Goal: Task Accomplishment & Management: Manage account settings

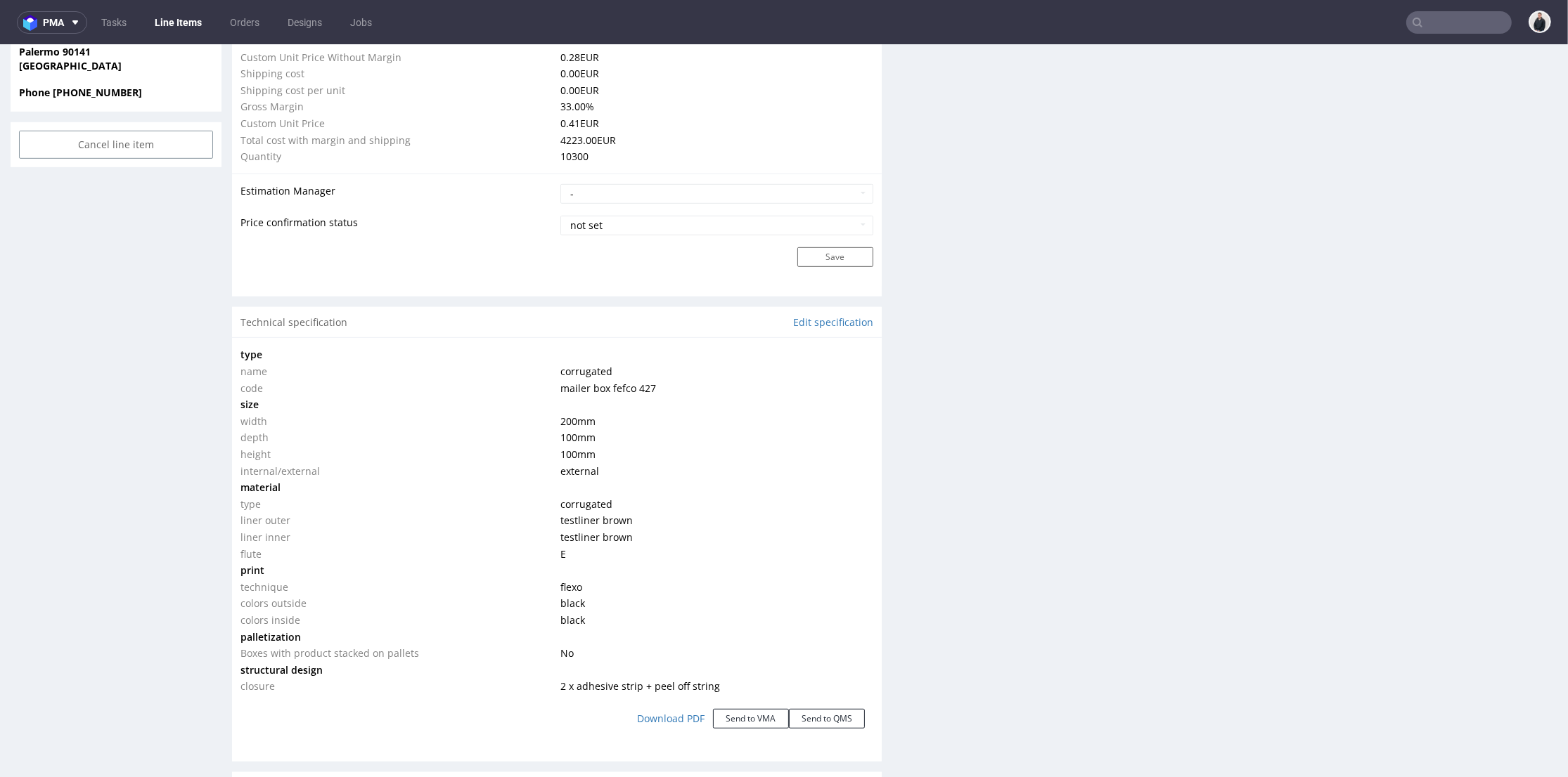
scroll to position [1171, 0]
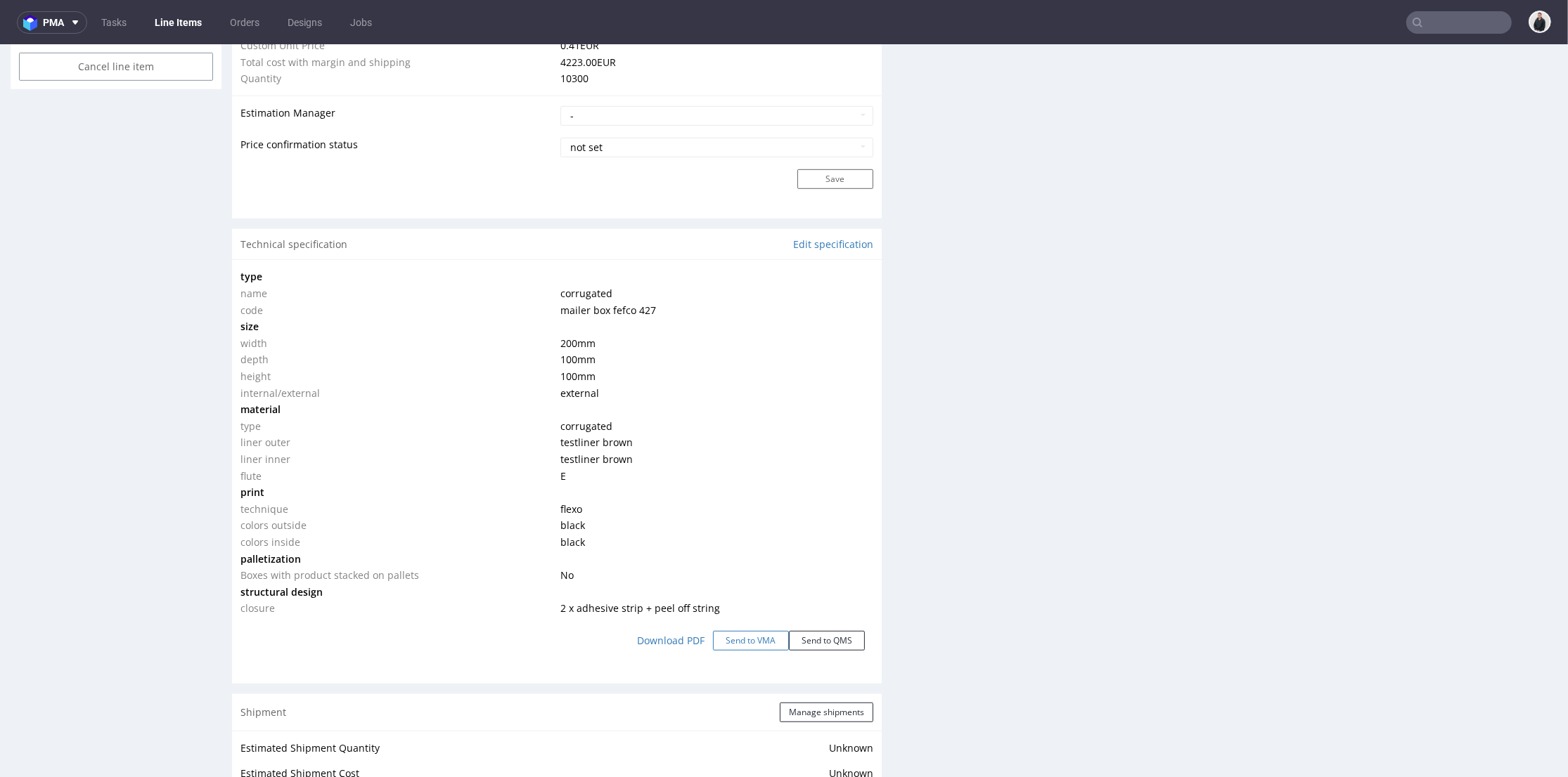
click at [747, 639] on button "Send to VMA" at bounding box center [750, 641] width 76 height 20
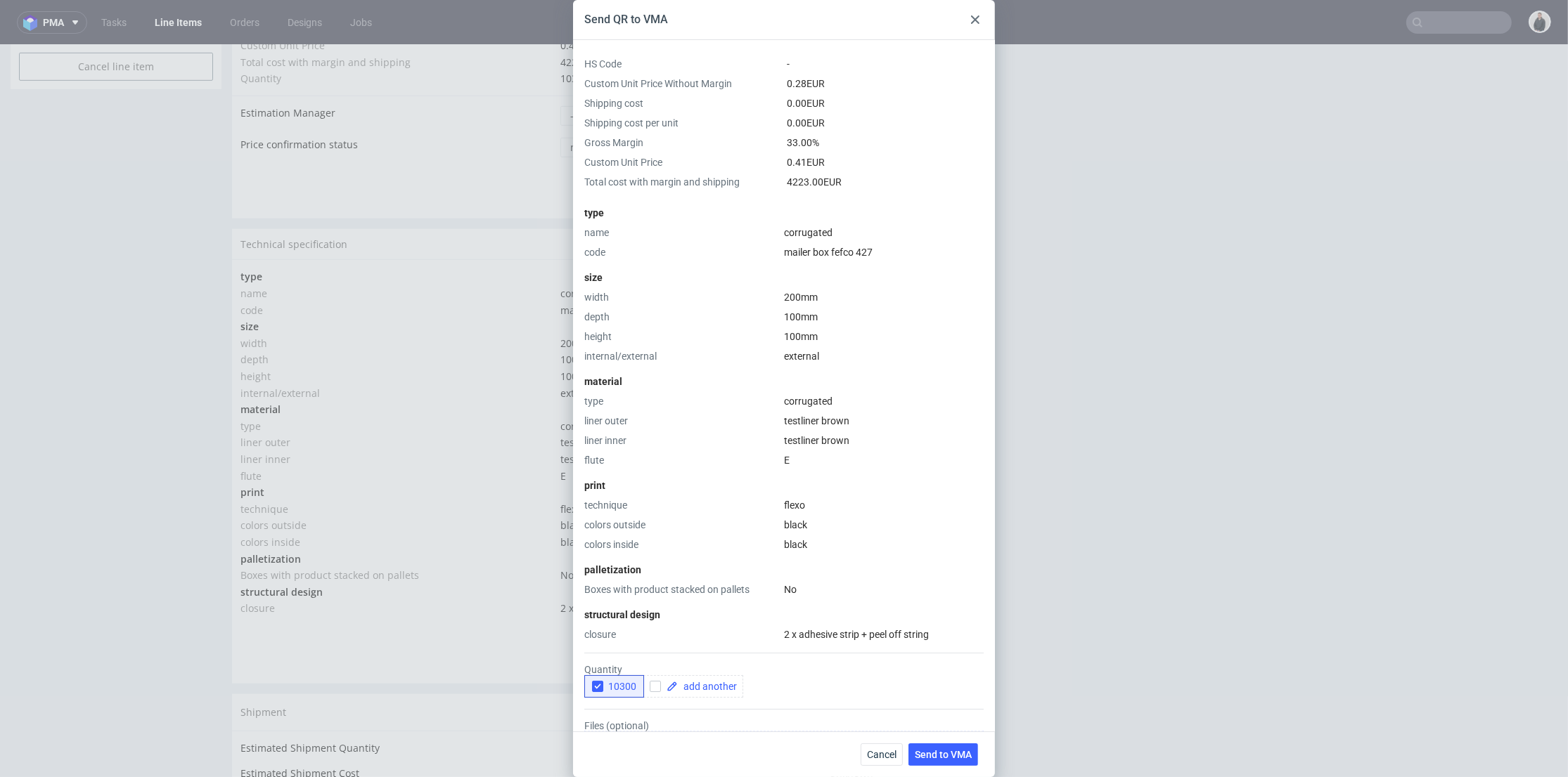
scroll to position [151, 0]
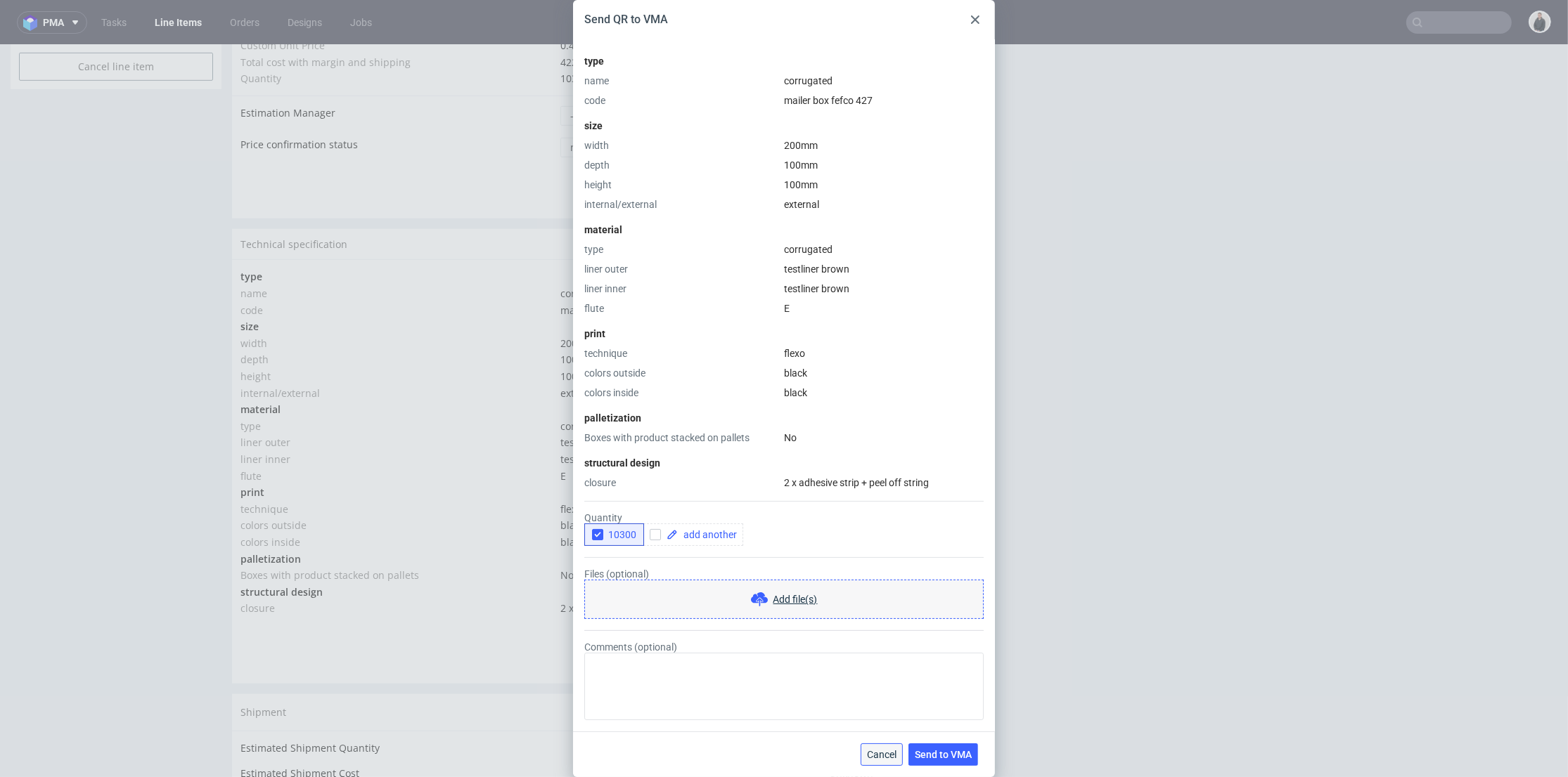
drag, startPoint x: 880, startPoint y: 762, endPoint x: 814, endPoint y: 590, distance: 184.2
click at [880, 762] on button "Cancel" at bounding box center [881, 754] width 42 height 22
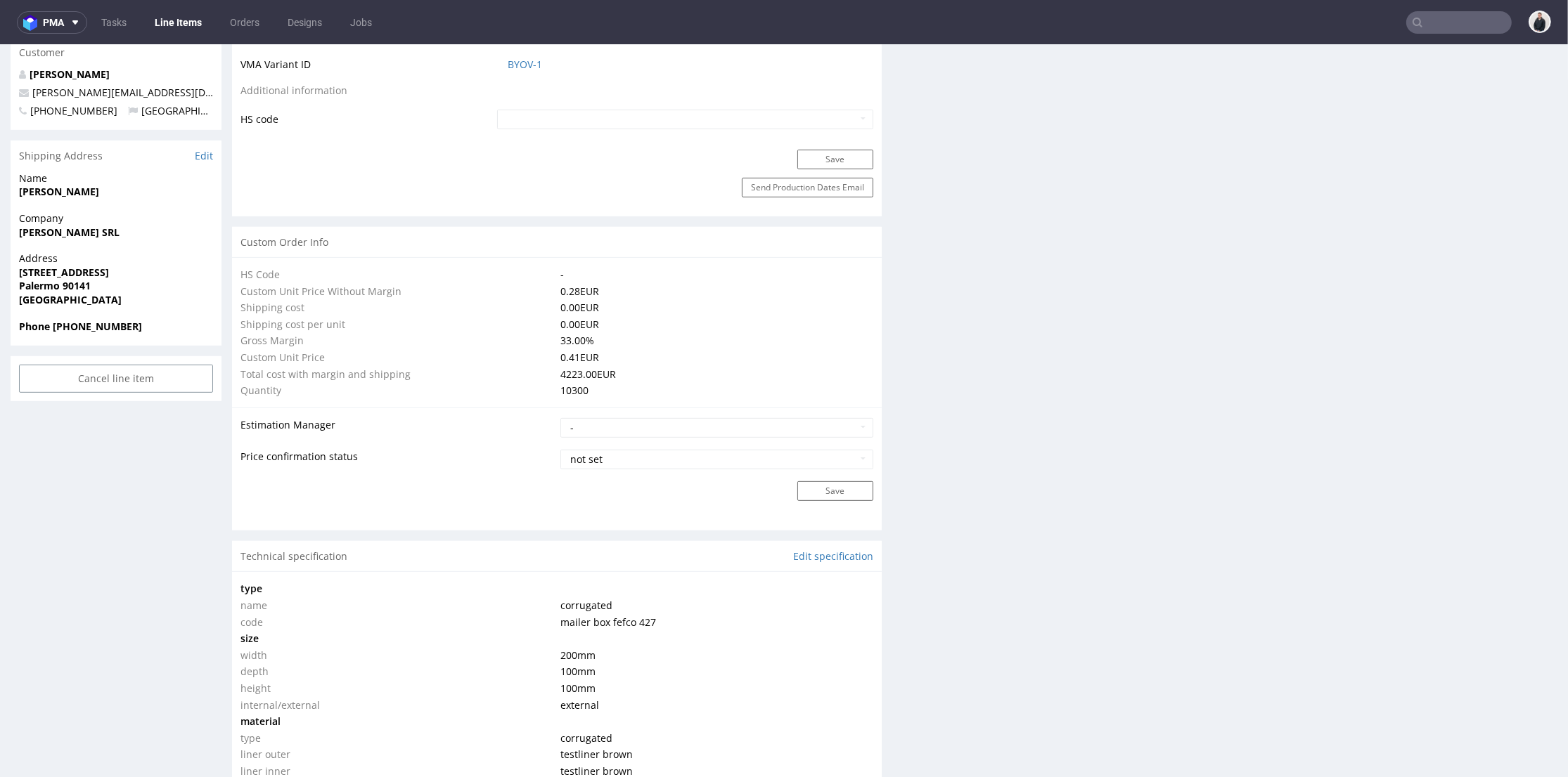
scroll to position [1171, 0]
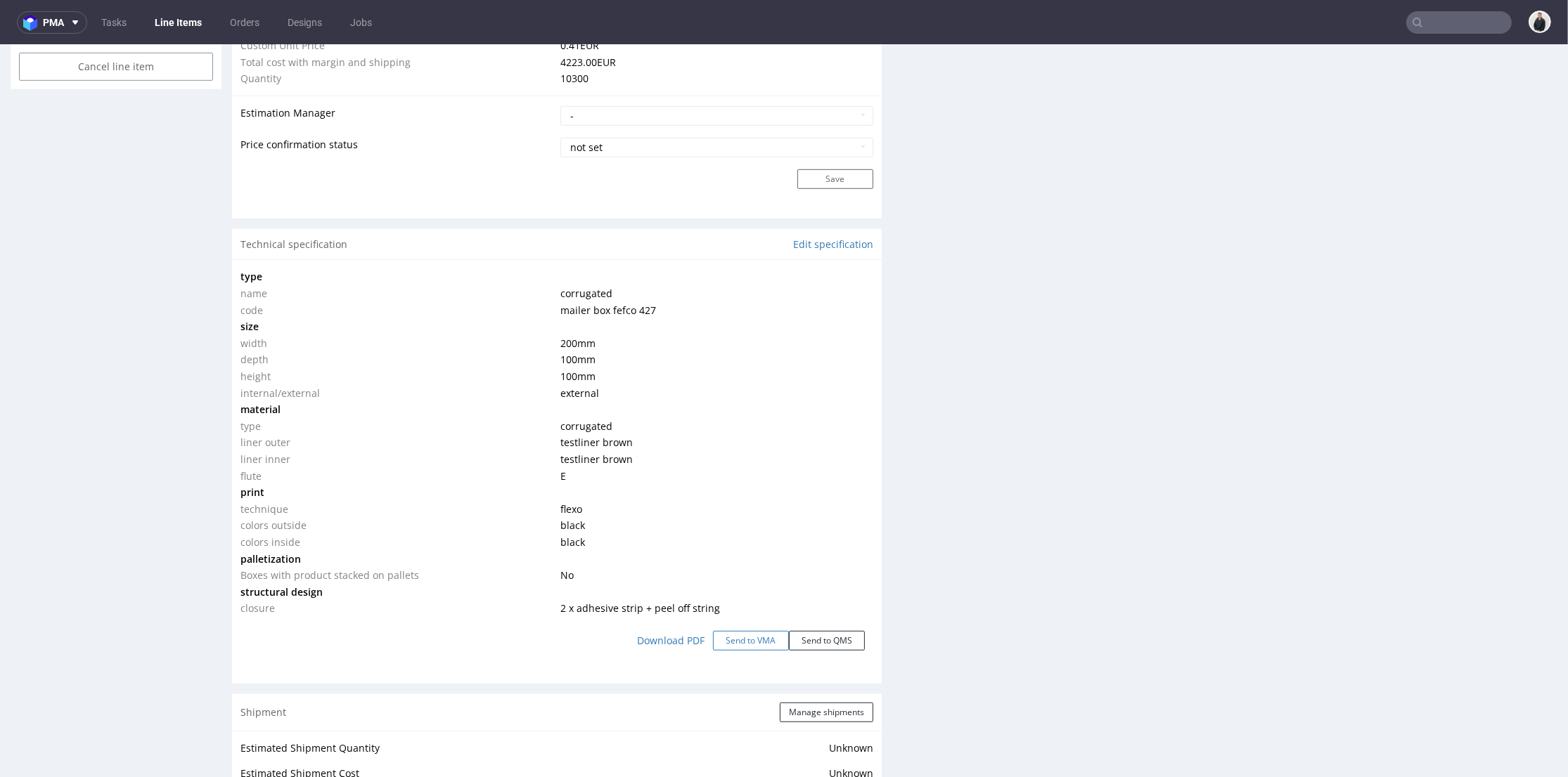
click at [722, 645] on button "Send to VMA" at bounding box center [750, 641] width 76 height 20
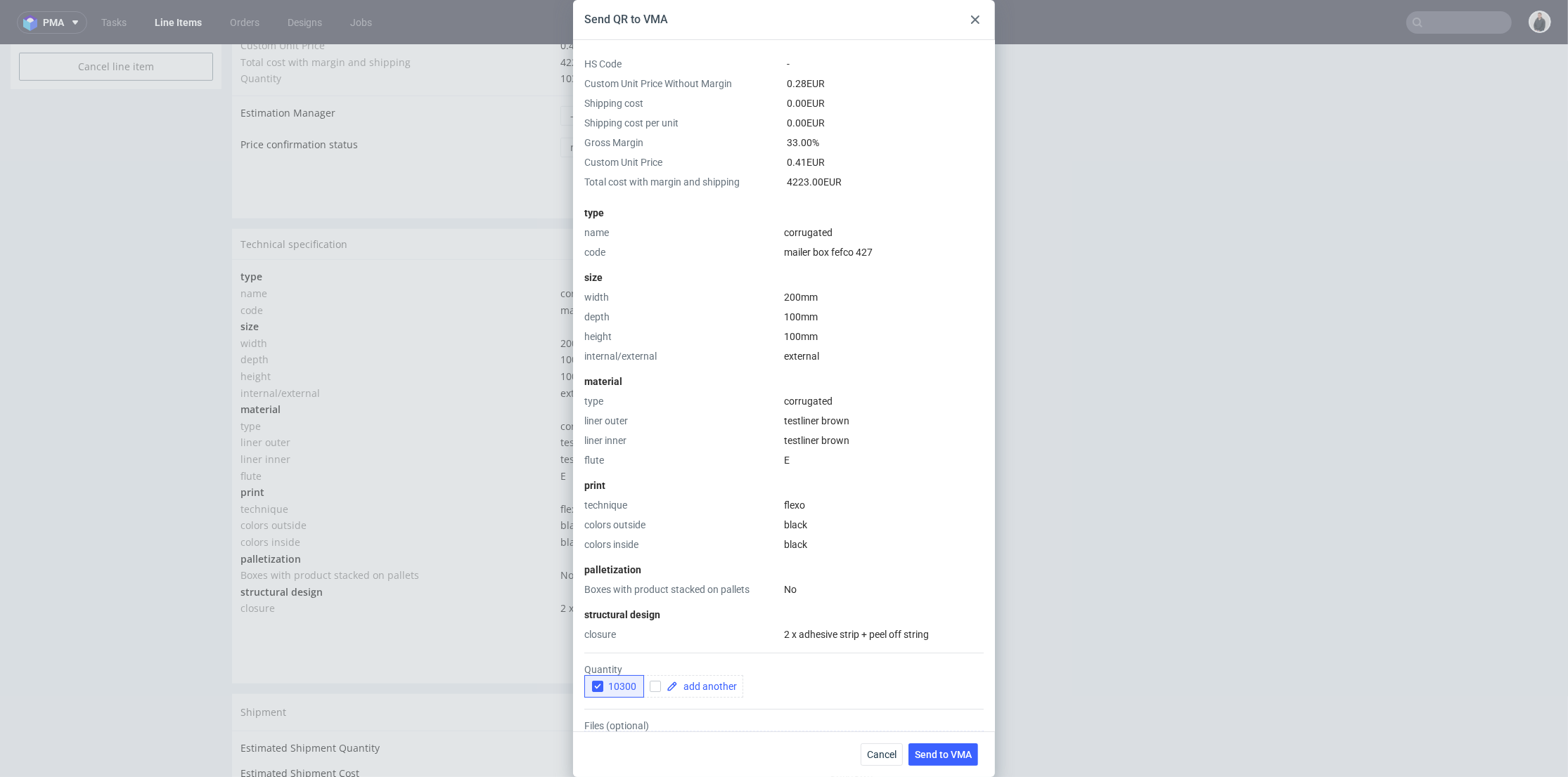
scroll to position [78, 0]
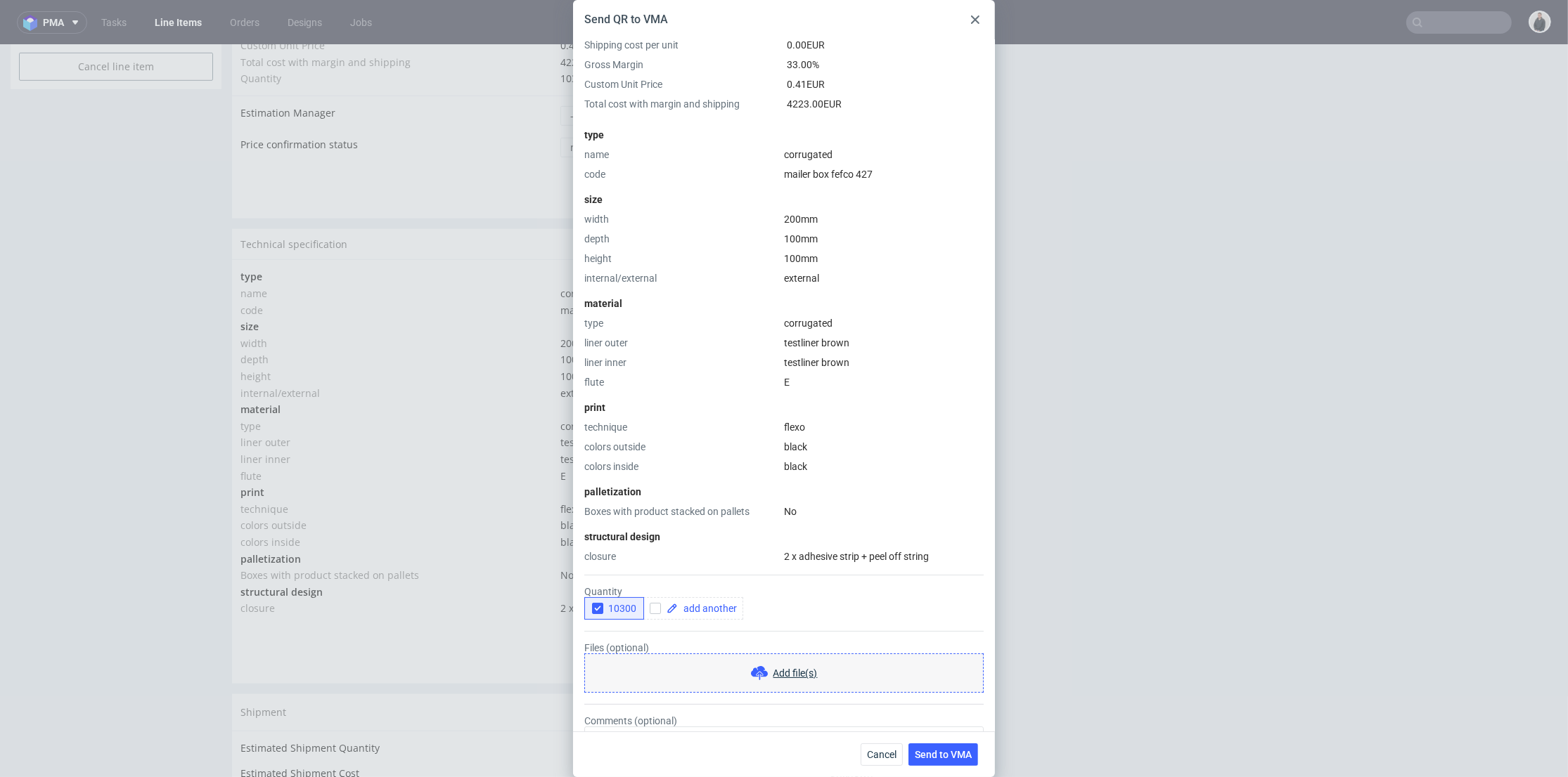
click at [598, 606] on icon "button" at bounding box center [597, 608] width 10 height 10
click at [664, 607] on div at bounding box center [658, 608] width 17 height 11
click at [658, 608] on input "checkbox" at bounding box center [655, 608] width 11 height 11
checkbox input "true"
click at [691, 606] on span at bounding box center [707, 608] width 59 height 10
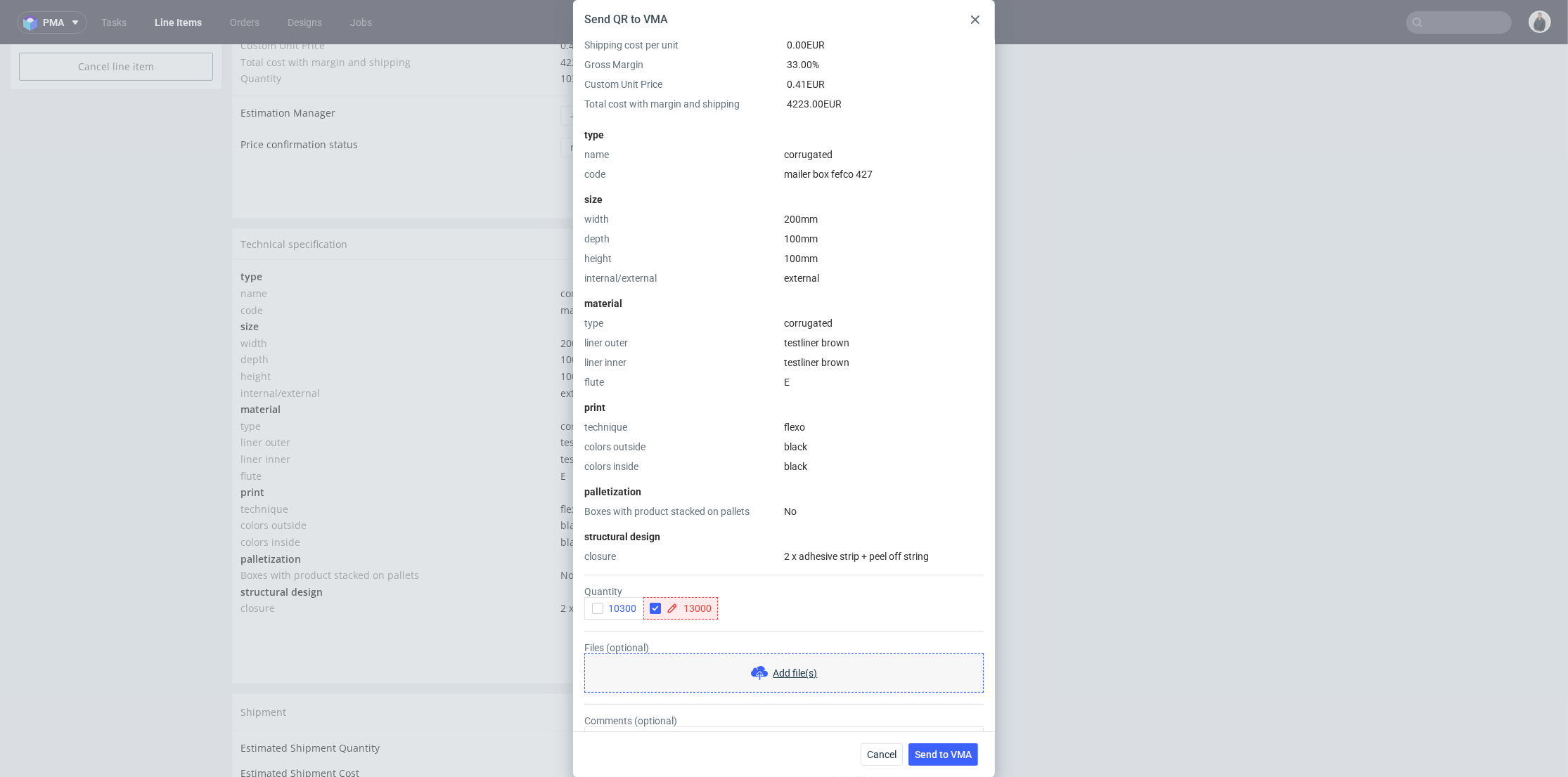
drag, startPoint x: 703, startPoint y: 626, endPoint x: 805, endPoint y: 653, distance: 105.5
click at [704, 626] on form "Quantity 10300 13000 Files (optional) Add file(s) Comments (optional)" at bounding box center [783, 678] width 399 height 230
click at [939, 752] on span "Send to VMA" at bounding box center [944, 755] width 57 height 10
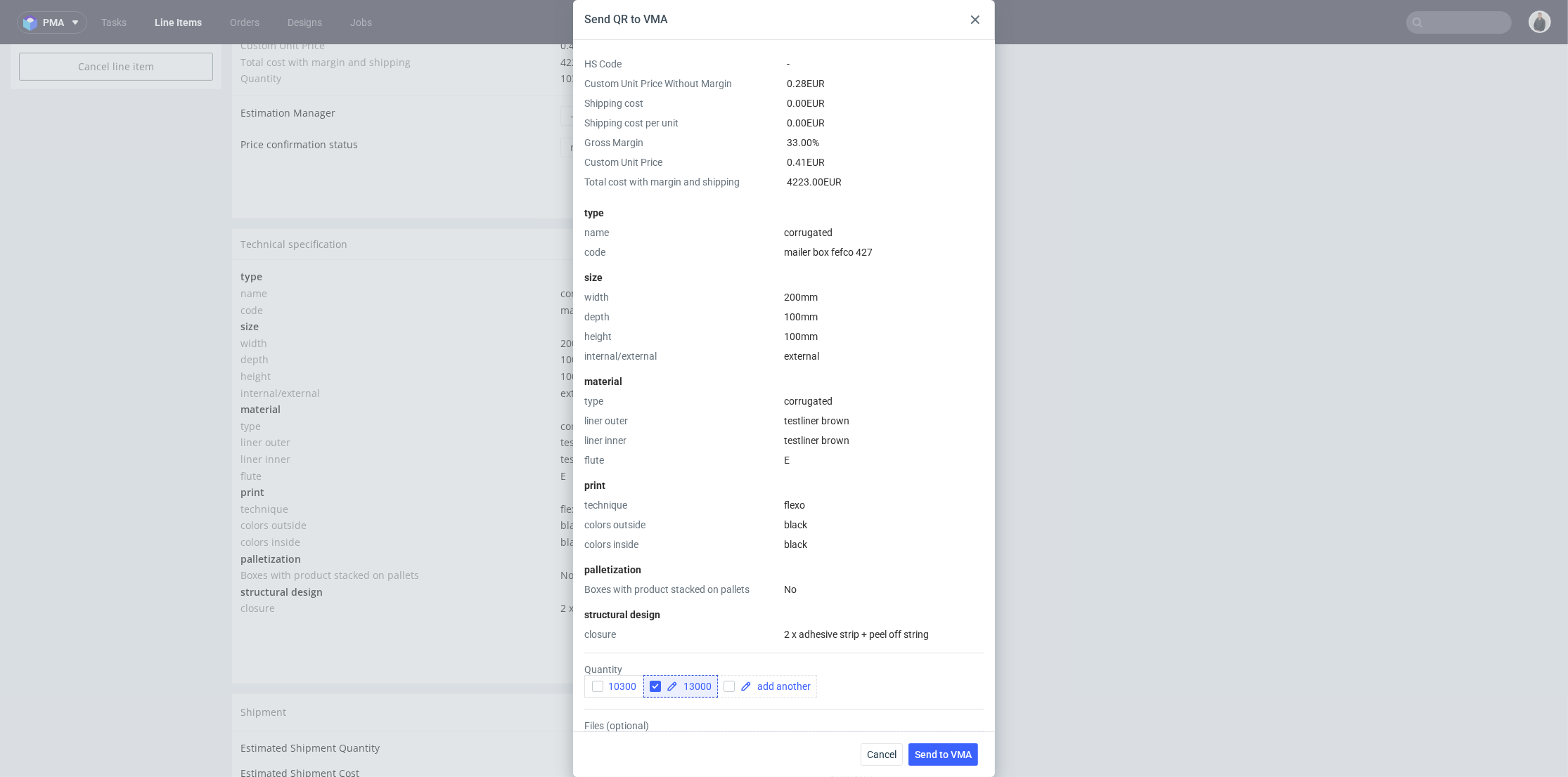
scroll to position [151, 0]
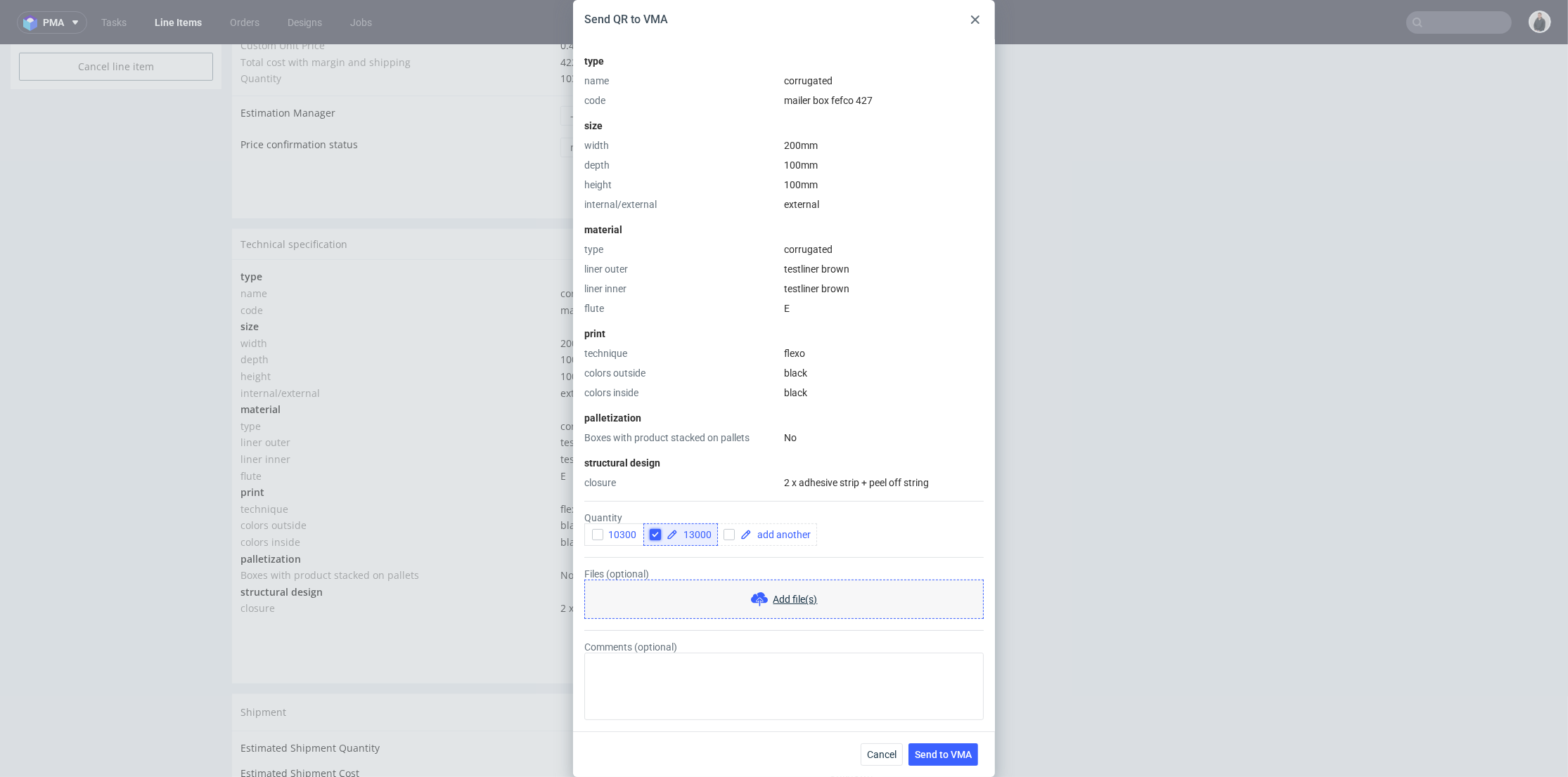
click at [657, 535] on input "checkbox" at bounding box center [655, 535] width 11 height 11
drag, startPoint x: 662, startPoint y: 533, endPoint x: 709, endPoint y: 533, distance: 47.0
click at [662, 533] on div at bounding box center [658, 535] width 17 height 11
click at [715, 533] on span at bounding box center [707, 535] width 59 height 10
checkbox input "true"
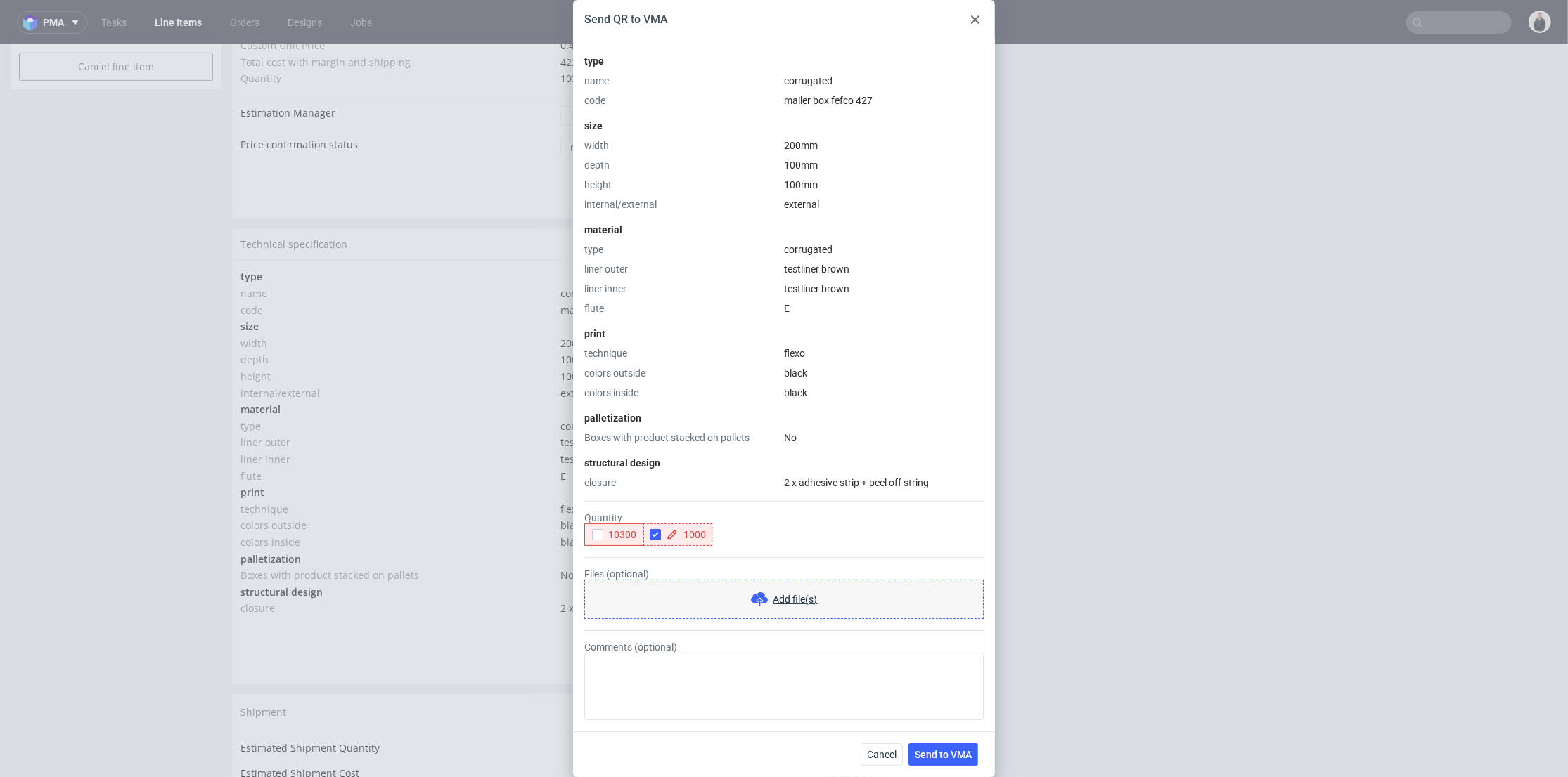
click at [703, 548] on form "Quantity 10300 1000 Files (optional) Add file(s) Comments (optional)" at bounding box center [783, 604] width 399 height 230
click at [934, 760] on button "Send to VMA" at bounding box center [943, 754] width 70 height 22
drag, startPoint x: 875, startPoint y: 752, endPoint x: 826, endPoint y: 630, distance: 131.5
click at [875, 752] on span "Cancel" at bounding box center [881, 755] width 29 height 10
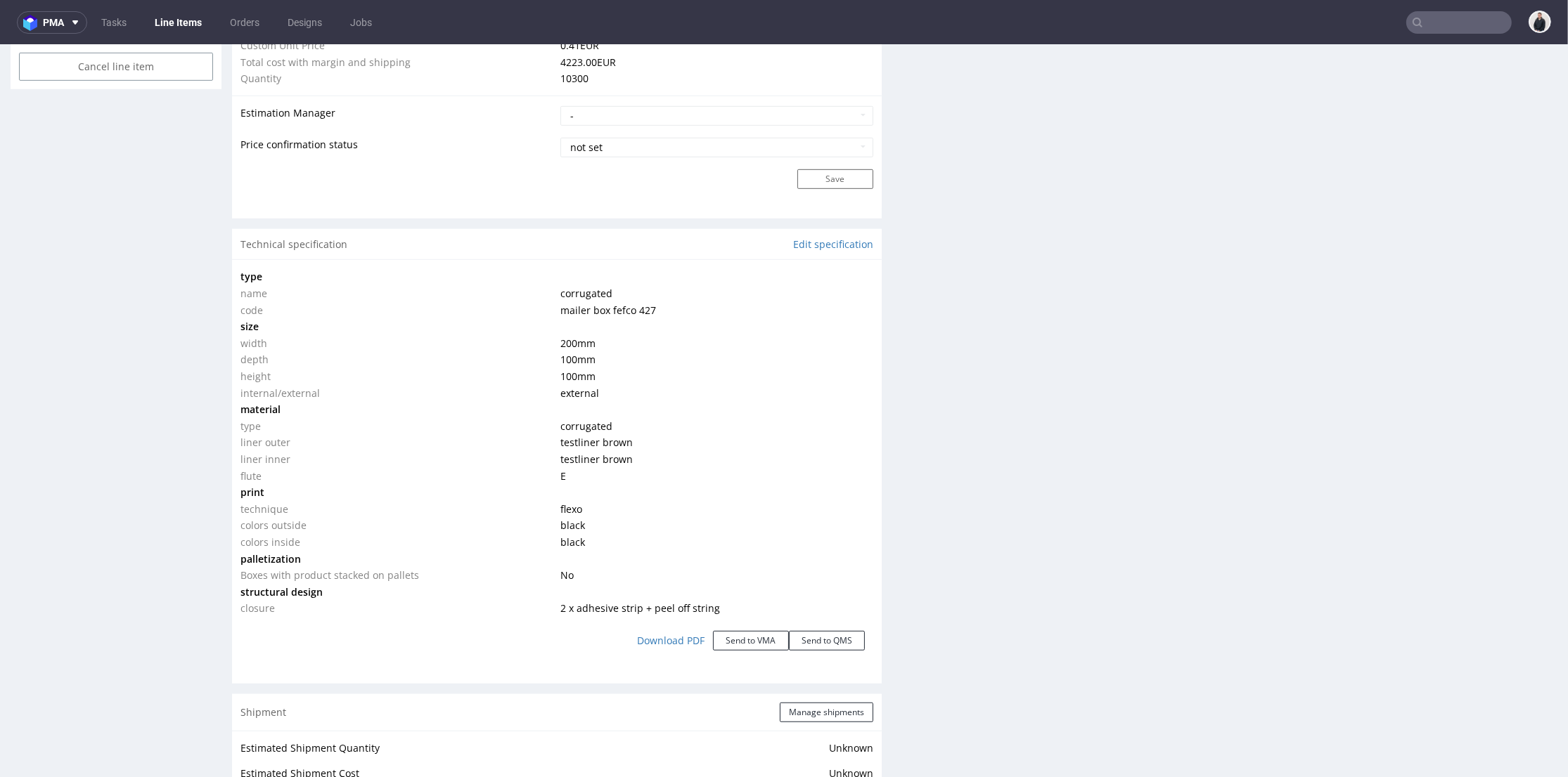
scroll to position [624, 0]
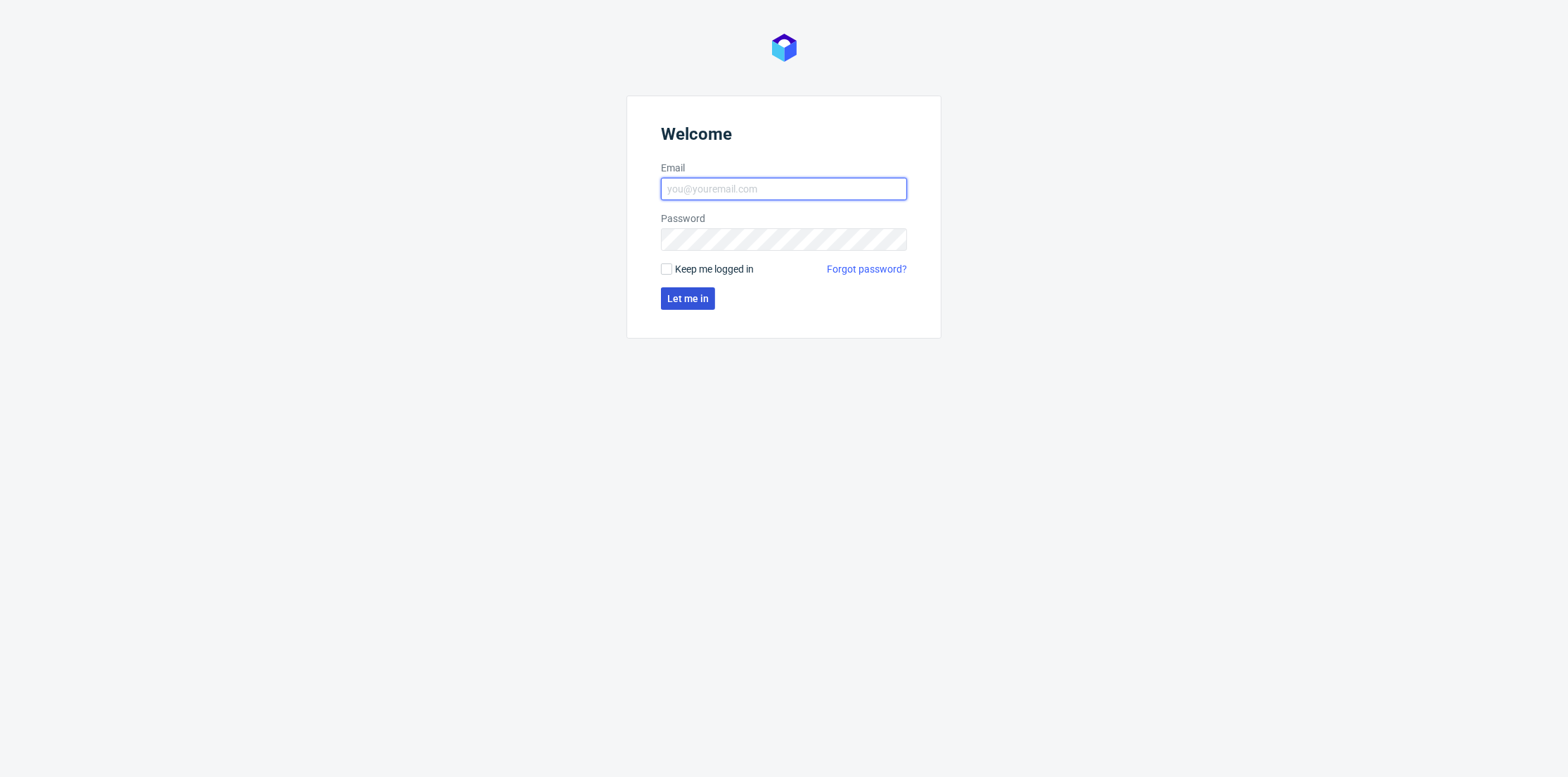
type input "[PERSON_NAME][EMAIL_ADDRESS][DOMAIN_NAME]"
click at [691, 300] on span "Let me in" at bounding box center [687, 299] width 42 height 10
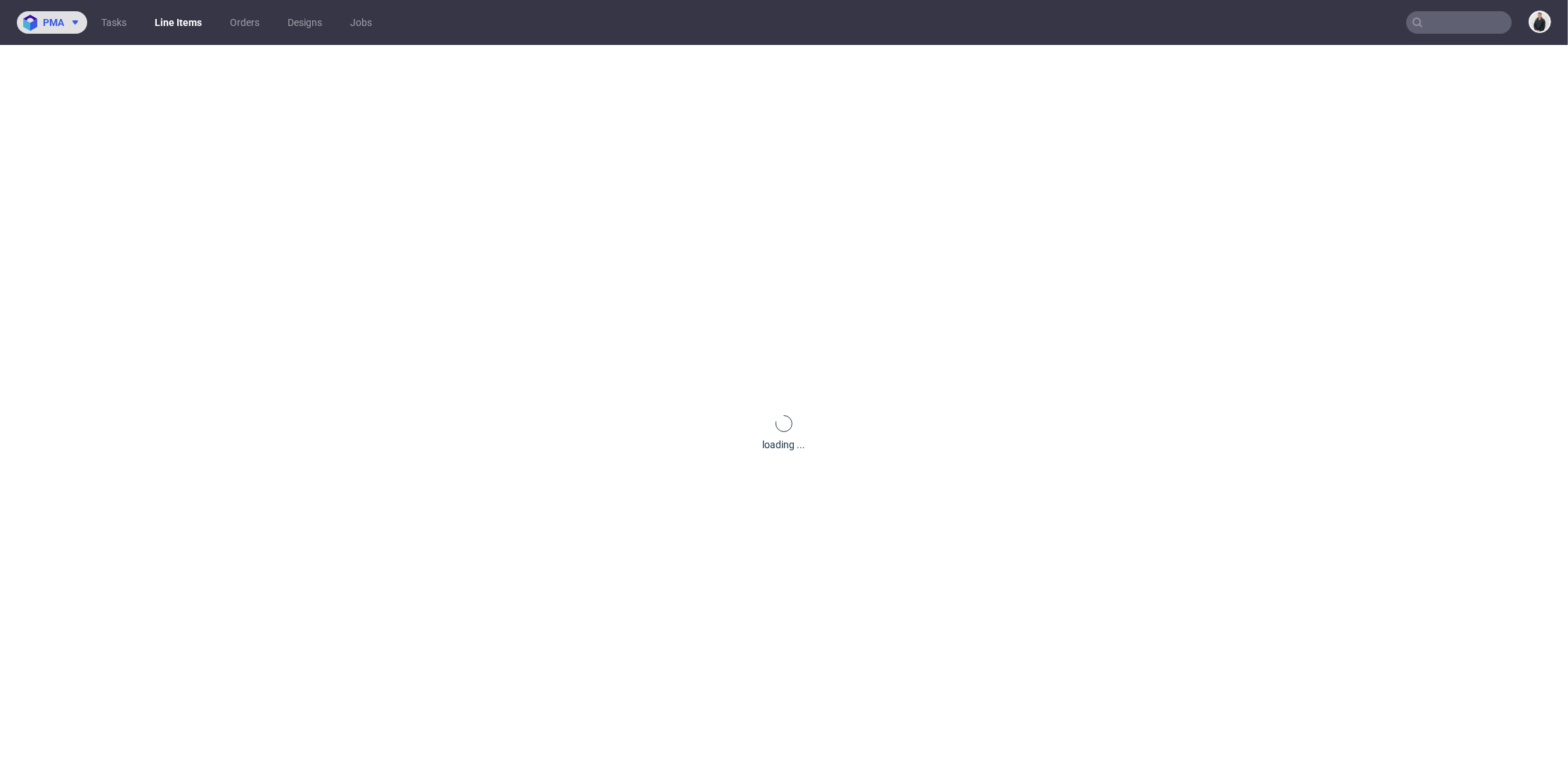
click at [65, 19] on span at bounding box center [72, 23] width 17 height 11
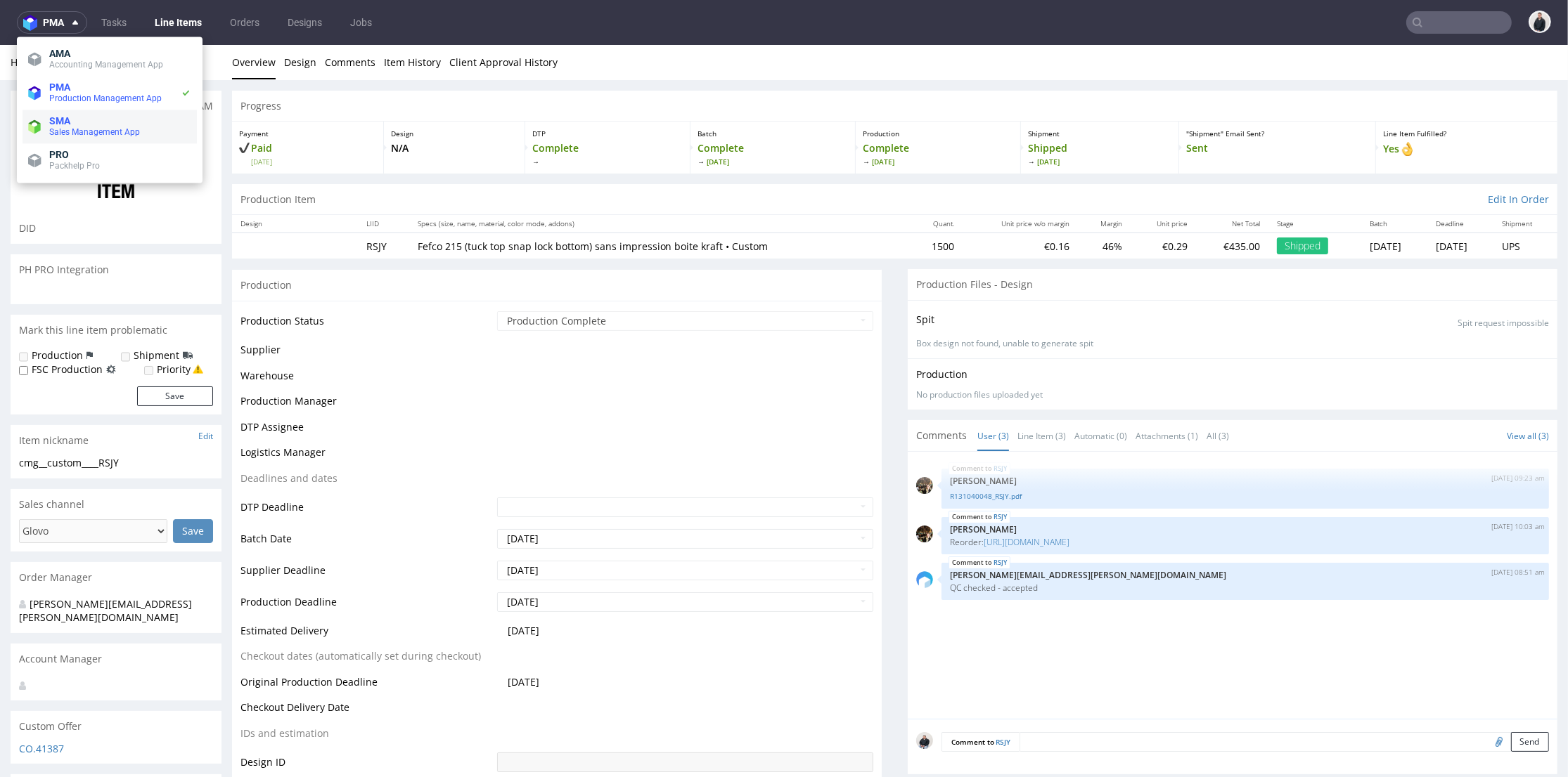
click at [77, 128] on span "Sales Management App" at bounding box center [94, 132] width 91 height 10
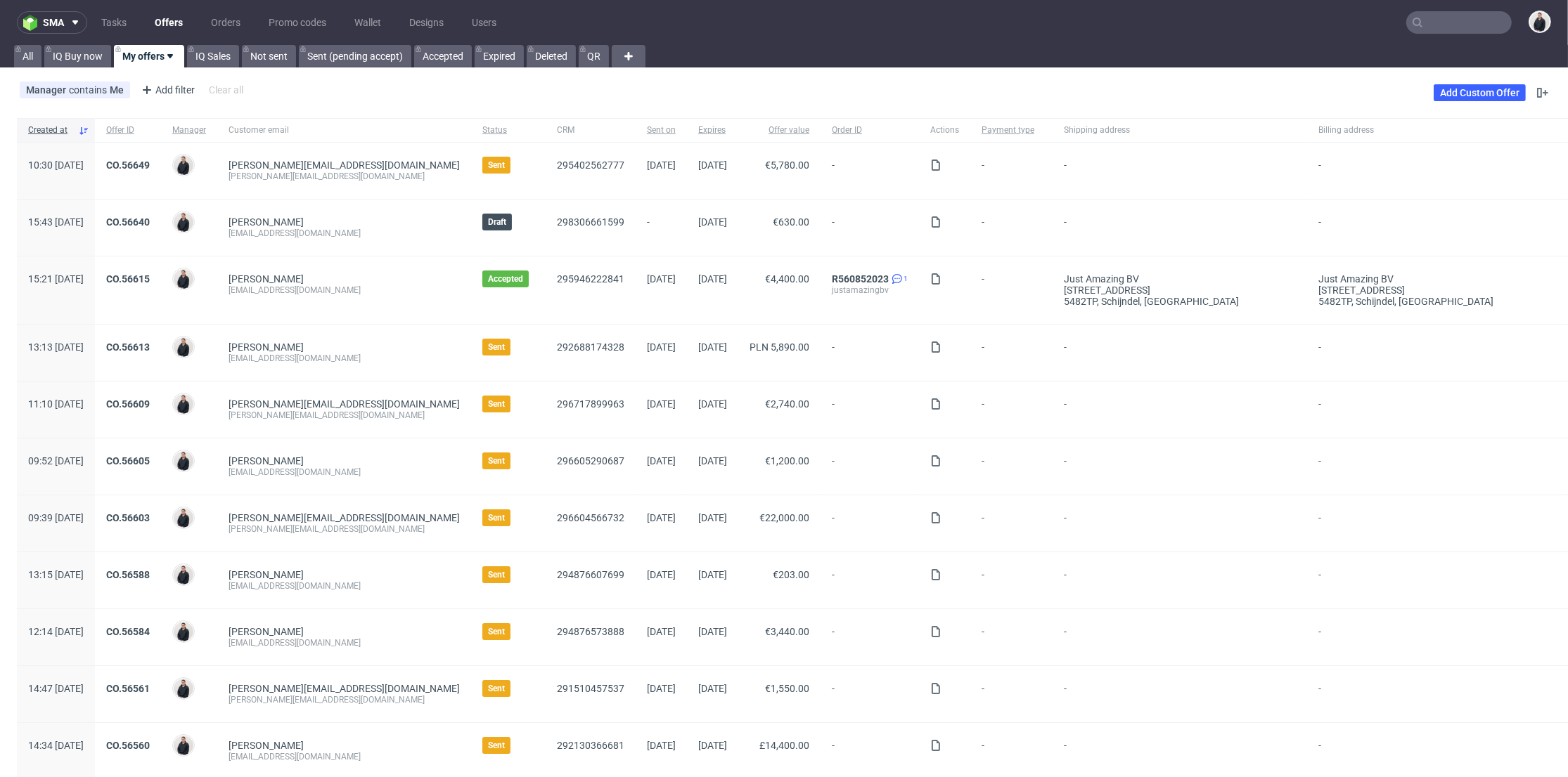
click at [162, 25] on link "Offers" at bounding box center [169, 22] width 45 height 22
click at [150, 226] on link "CO.56640" at bounding box center [128, 222] width 43 height 11
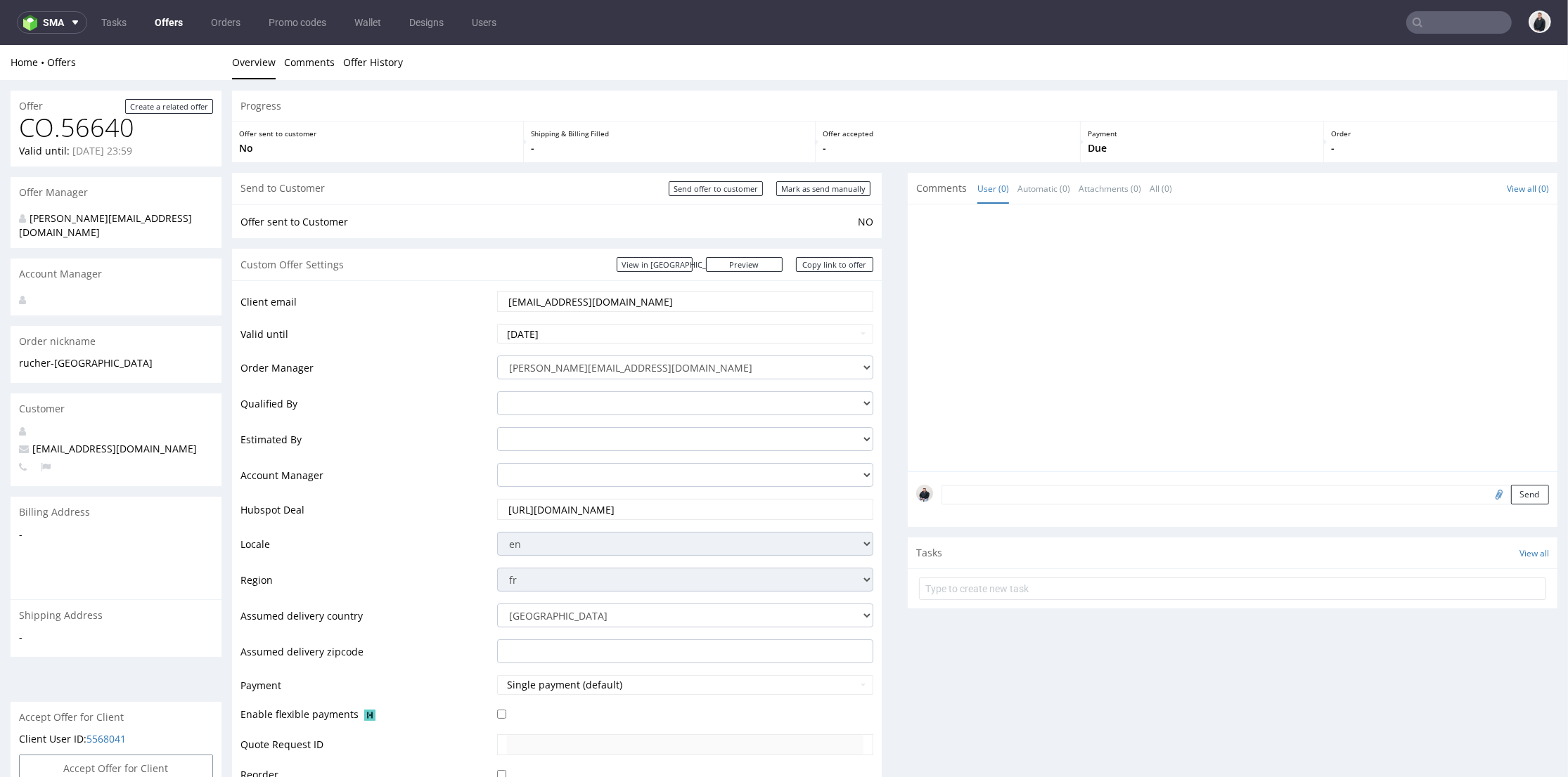
scroll to position [468, 0]
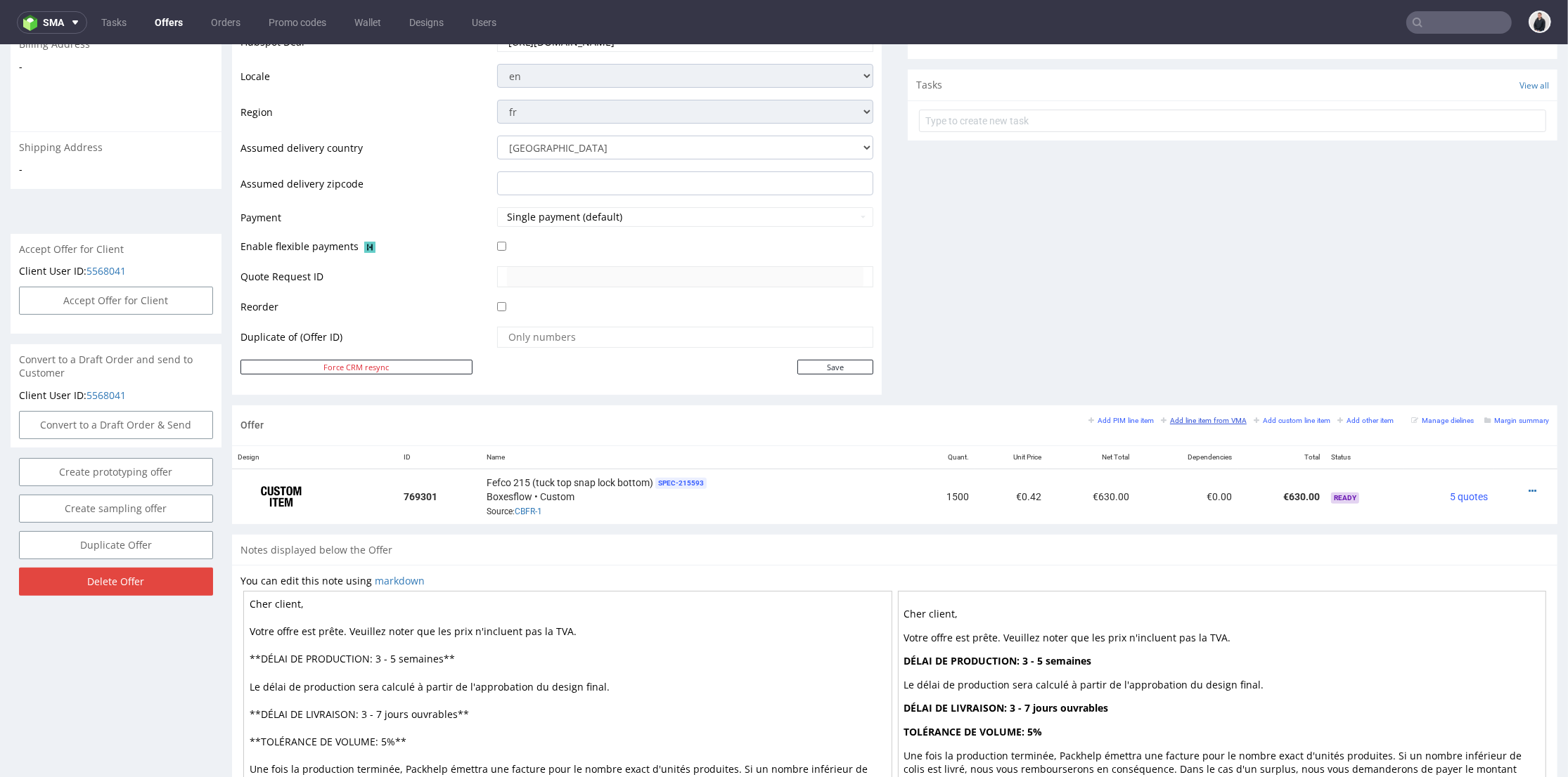
click at [1205, 418] on small "Add line item from VMA" at bounding box center [1203, 420] width 86 height 7
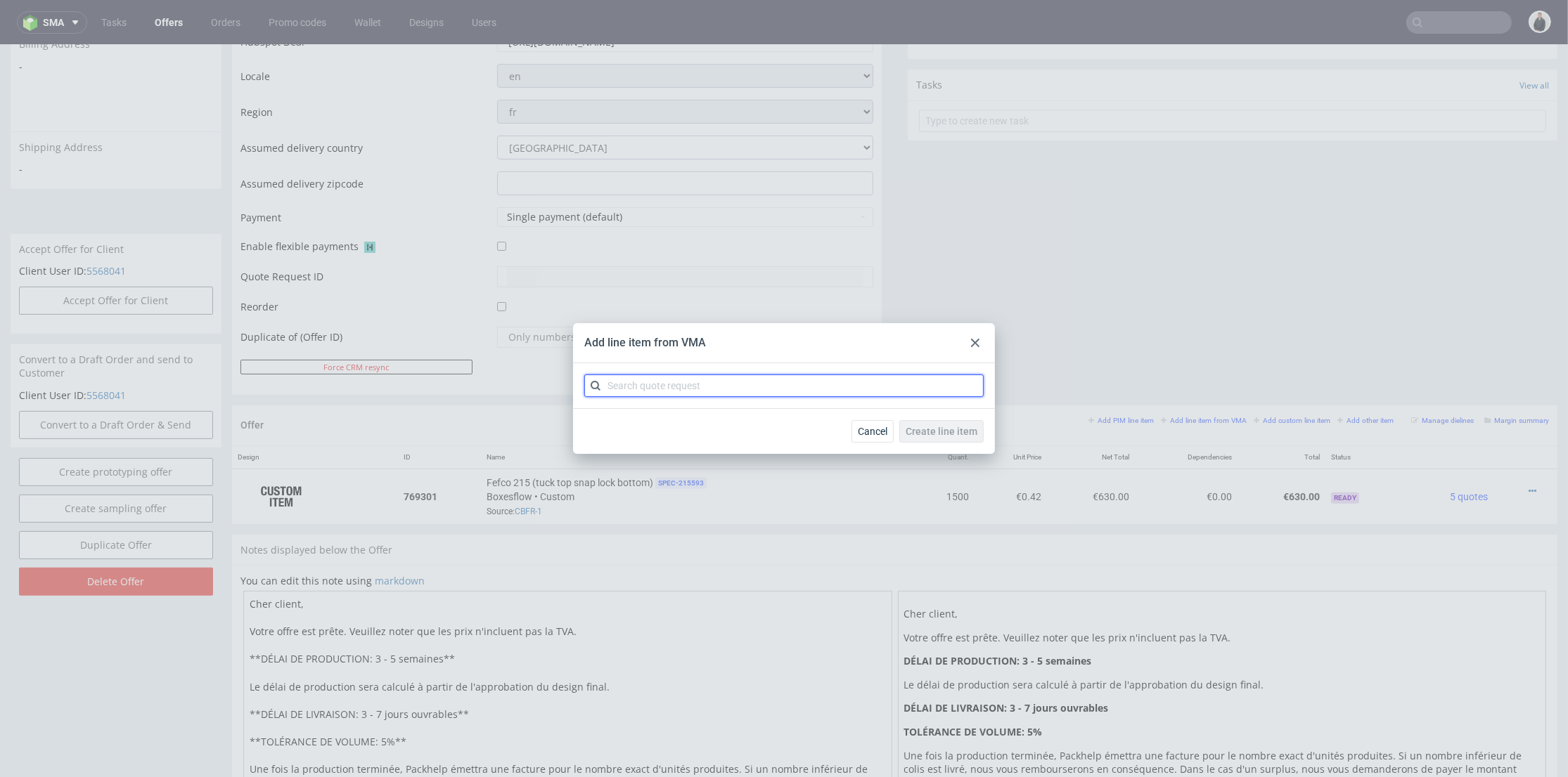
click at [713, 385] on input "text" at bounding box center [783, 385] width 399 height 22
type input "cbfq"
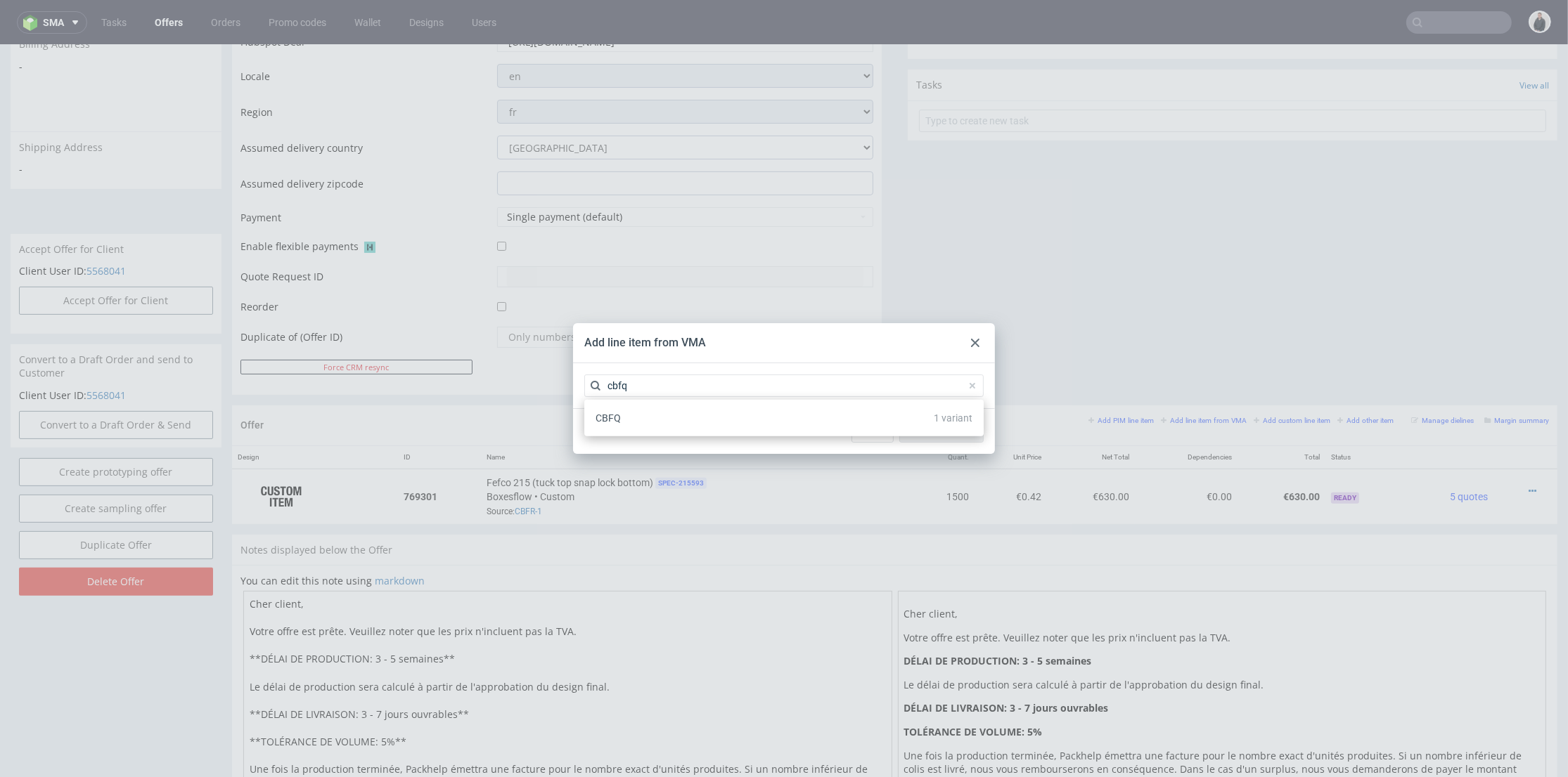
click at [632, 416] on div "CBFQ 1 variant" at bounding box center [784, 418] width 388 height 25
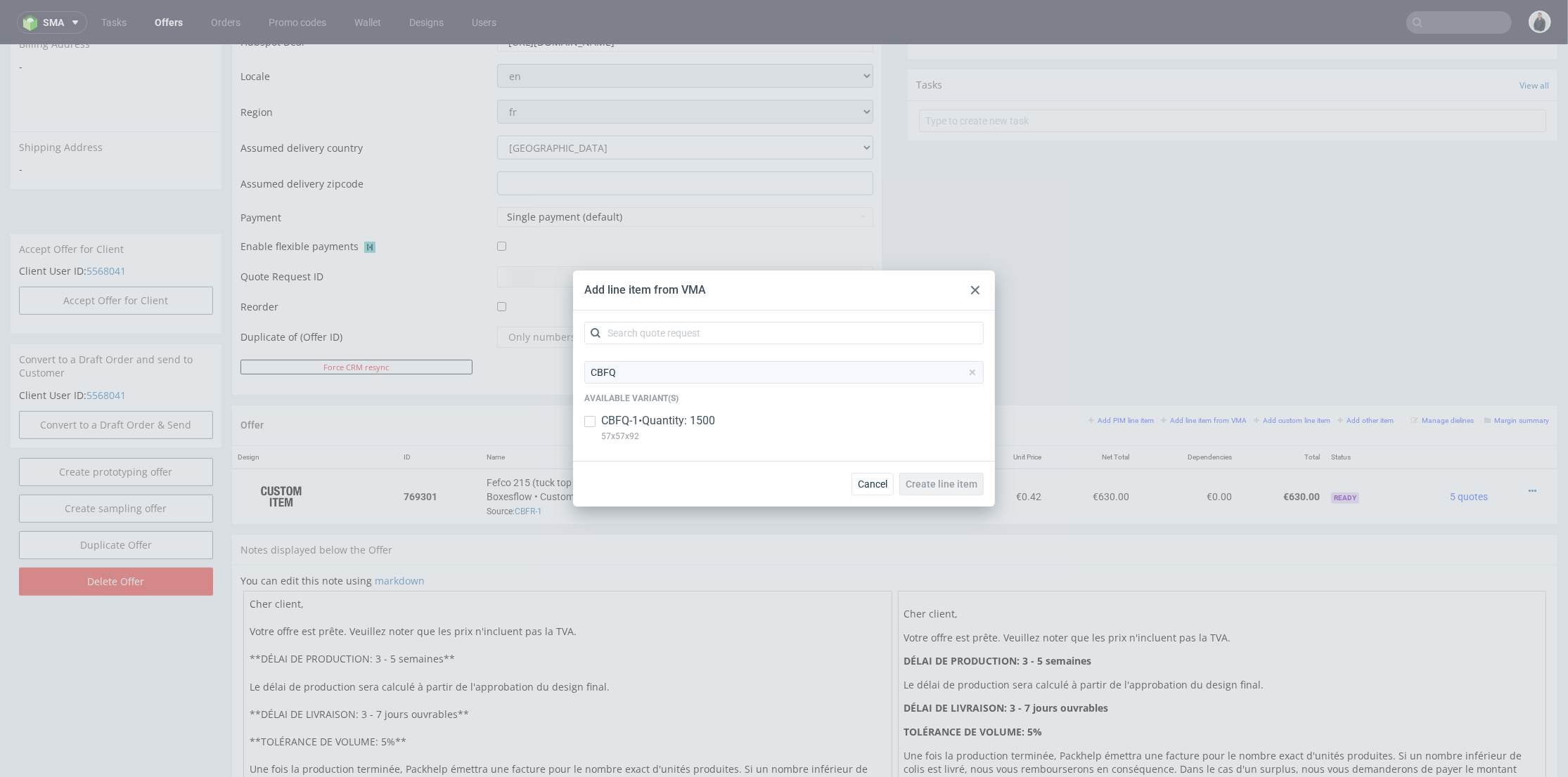
click at [646, 426] on p "CBFQ-1 • Quantity: 1500" at bounding box center [658, 421] width 114 height 16
checkbox input "true"
click at [923, 485] on span "Create line item" at bounding box center [941, 484] width 72 height 10
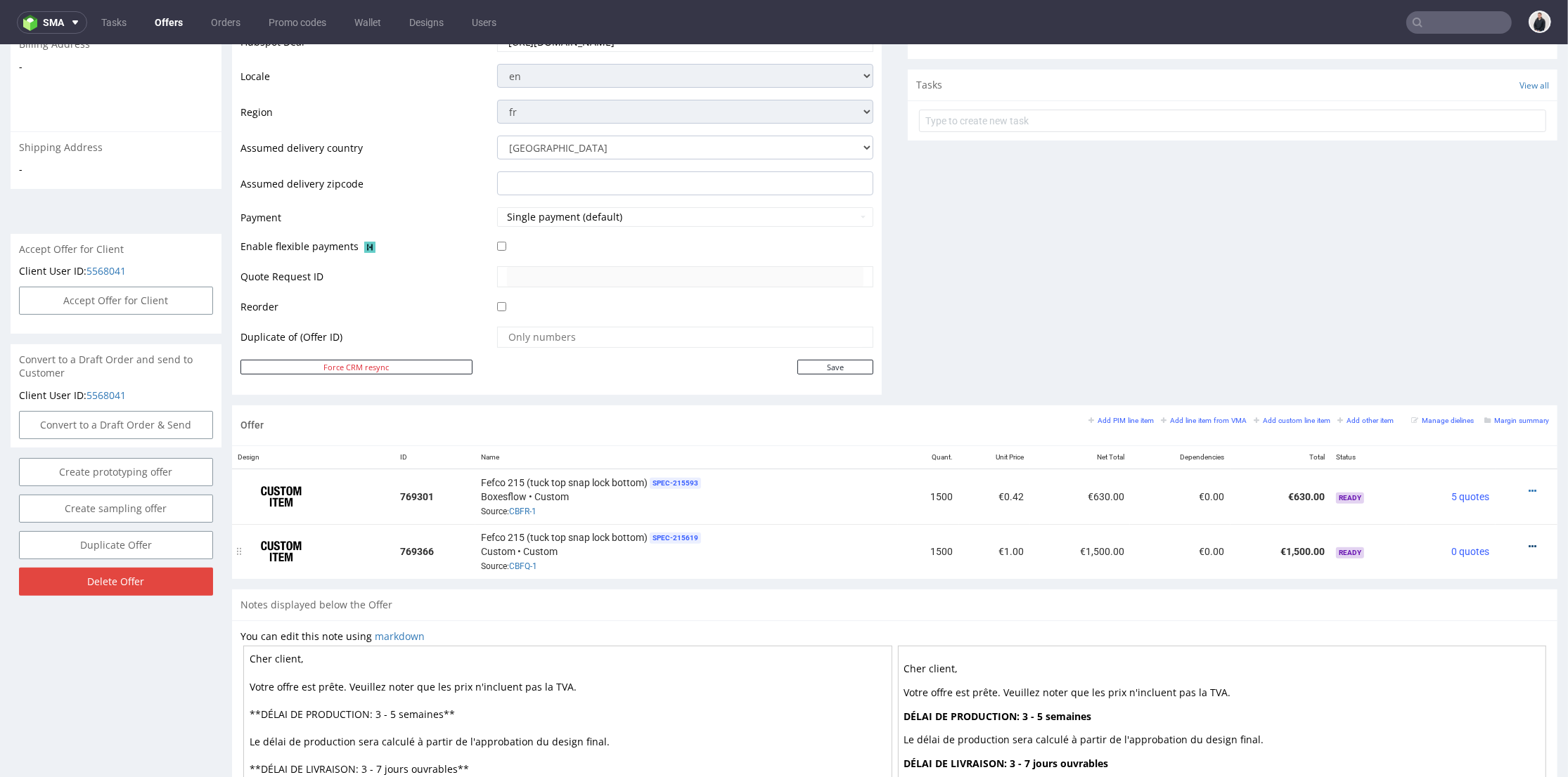
click at [1529, 542] on icon at bounding box center [1532, 547] width 7 height 10
click at [1475, 391] on span "Edit item price" at bounding box center [1469, 389] width 113 height 14
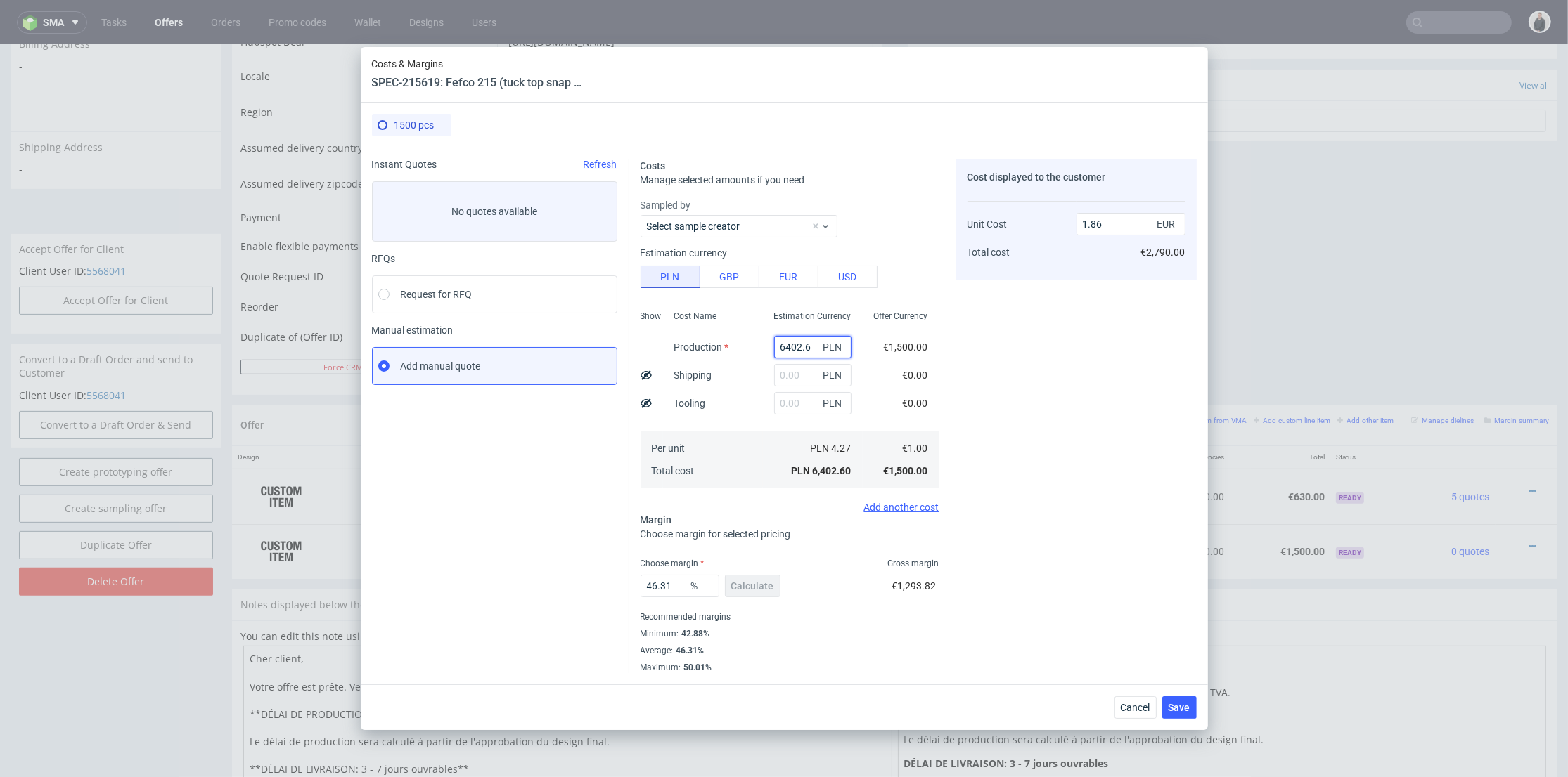
click at [789, 345] on input "6402.6" at bounding box center [813, 346] width 77 height 22
paste input "750"
type input "750"
type input "0.22"
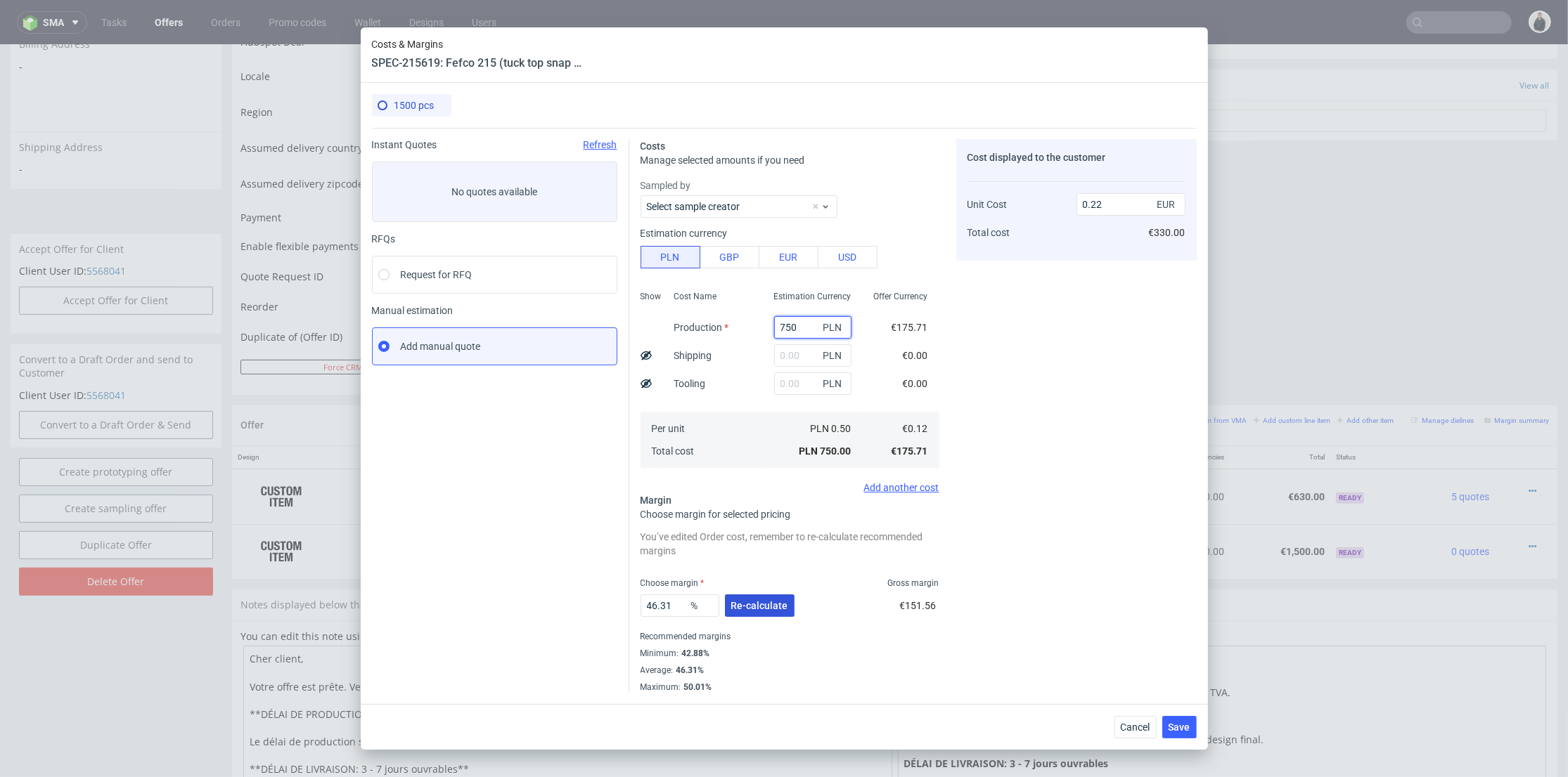
type input "750"
click at [766, 608] on span "Re-calculate" at bounding box center [760, 606] width 57 height 10
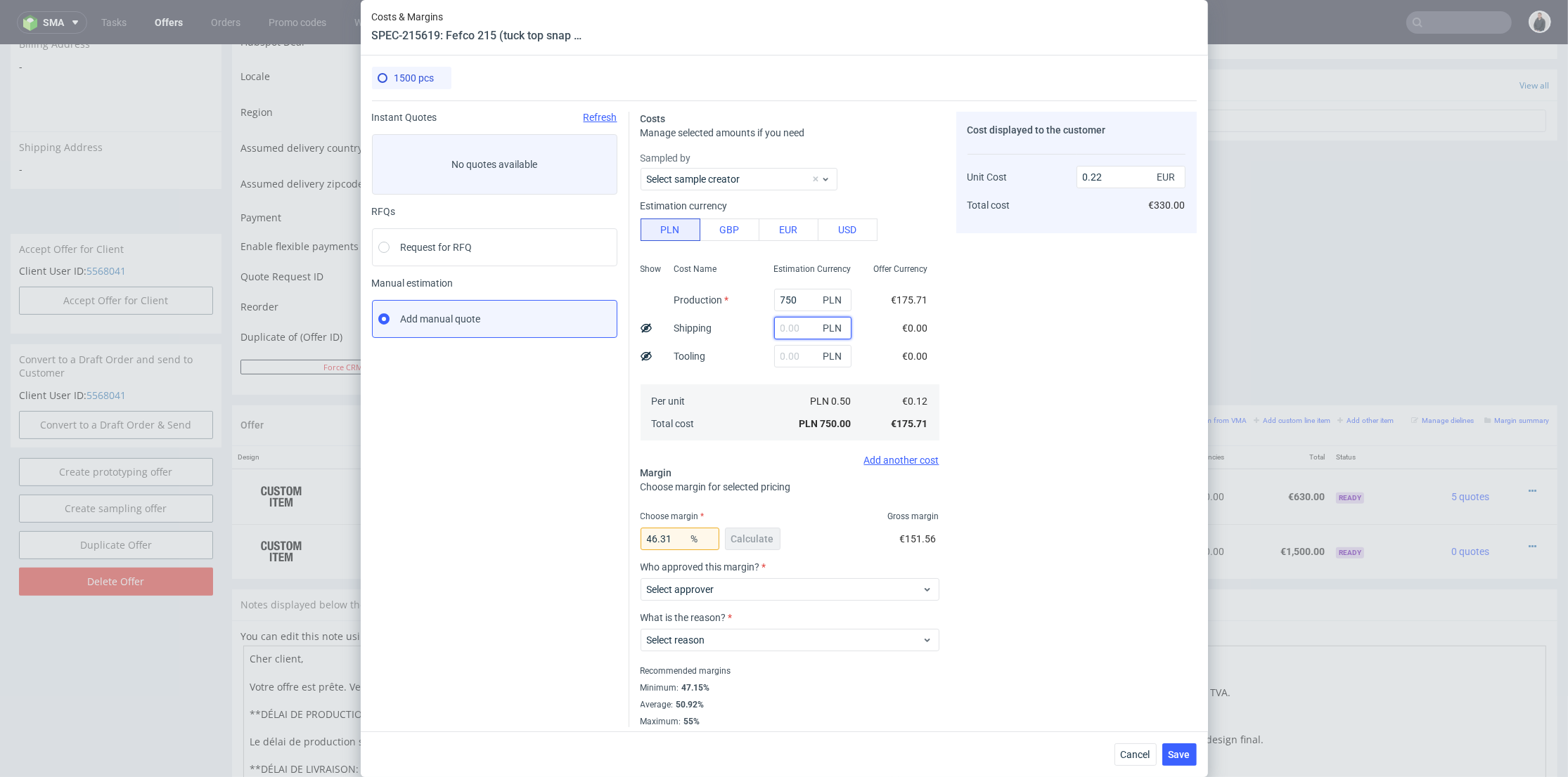
click at [779, 323] on input "text" at bounding box center [813, 328] width 77 height 22
type input "100"
type input "0.25"
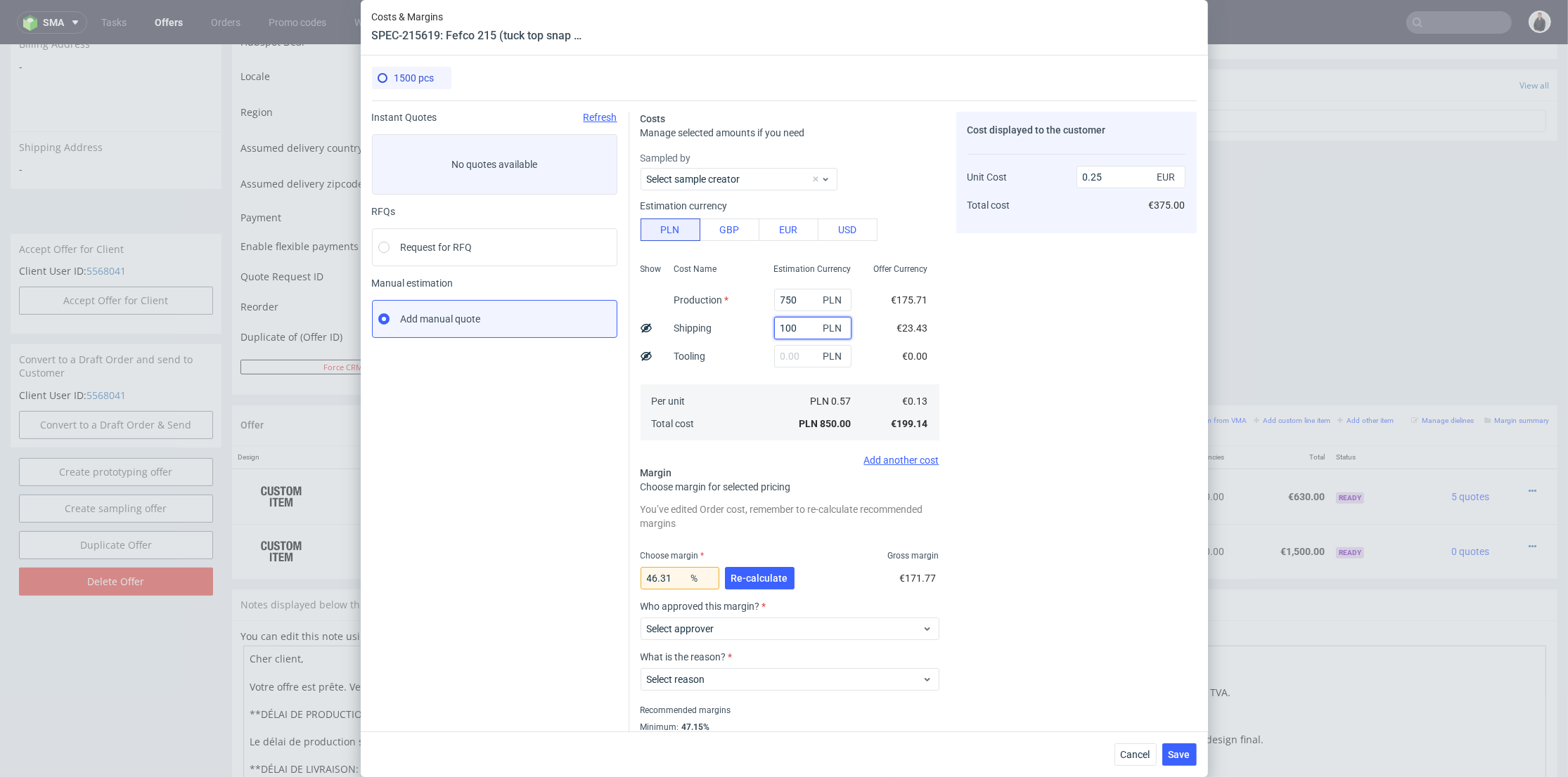
type input "100"
click at [740, 522] on div "You’ve edited Order cost, remember to re-calculate recommended margins" at bounding box center [790, 516] width 299 height 34
click at [761, 577] on span "Re-calculate" at bounding box center [760, 578] width 57 height 10
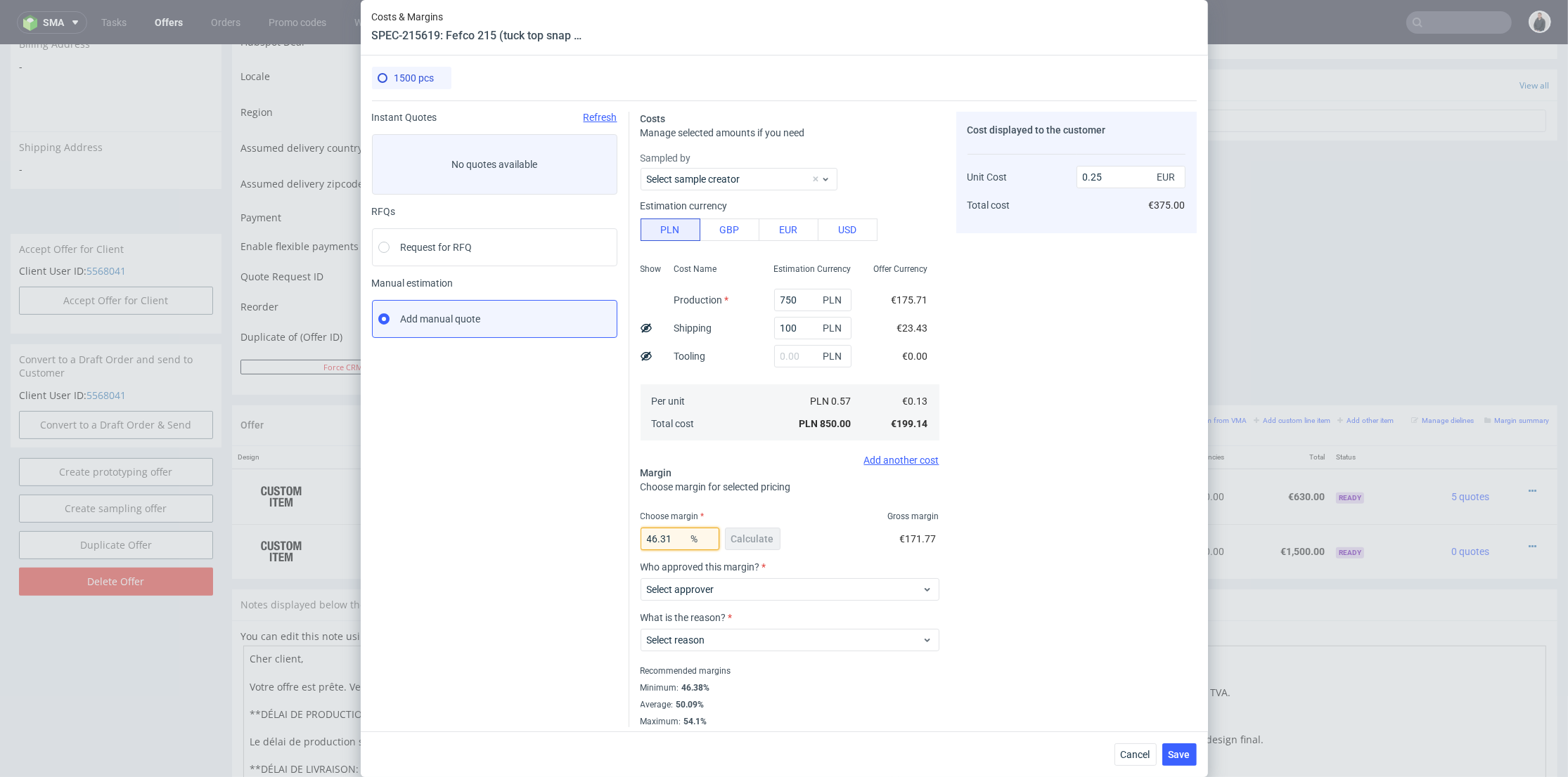
drag, startPoint x: 627, startPoint y: 538, endPoint x: 592, endPoint y: 536, distance: 35.1
click at [591, 537] on div "Instant Quotes Refresh No quotes available RFQs Request for RFQ Manual estimati…" at bounding box center [784, 414] width 825 height 627
type input "47"
click at [1117, 544] on div "Cost displayed to the customer Unit Cost Total cost 0.25 EUR €375.00" at bounding box center [1076, 419] width 241 height 616
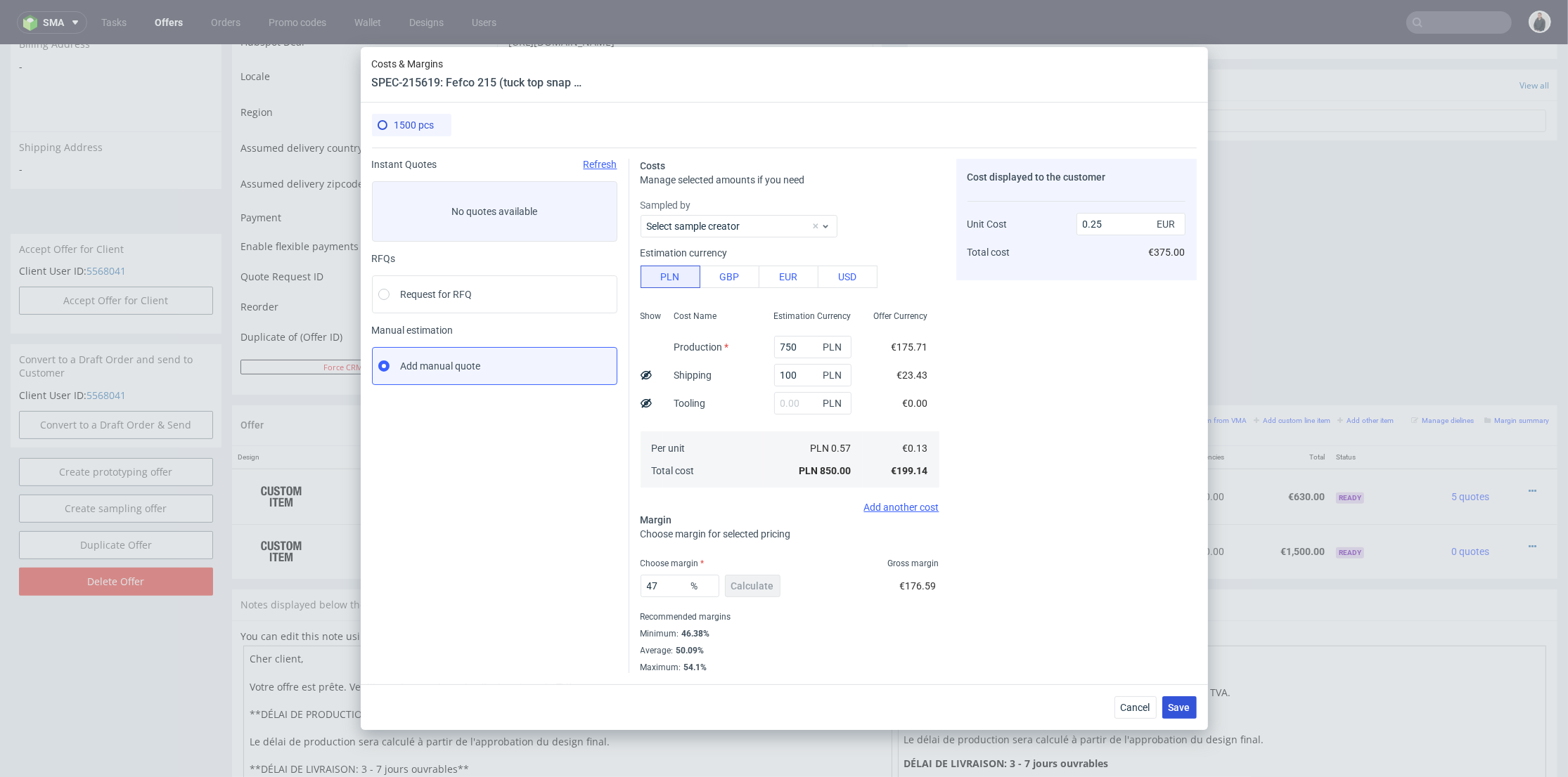
click at [1185, 705] on span "Save" at bounding box center [1179, 707] width 22 height 10
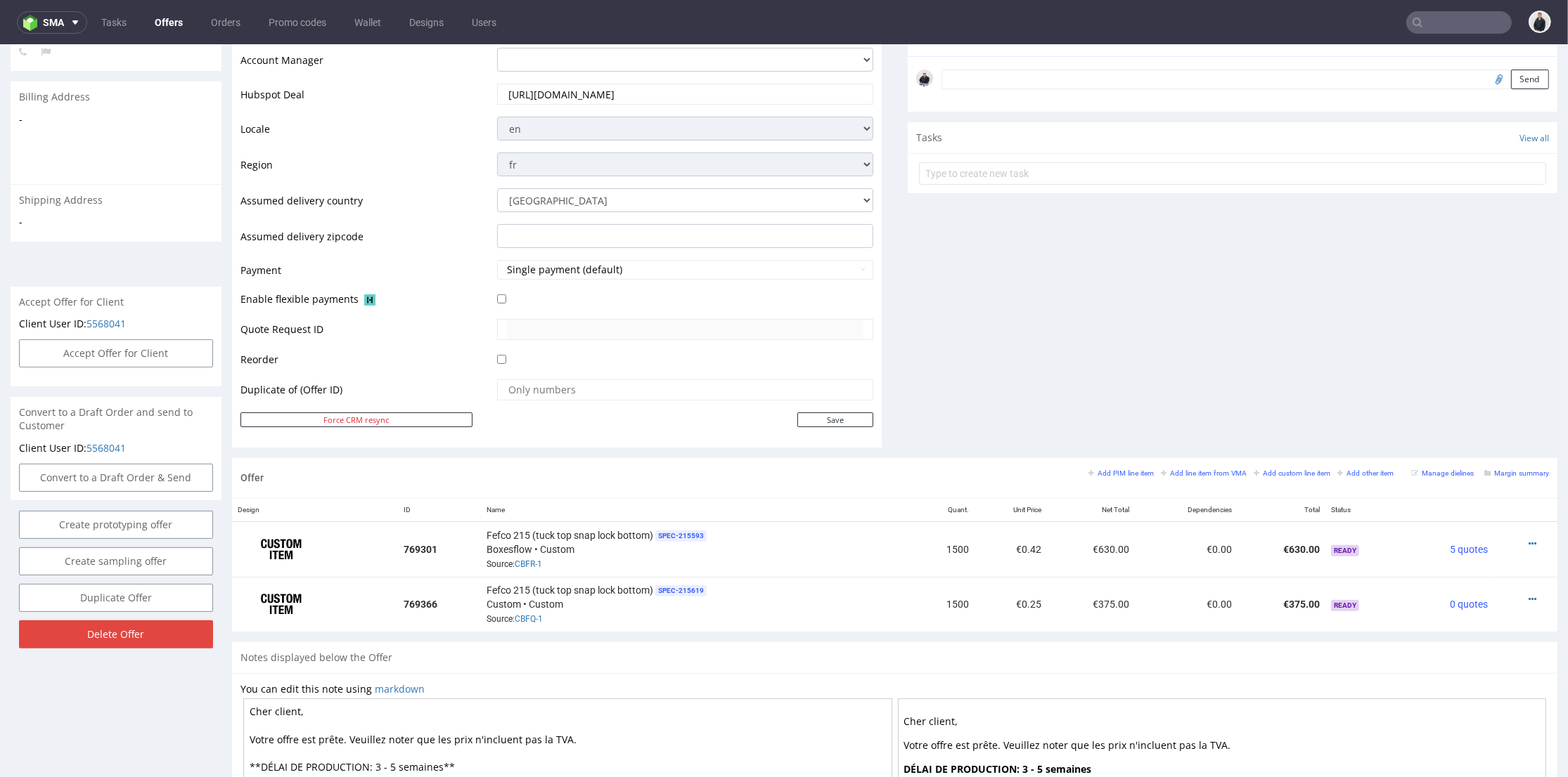
scroll to position [493, 0]
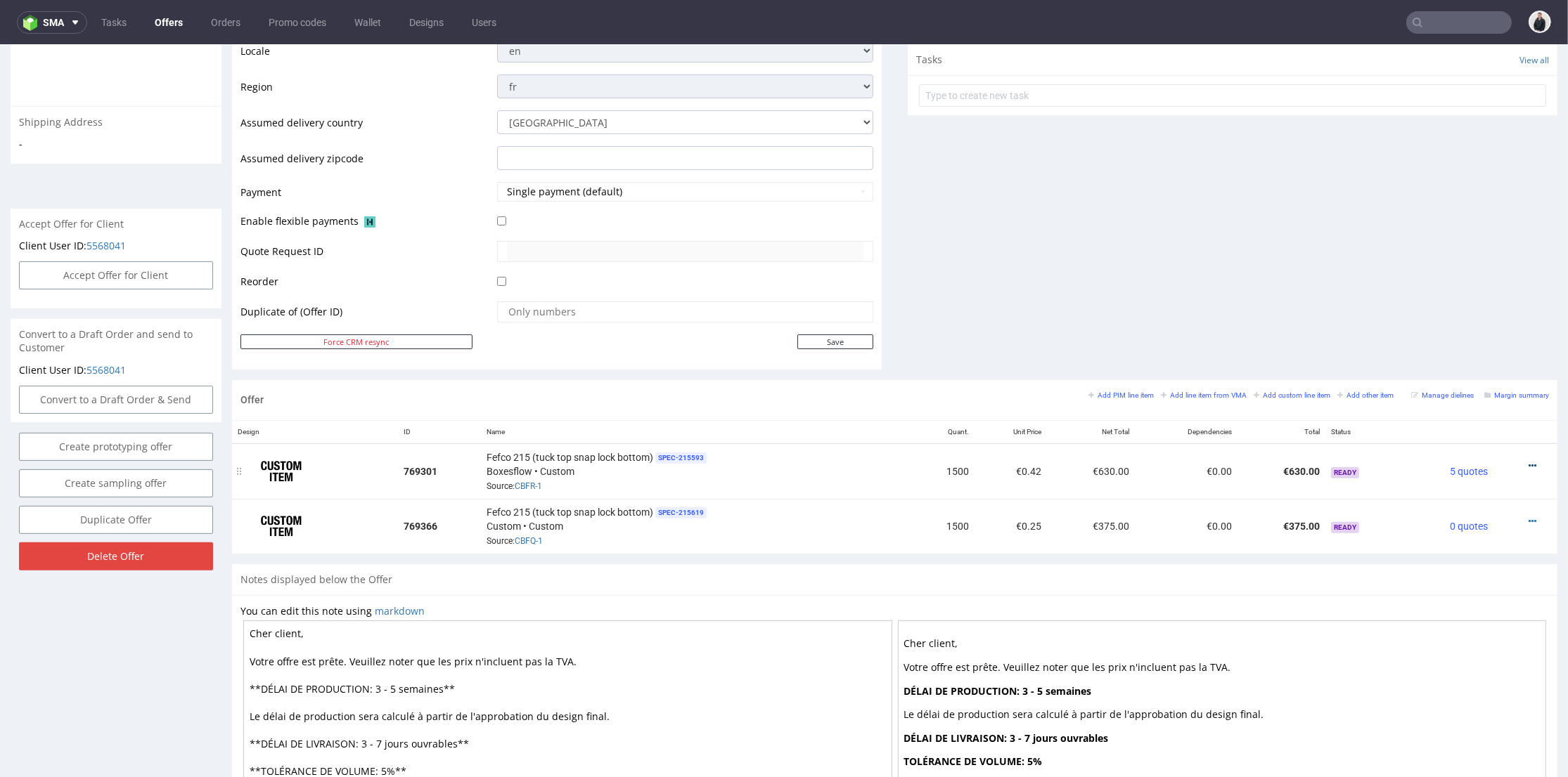
click at [1529, 462] on icon at bounding box center [1532, 466] width 7 height 10
click at [1474, 314] on span "Edit item price" at bounding box center [1469, 309] width 113 height 14
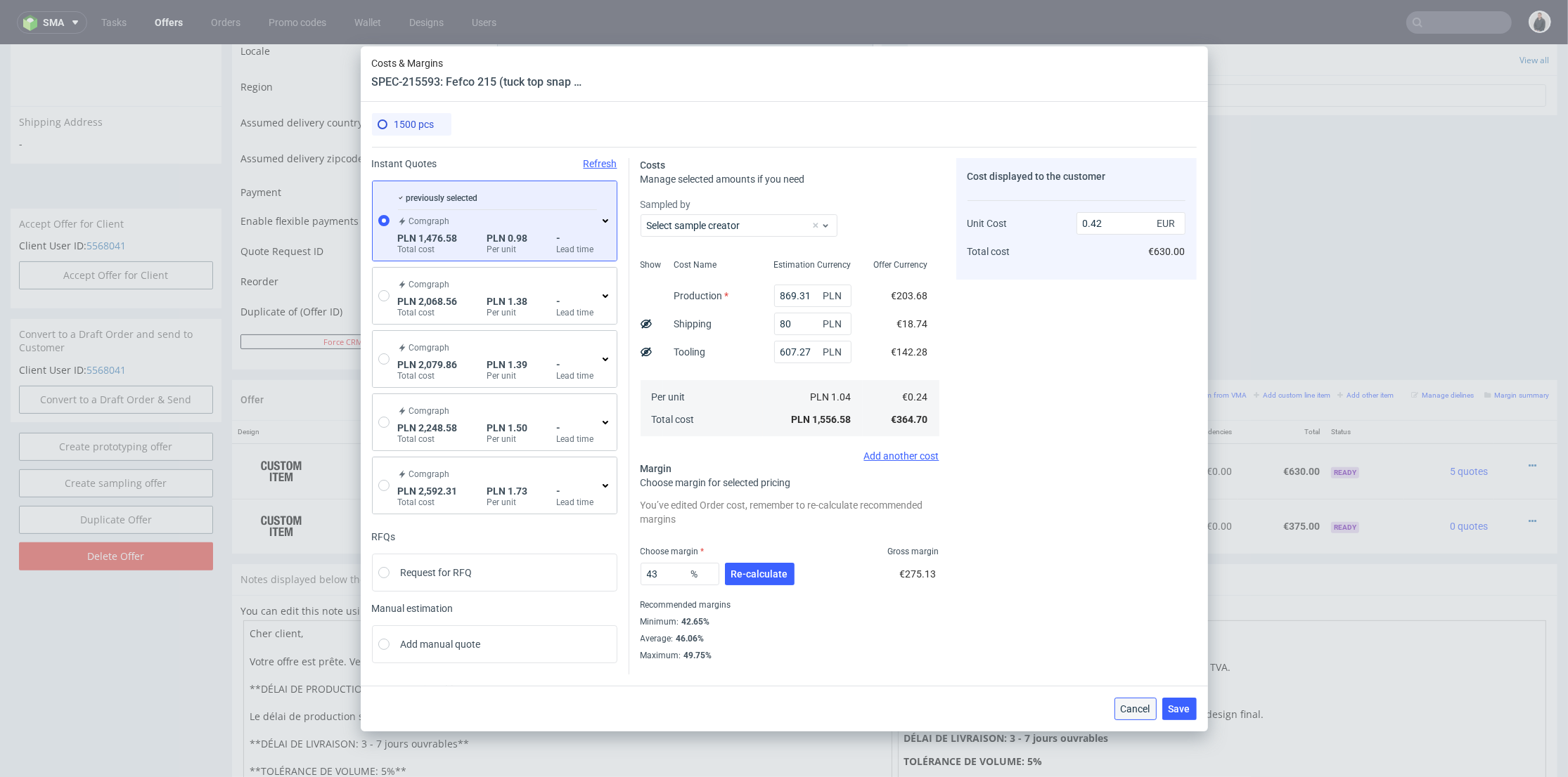
click at [1142, 704] on span "Cancel" at bounding box center [1135, 709] width 29 height 10
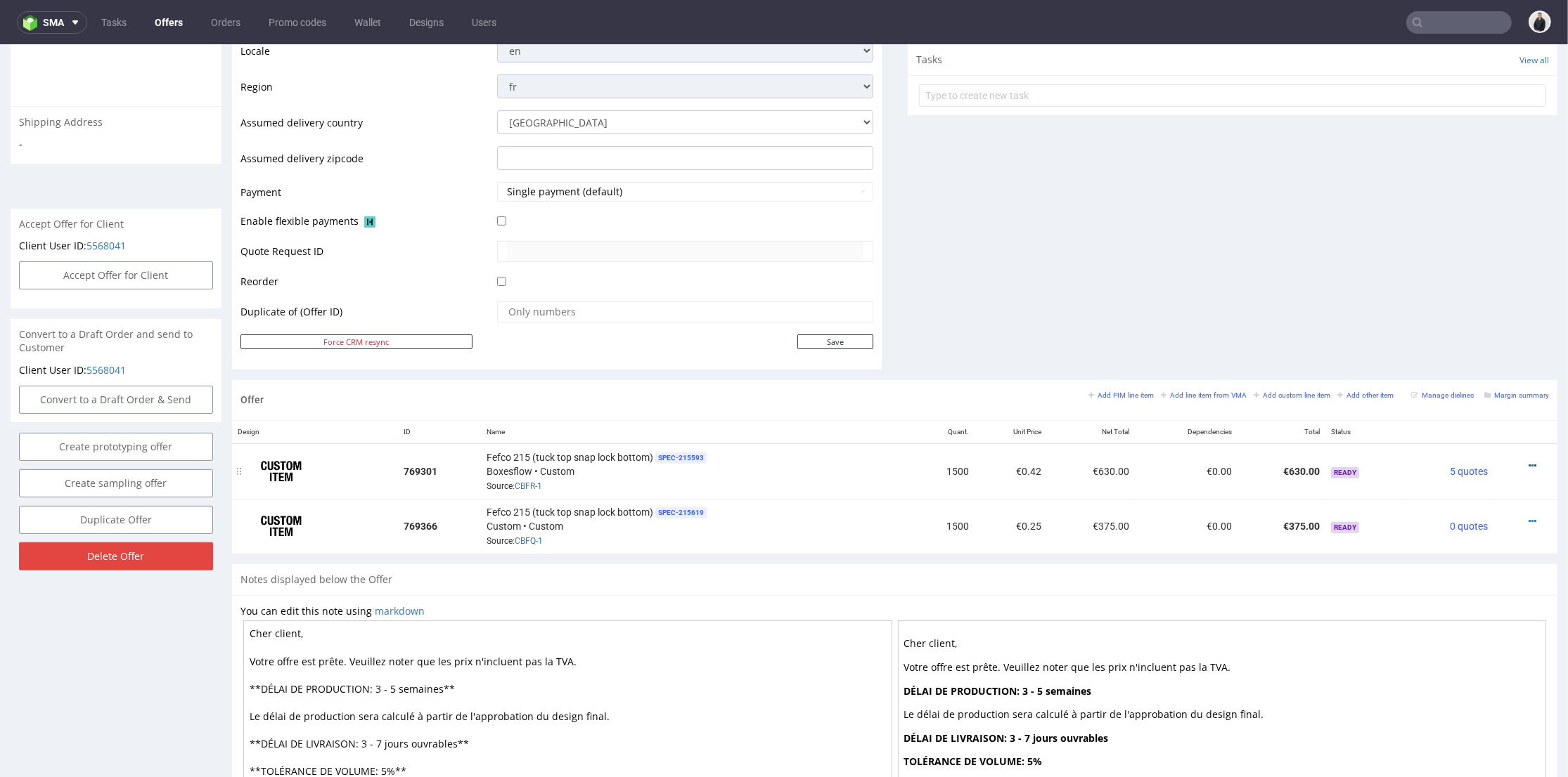
click at [1529, 461] on icon at bounding box center [1532, 466] width 7 height 10
click at [1464, 313] on span "Edit item price" at bounding box center [1469, 309] width 113 height 14
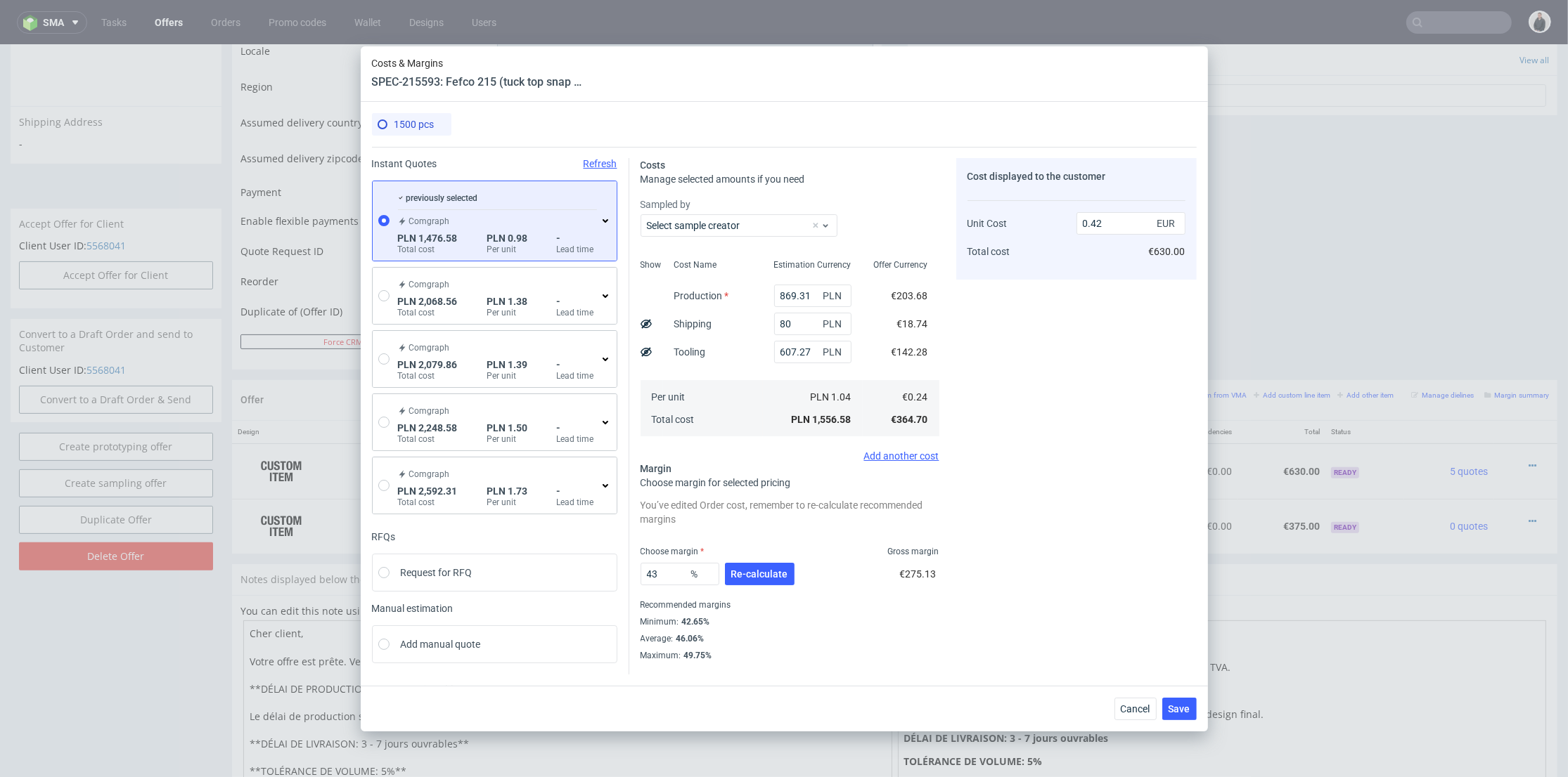
click at [600, 222] on icon at bounding box center [605, 221] width 11 height 11
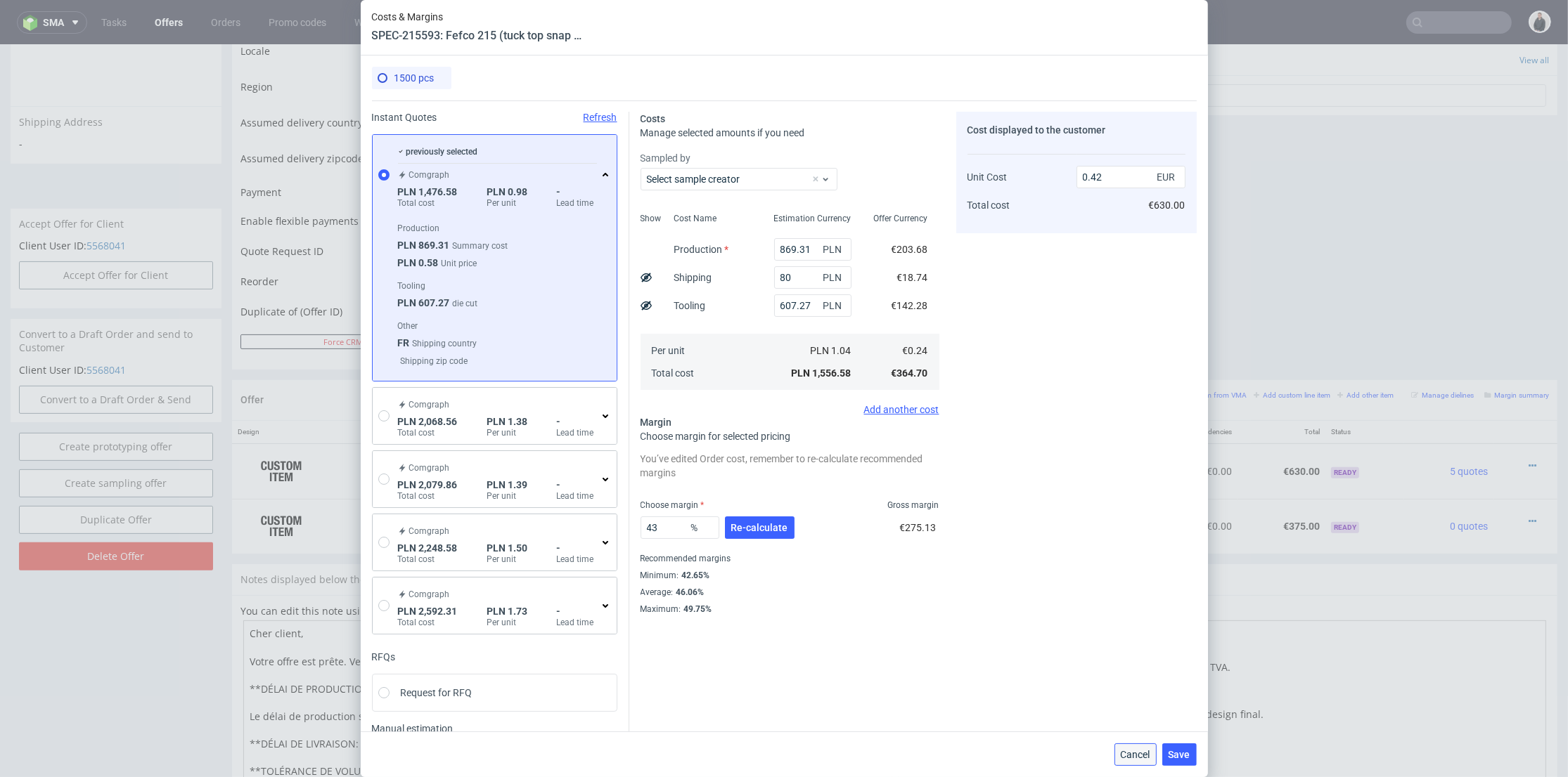
click at [1131, 756] on span "Cancel" at bounding box center [1135, 755] width 29 height 10
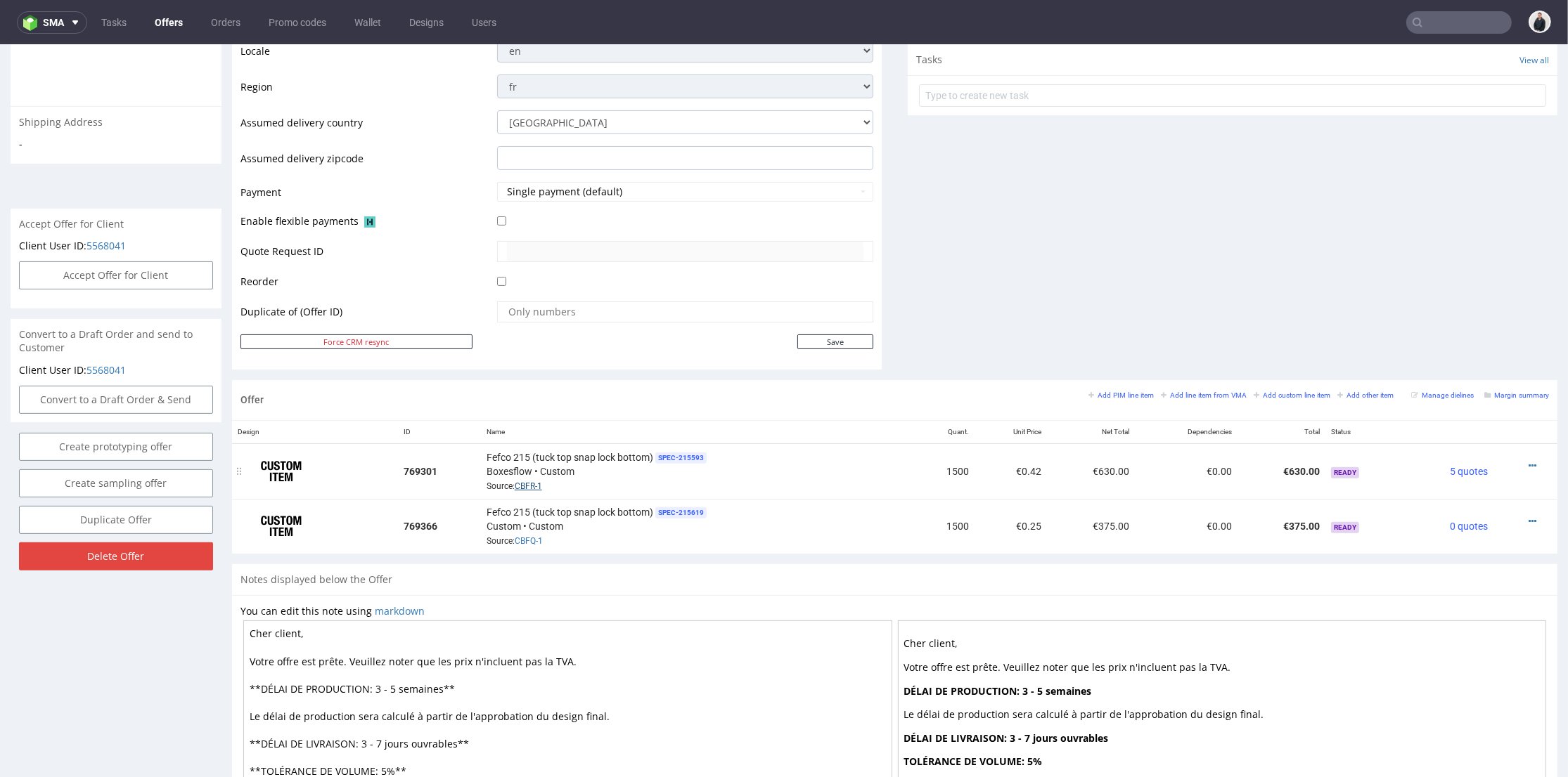
click at [537, 488] on link "CBFR-1" at bounding box center [528, 486] width 27 height 10
click at [1529, 517] on icon at bounding box center [1532, 522] width 7 height 10
click at [1441, 369] on span "Edit item price" at bounding box center [1469, 364] width 113 height 14
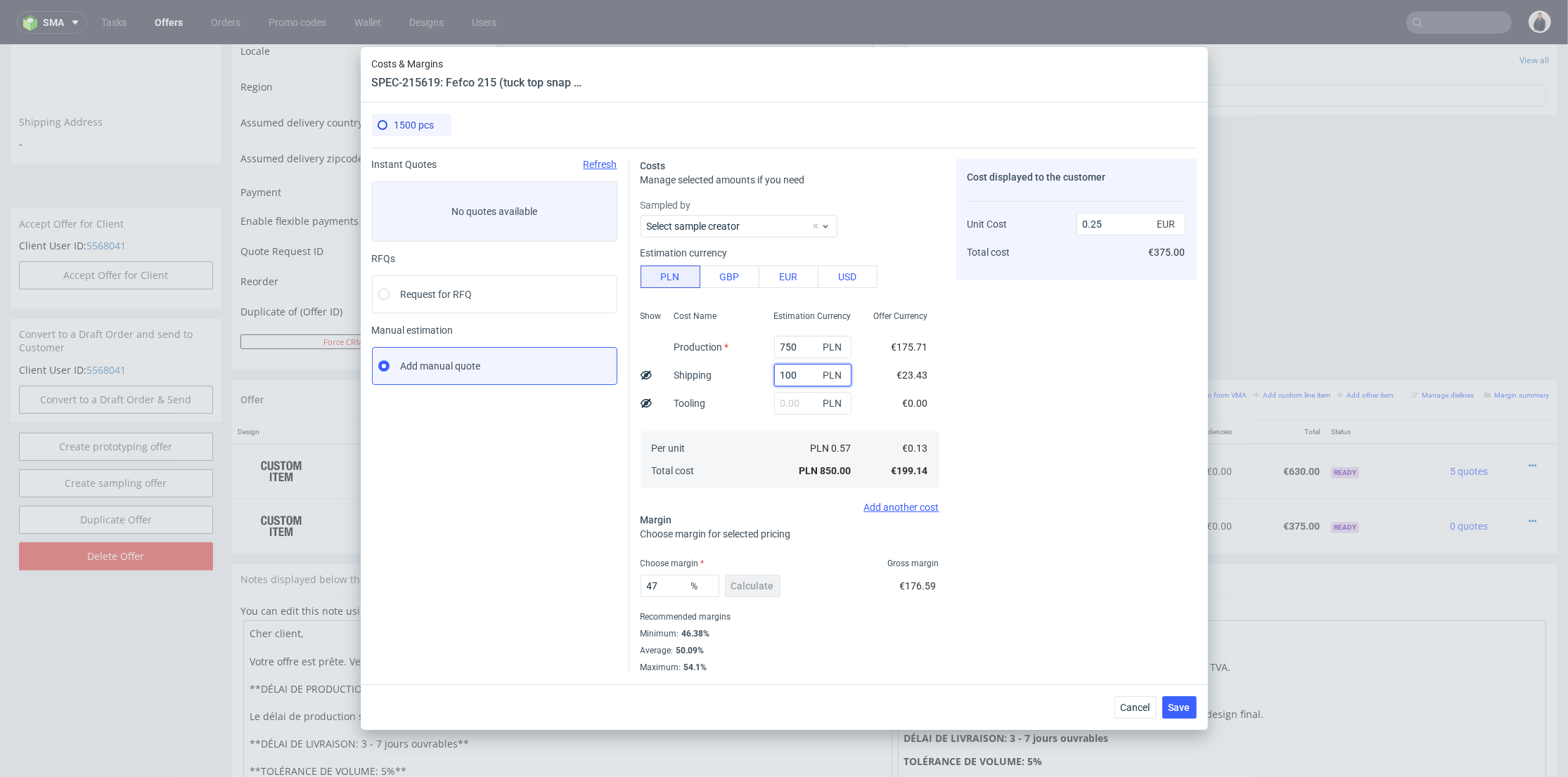
drag, startPoint x: 786, startPoint y: 370, endPoint x: 727, endPoint y: 375, distance: 59.2
click at [727, 377] on div "Show Cost Name Production Shipping Tooling Per unit Total cost Estimation Curre…" at bounding box center [790, 397] width 299 height 186
type input "200"
click at [736, 418] on div "Cost Name Production Shipping Tooling Per unit Total cost" at bounding box center [713, 397] width 100 height 186
type input "0.28"
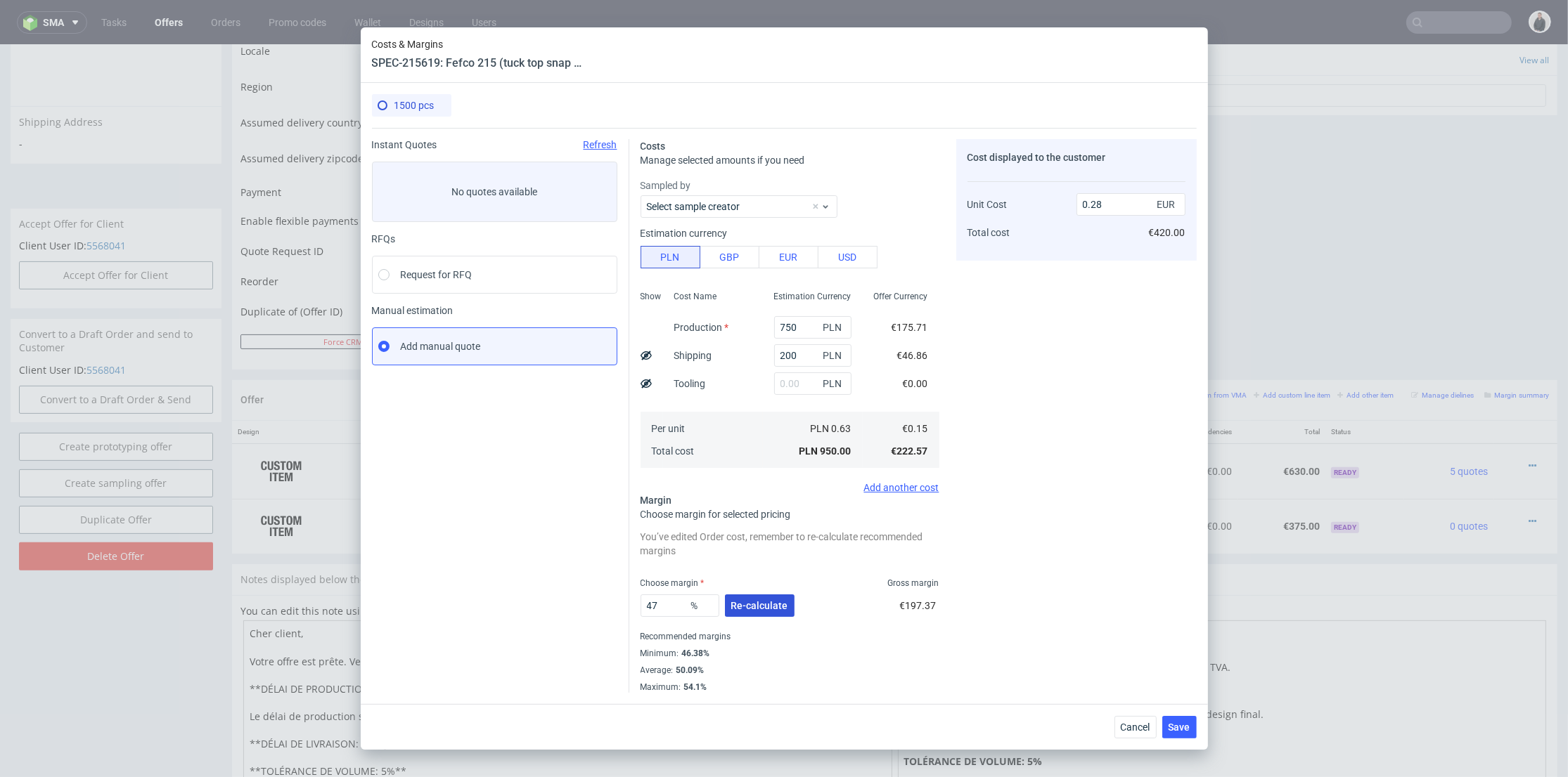
click at [753, 601] on span "Re-calculate" at bounding box center [760, 606] width 57 height 10
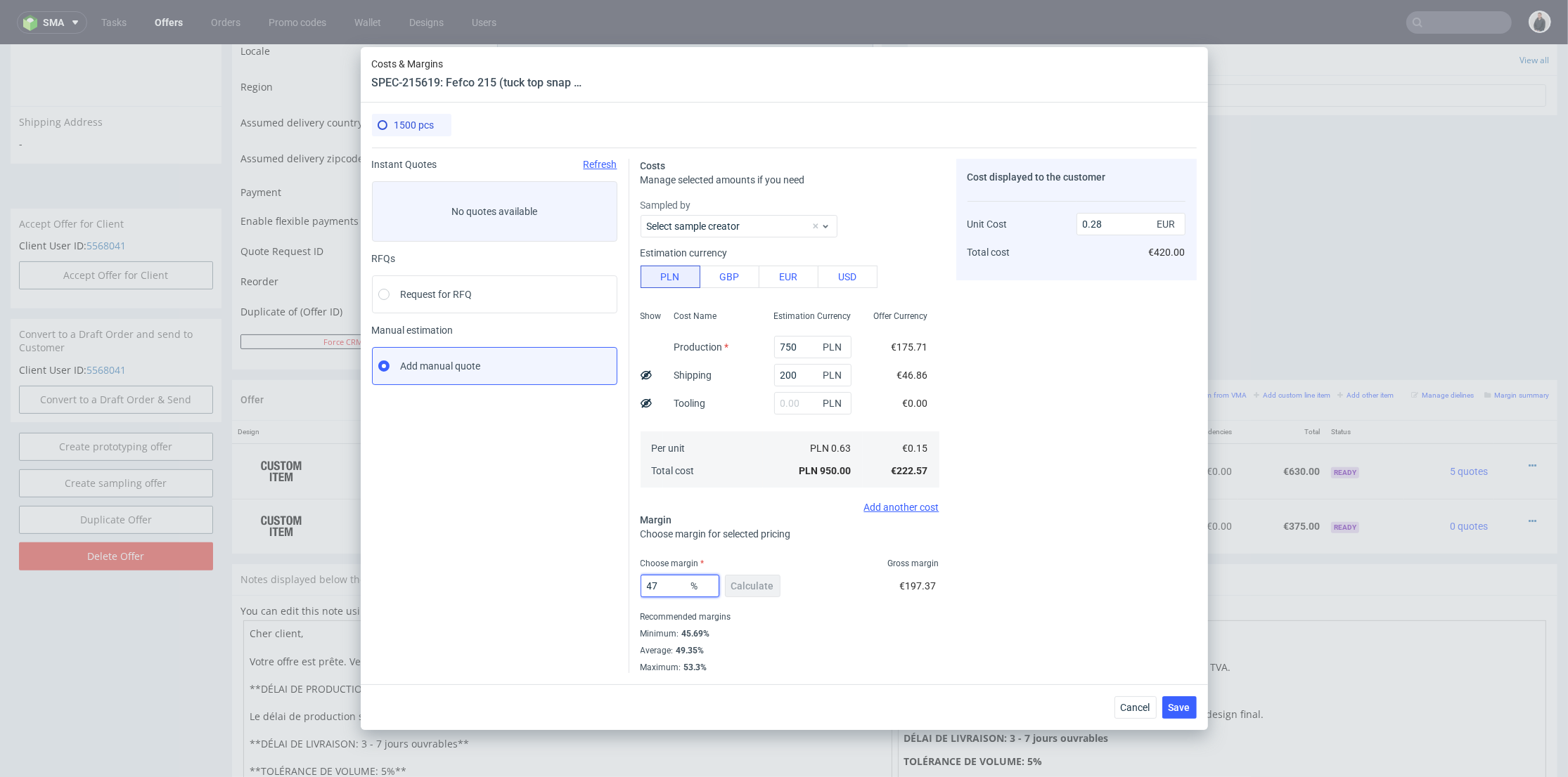
drag, startPoint x: 657, startPoint y: 588, endPoint x: 599, endPoint y: 586, distance: 58.0
click at [593, 589] on div "Instant Quotes Refresh No quotes available RFQs Request for RFQ Manual estimati…" at bounding box center [784, 410] width 825 height 526
click at [1128, 499] on div "Cost displayed to the customer Unit Cost Total cost 0.28 EUR €420.00" at bounding box center [1076, 416] width 241 height 514
drag, startPoint x: 1181, startPoint y: 705, endPoint x: 1135, endPoint y: 606, distance: 109.2
click at [1181, 705] on span "Save" at bounding box center [1179, 707] width 22 height 10
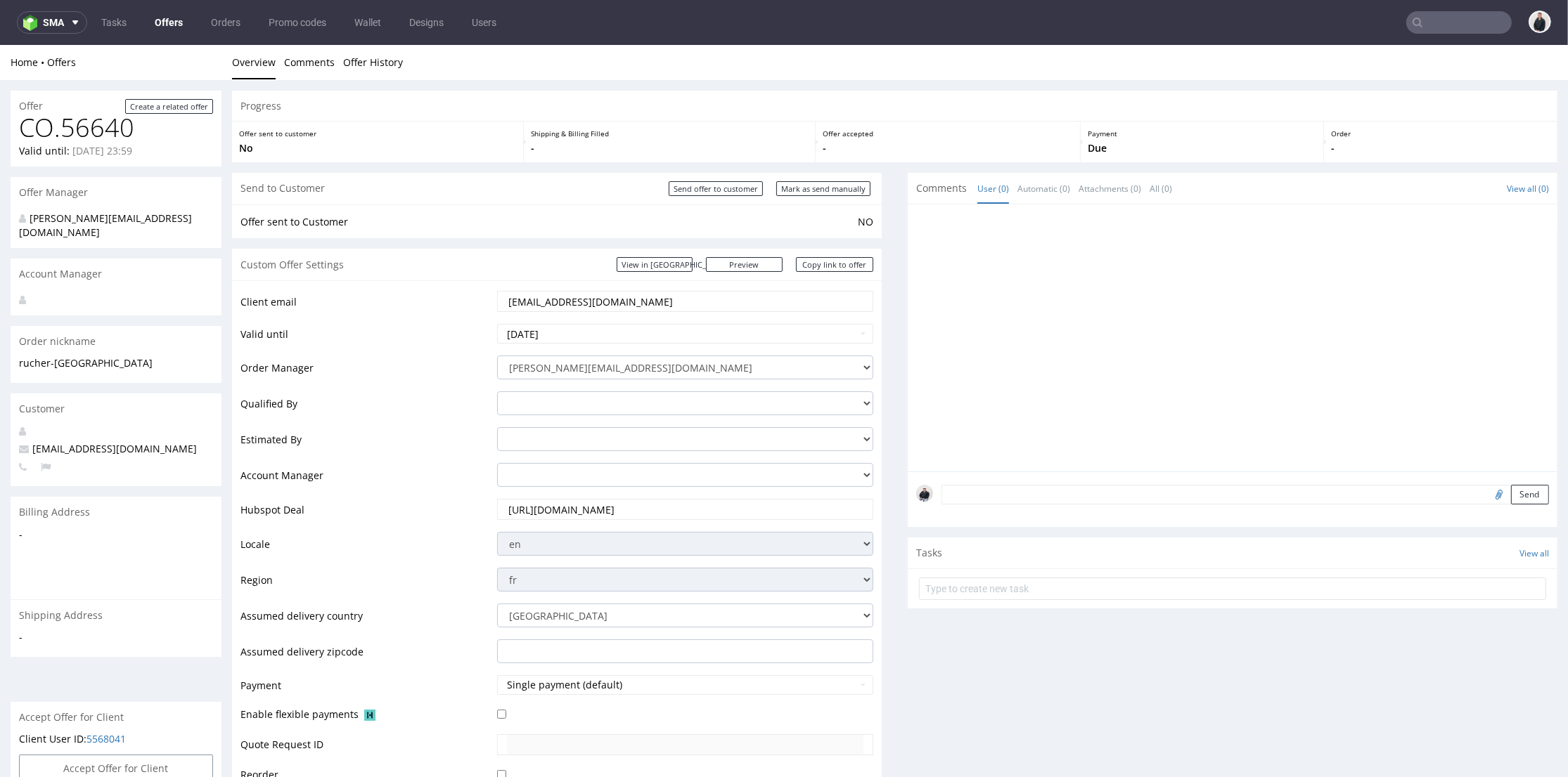
scroll to position [0, 0]
drag, startPoint x: 483, startPoint y: 291, endPoint x: 469, endPoint y: 270, distance: 25.2
click at [446, 281] on div "Client email contact@rucher-saint-gilles.fr Valid until 2025-09-12 Order Manage…" at bounding box center [556, 571] width 650 height 582
click at [1081, 347] on div at bounding box center [1236, 342] width 641 height 259
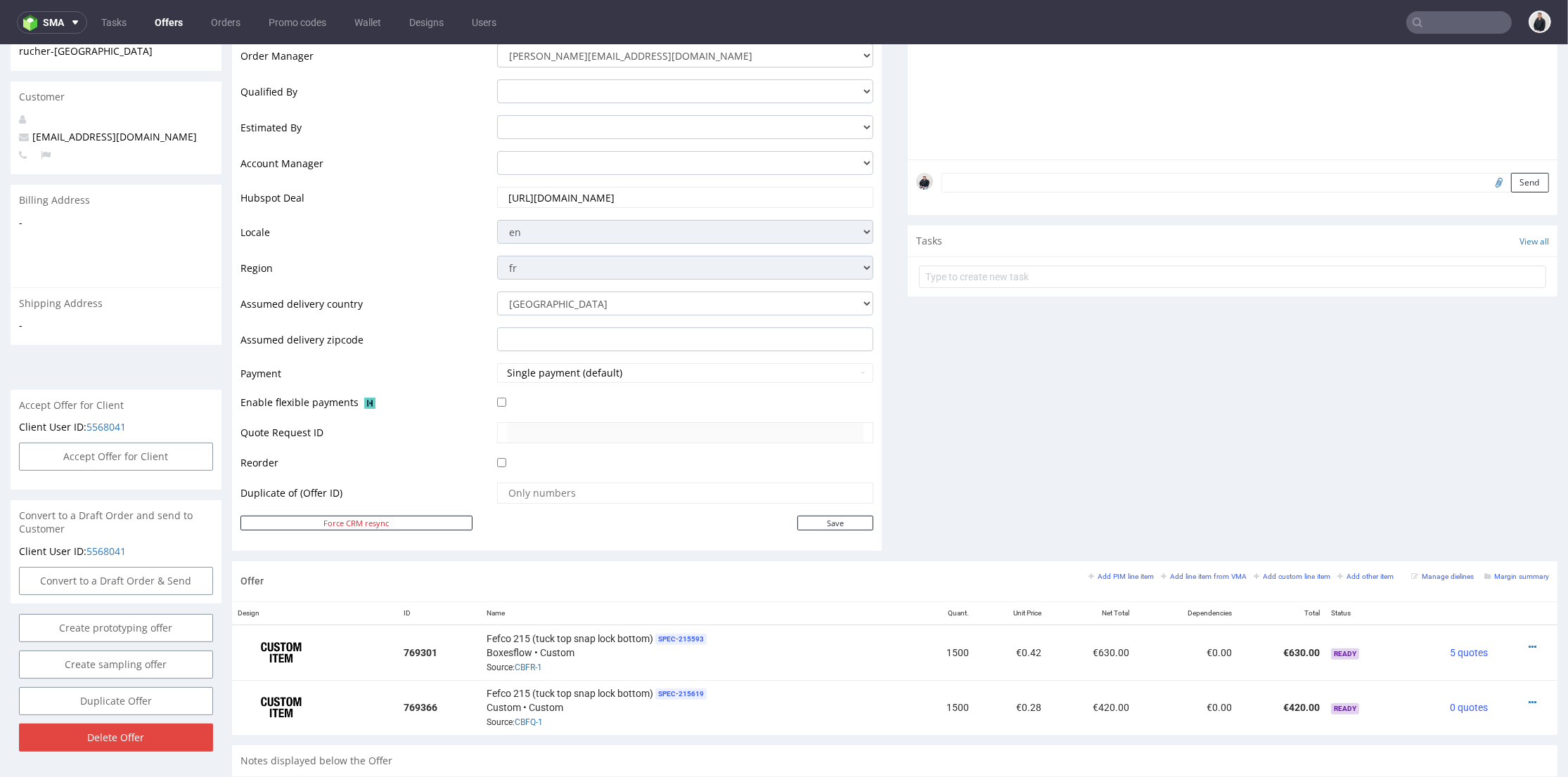
scroll to position [390, 0]
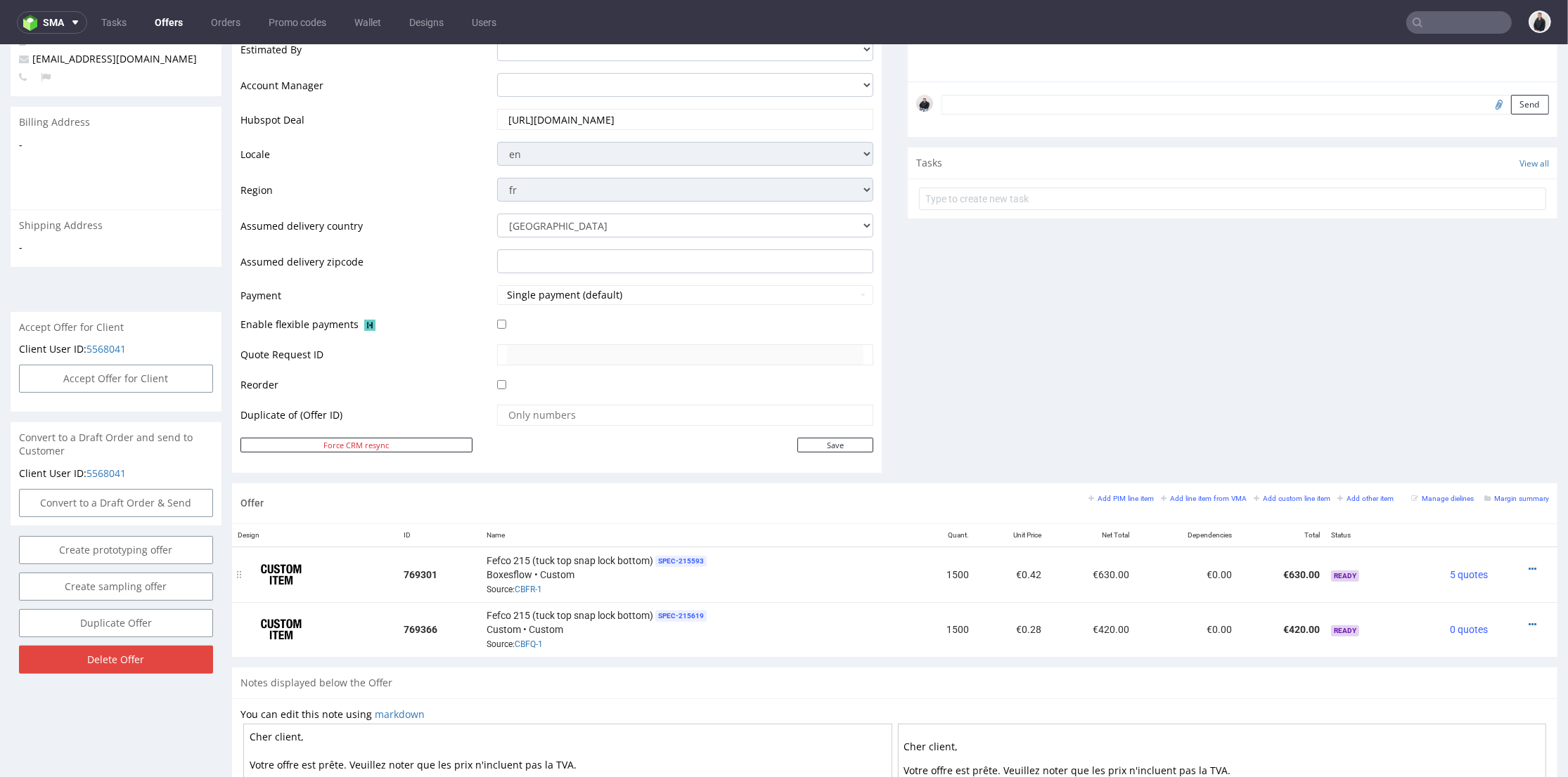
click at [1515, 566] on div at bounding box center [1521, 569] width 43 height 14
drag, startPoint x: 1510, startPoint y: 563, endPoint x: 1503, endPoint y: 558, distance: 8.6
click at [1529, 564] on icon at bounding box center [1532, 569] width 7 height 10
click at [1475, 513] on span "Hide item from customer" at bounding box center [1467, 514] width 116 height 14
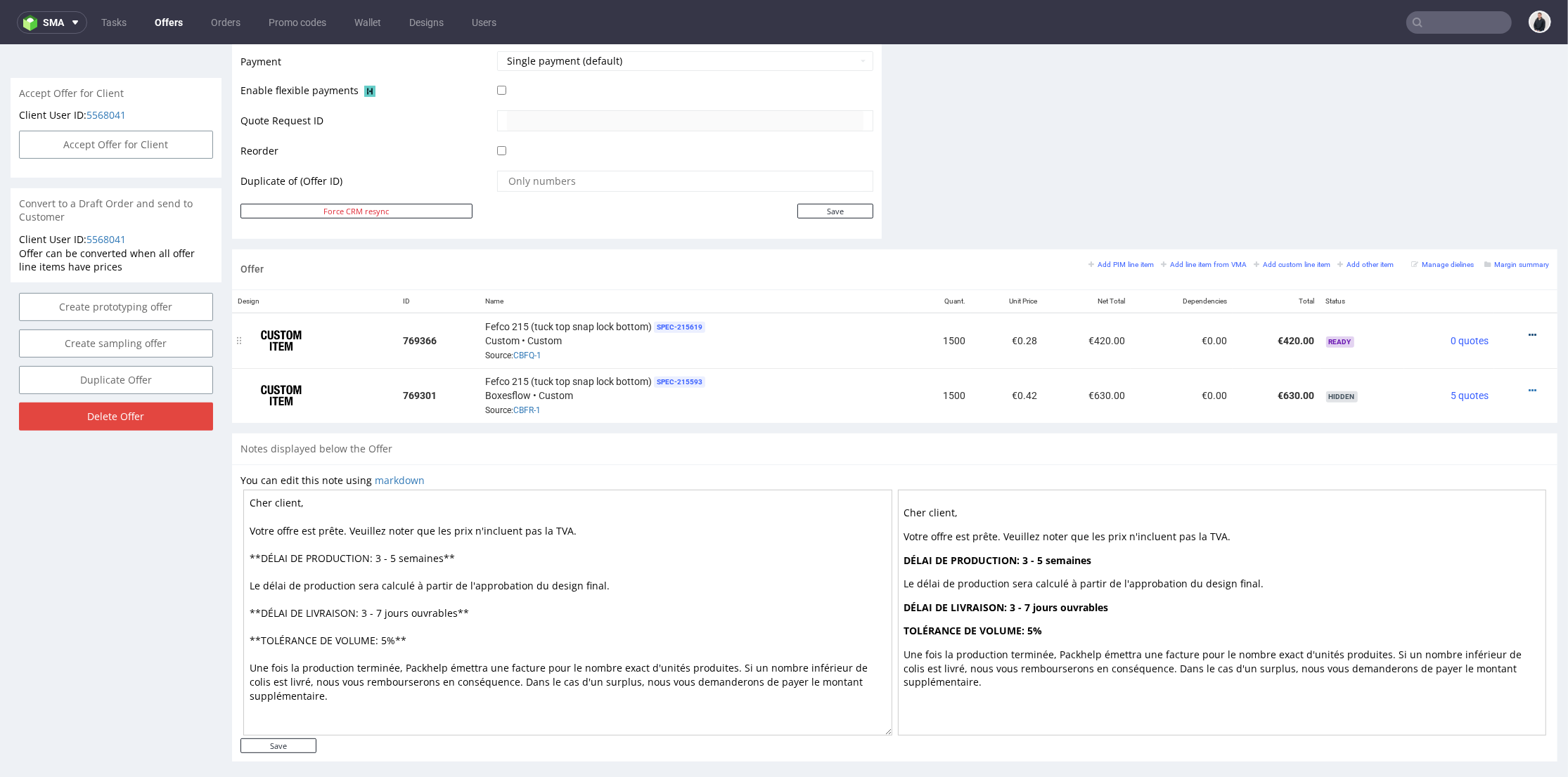
click at [1529, 332] on icon at bounding box center [1532, 335] width 7 height 10
drag, startPoint x: 1469, startPoint y: 181, endPoint x: 1445, endPoint y: 185, distance: 24.3
click at [1468, 181] on span "Edit item price" at bounding box center [1469, 178] width 113 height 14
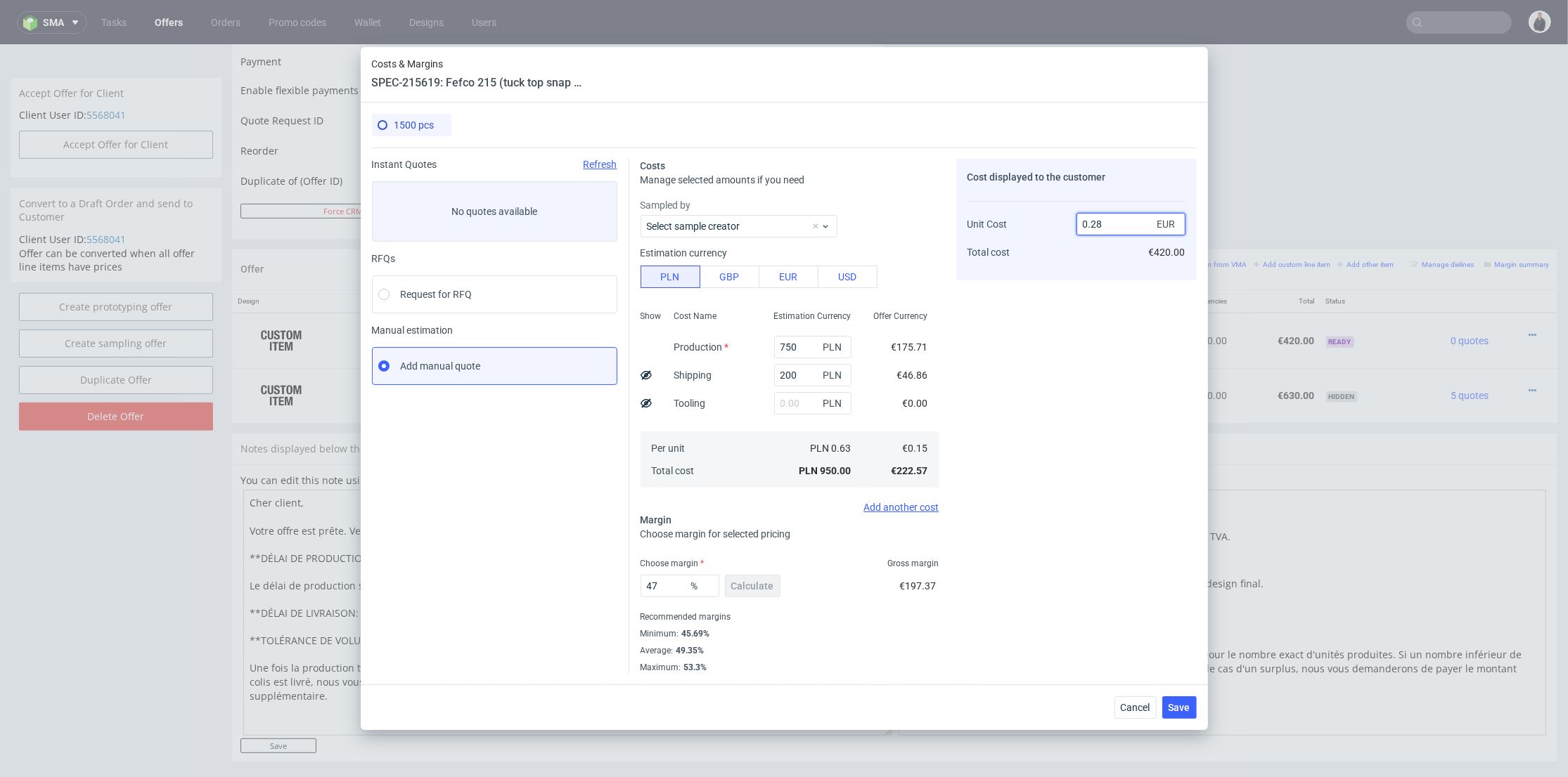
click at [1103, 223] on input "0.28" at bounding box center [1131, 224] width 109 height 22
type input "0.29"
click at [1082, 286] on div "Cost displayed to the customer Unit Cost Total cost 0.29 EUR €420.00" at bounding box center [1076, 416] width 241 height 514
type input "48.27586206896551"
click at [1176, 706] on span "Save" at bounding box center [1179, 707] width 22 height 10
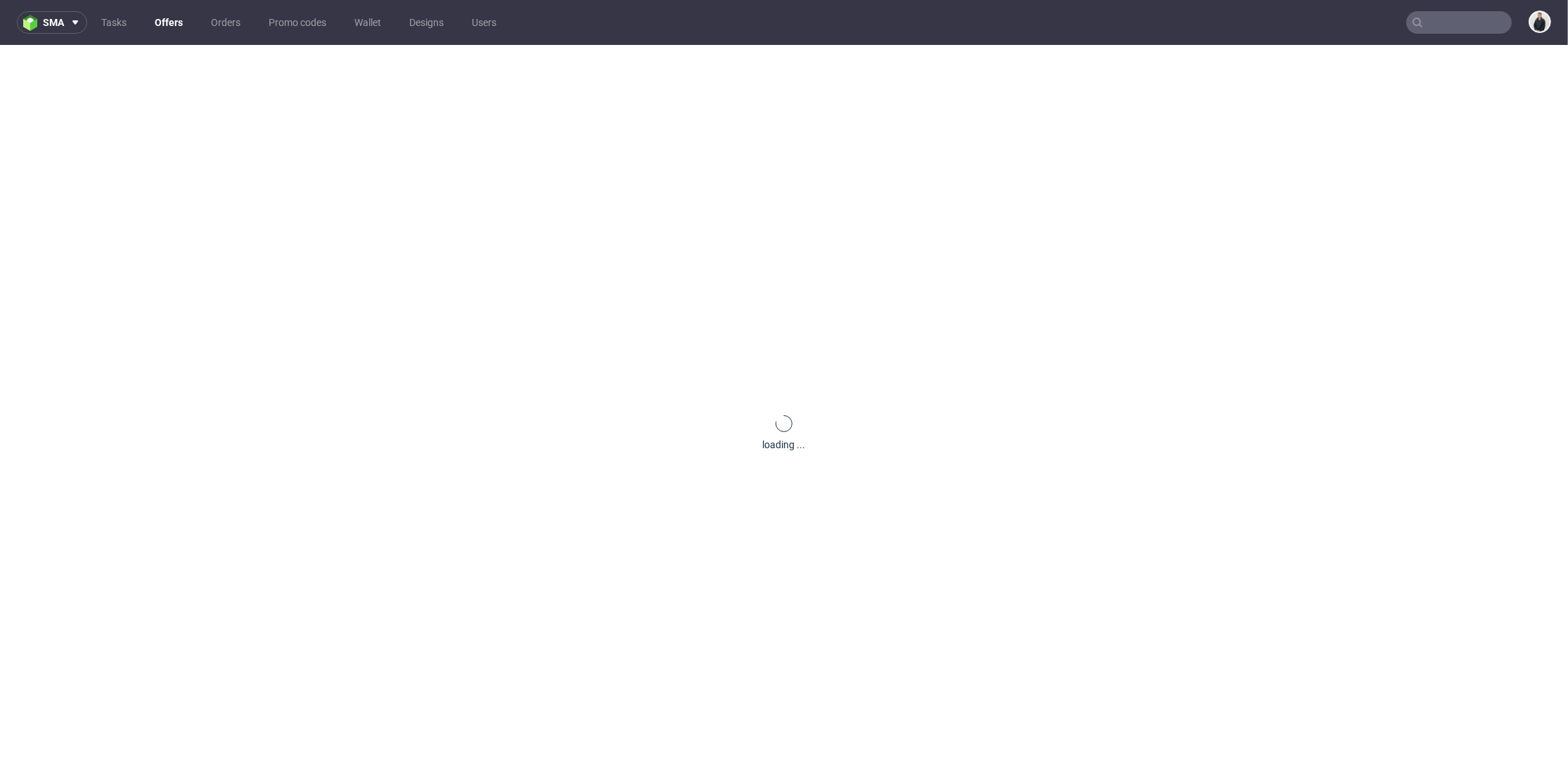
scroll to position [0, 0]
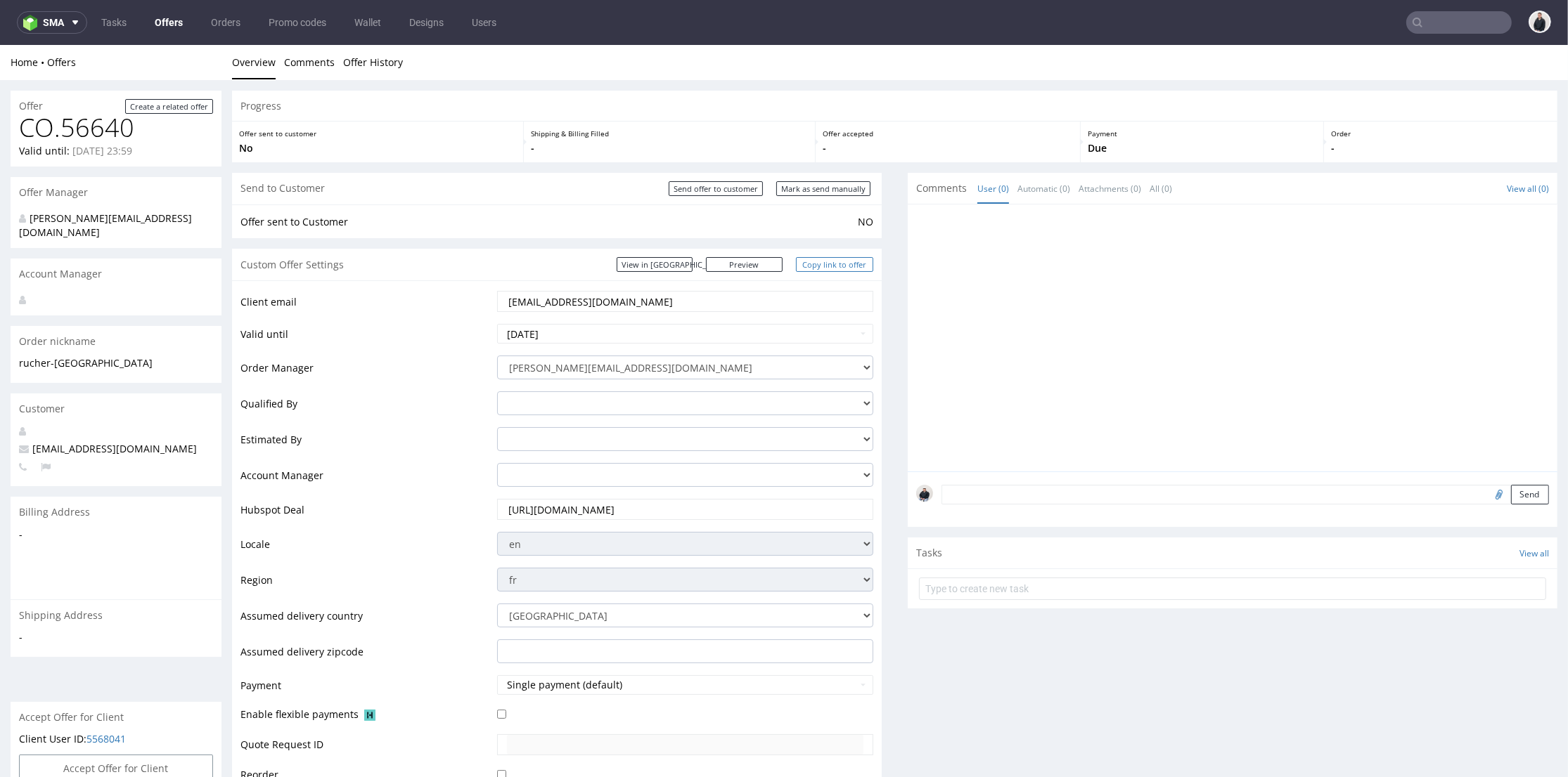
click at [801, 265] on link "Copy link to offer" at bounding box center [834, 264] width 77 height 15
click at [730, 190] on input "Send offer to customer" at bounding box center [715, 188] width 94 height 15
type input "In progress..."
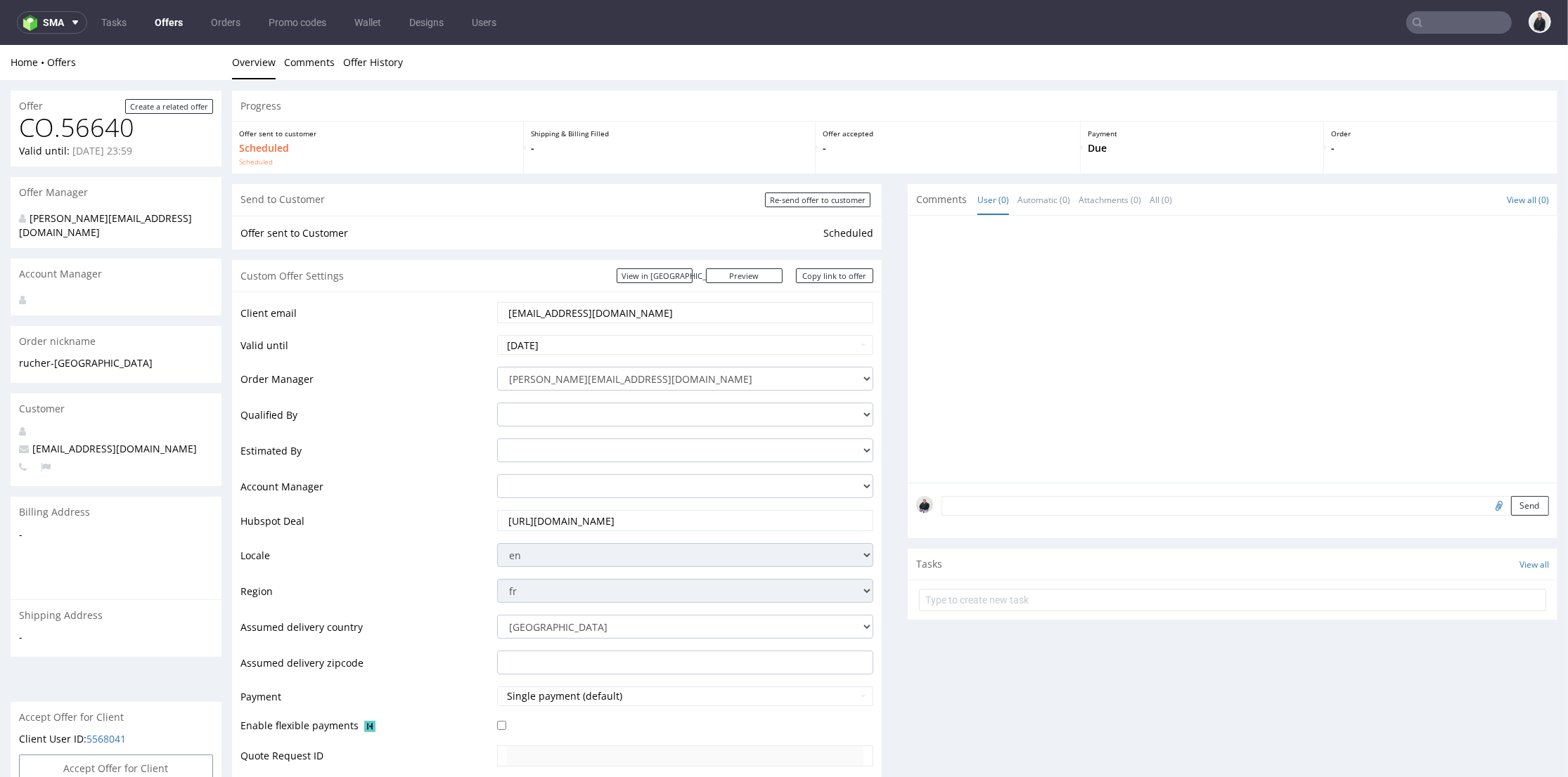
click at [1421, 19] on input "text" at bounding box center [1458, 22] width 106 height 22
paste input "bonnie@houseofcosmetics.d"
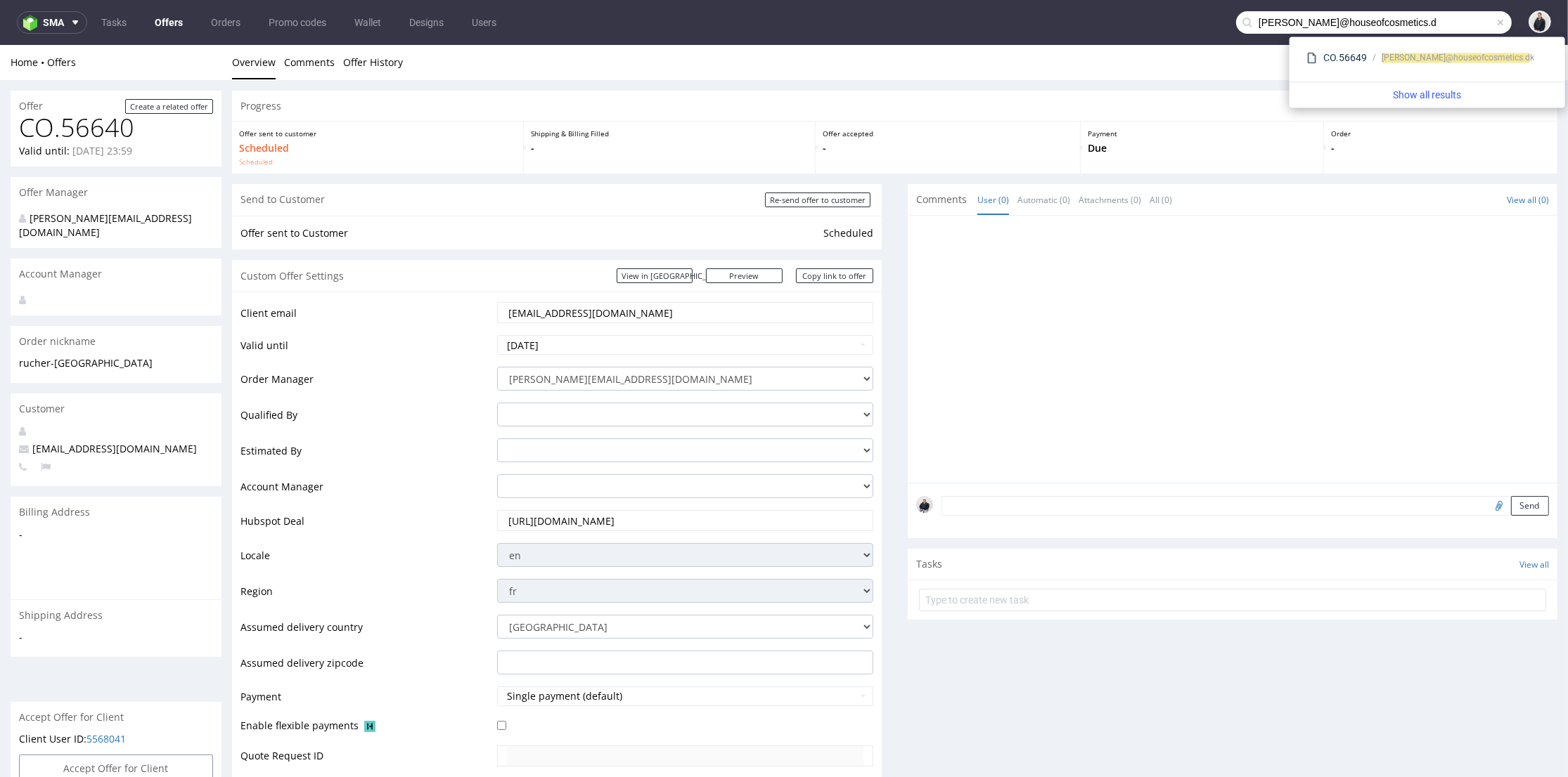
type input "bonnie@houseofcosmetics.d"
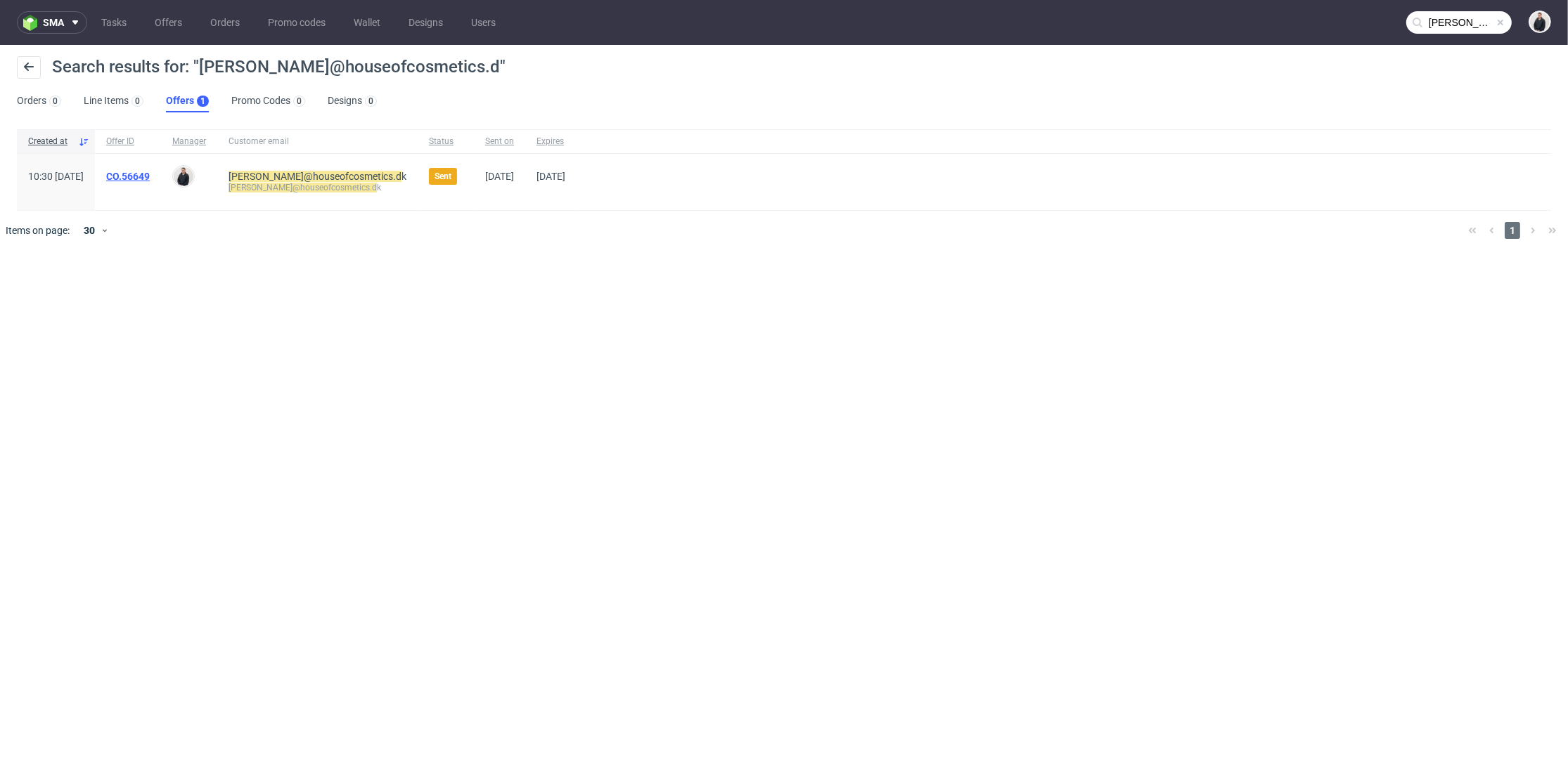
click at [150, 174] on link "CO.56649" at bounding box center [128, 177] width 43 height 11
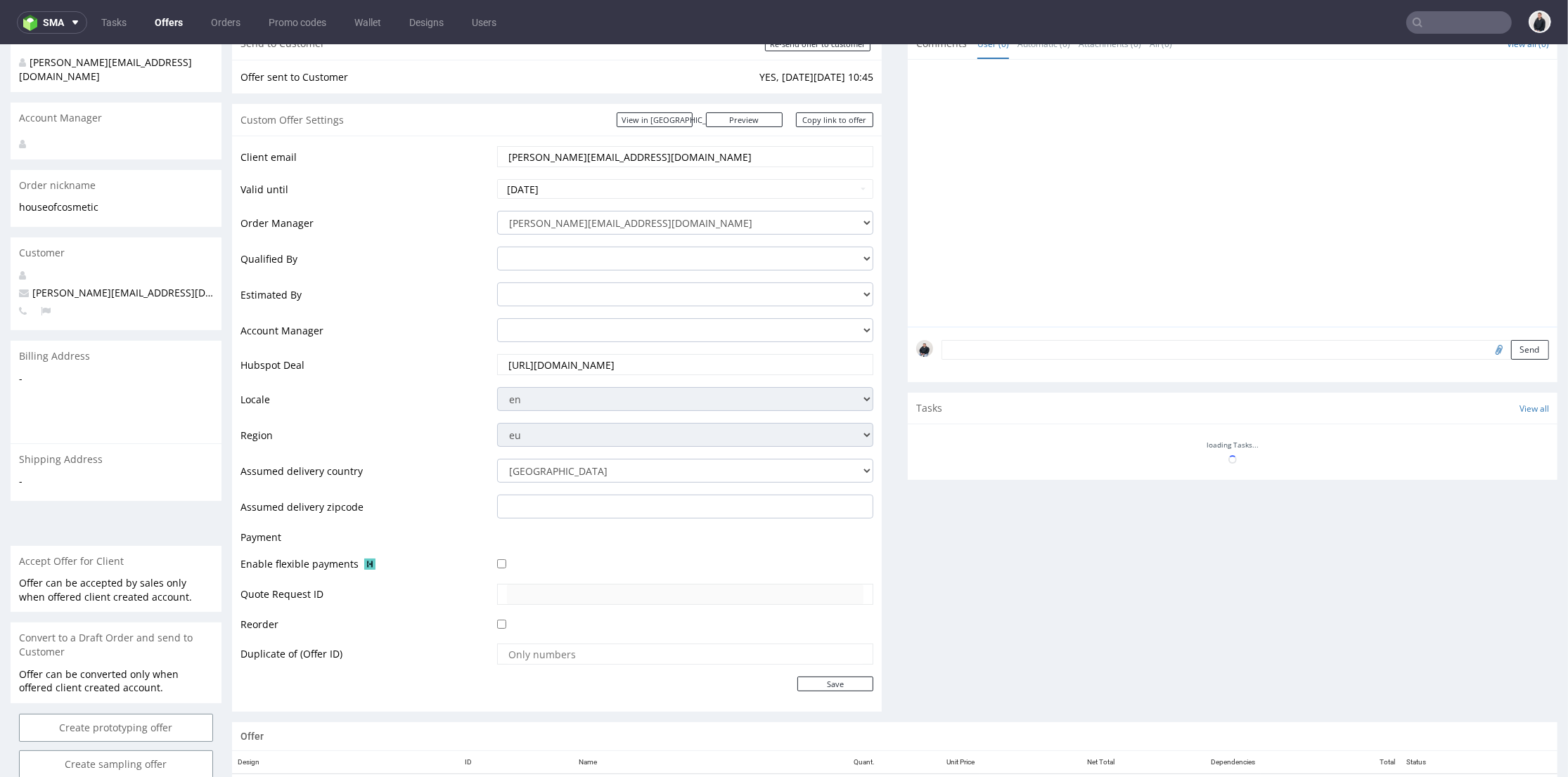
scroll to position [427, 0]
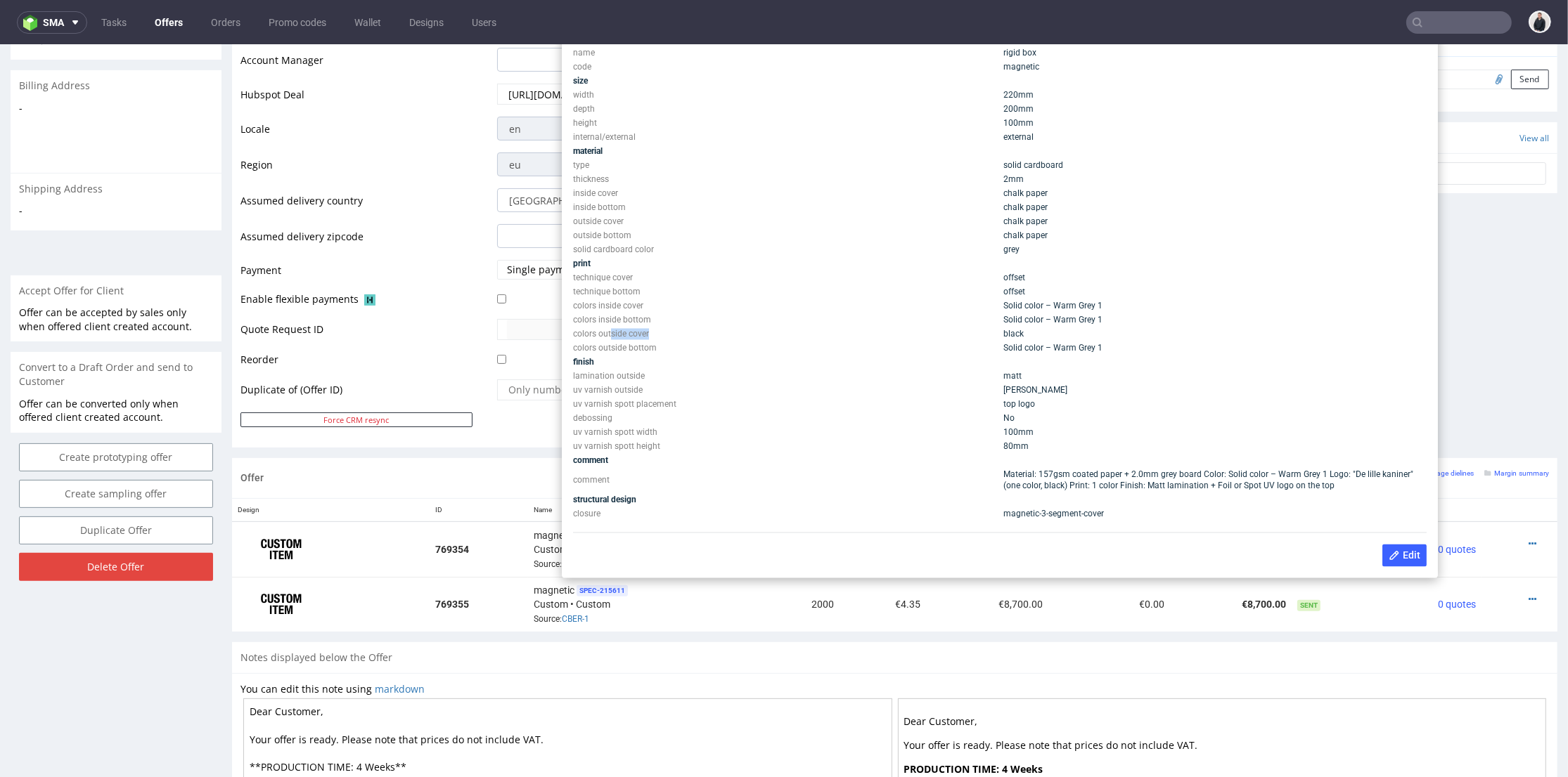
drag, startPoint x: 648, startPoint y: 330, endPoint x: 609, endPoint y: 336, distance: 39.5
click at [612, 336] on td "colors outside cover" at bounding box center [786, 334] width 427 height 14
click at [608, 336] on td "colors outside cover" at bounding box center [786, 334] width 427 height 14
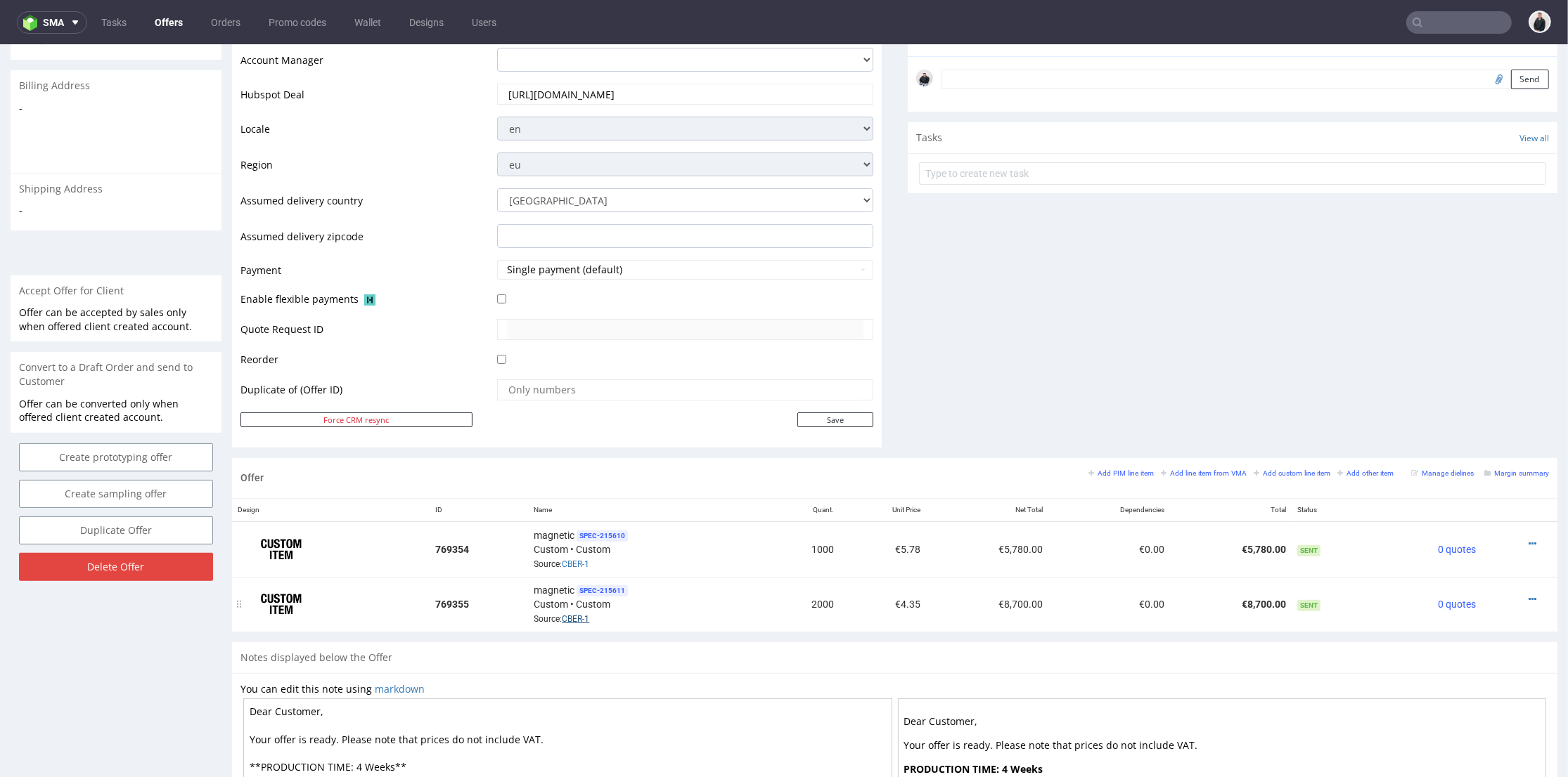
click at [573, 617] on link "CBER-1" at bounding box center [575, 619] width 27 height 10
click at [1529, 540] on icon at bounding box center [1532, 544] width 7 height 10
click at [1443, 395] on li "Edit item price" at bounding box center [1464, 387] width 136 height 25
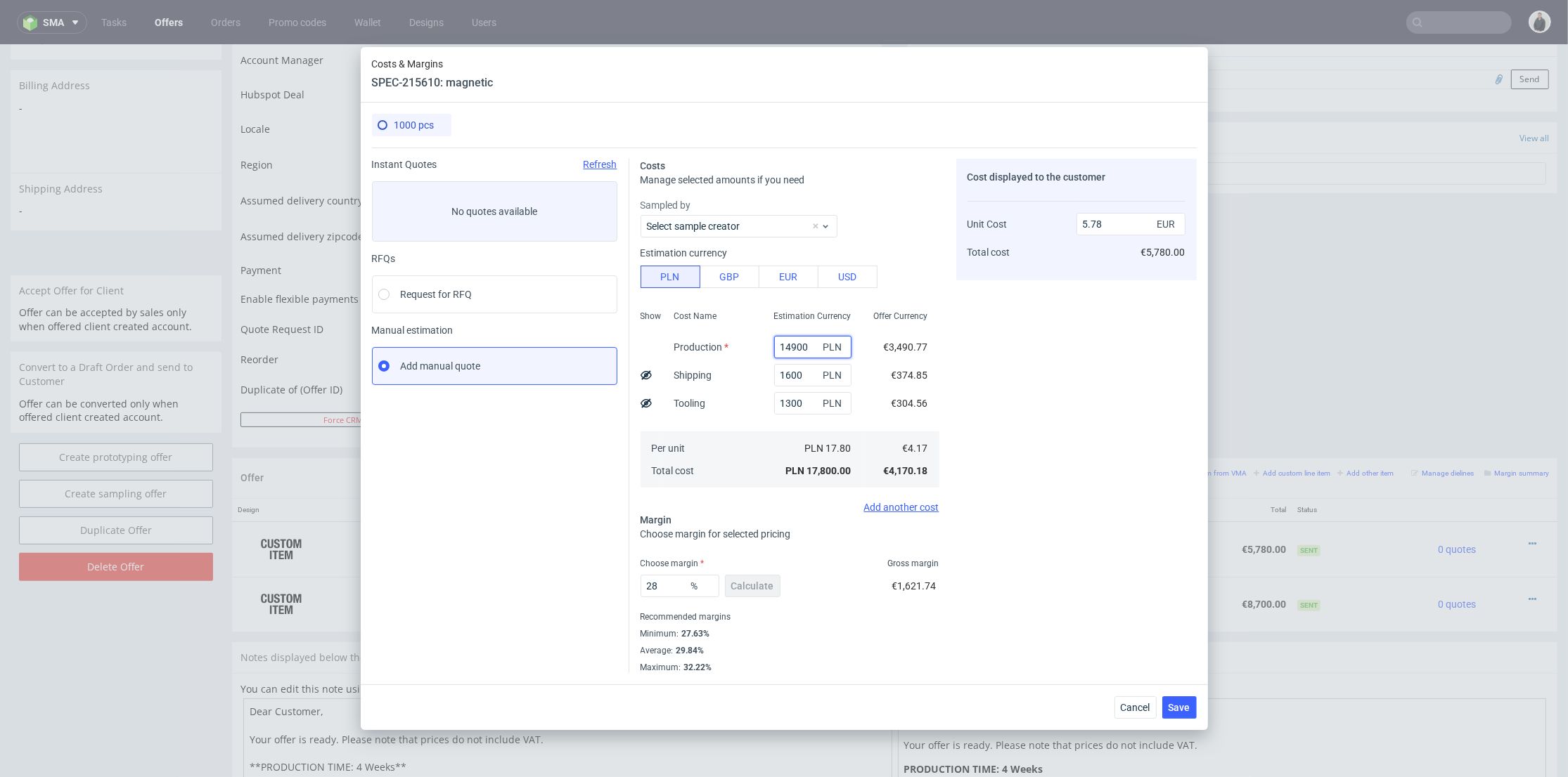
drag, startPoint x: 804, startPoint y: 347, endPoint x: 776, endPoint y: 350, distance: 28.2
click at [776, 350] on input "14900" at bounding box center [813, 346] width 77 height 22
type input "10000"
click at [986, 391] on div "Cost displayed to the customer Unit Cost Total cost 5.78 EUR €5,780.00" at bounding box center [1076, 416] width 241 height 514
type input "4.19"
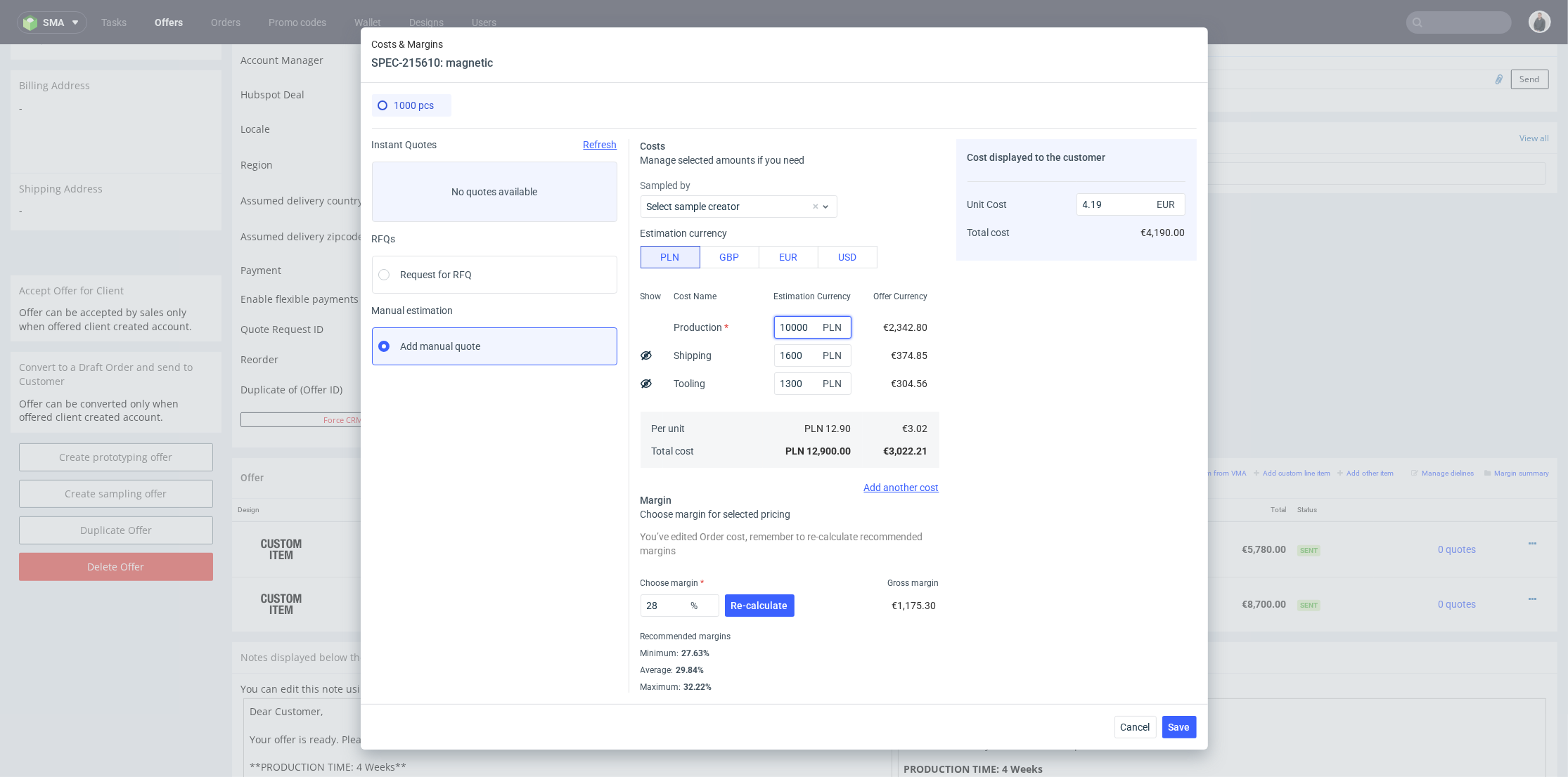
drag, startPoint x: 781, startPoint y: 326, endPoint x: 927, endPoint y: 335, distance: 146.3
click at [888, 329] on div "Show Cost Name Production Shipping Tooling Per unit Total cost Estimation Curre…" at bounding box center [790, 377] width 299 height 186
type input "8000"
type input "3.54"
type input "8000"
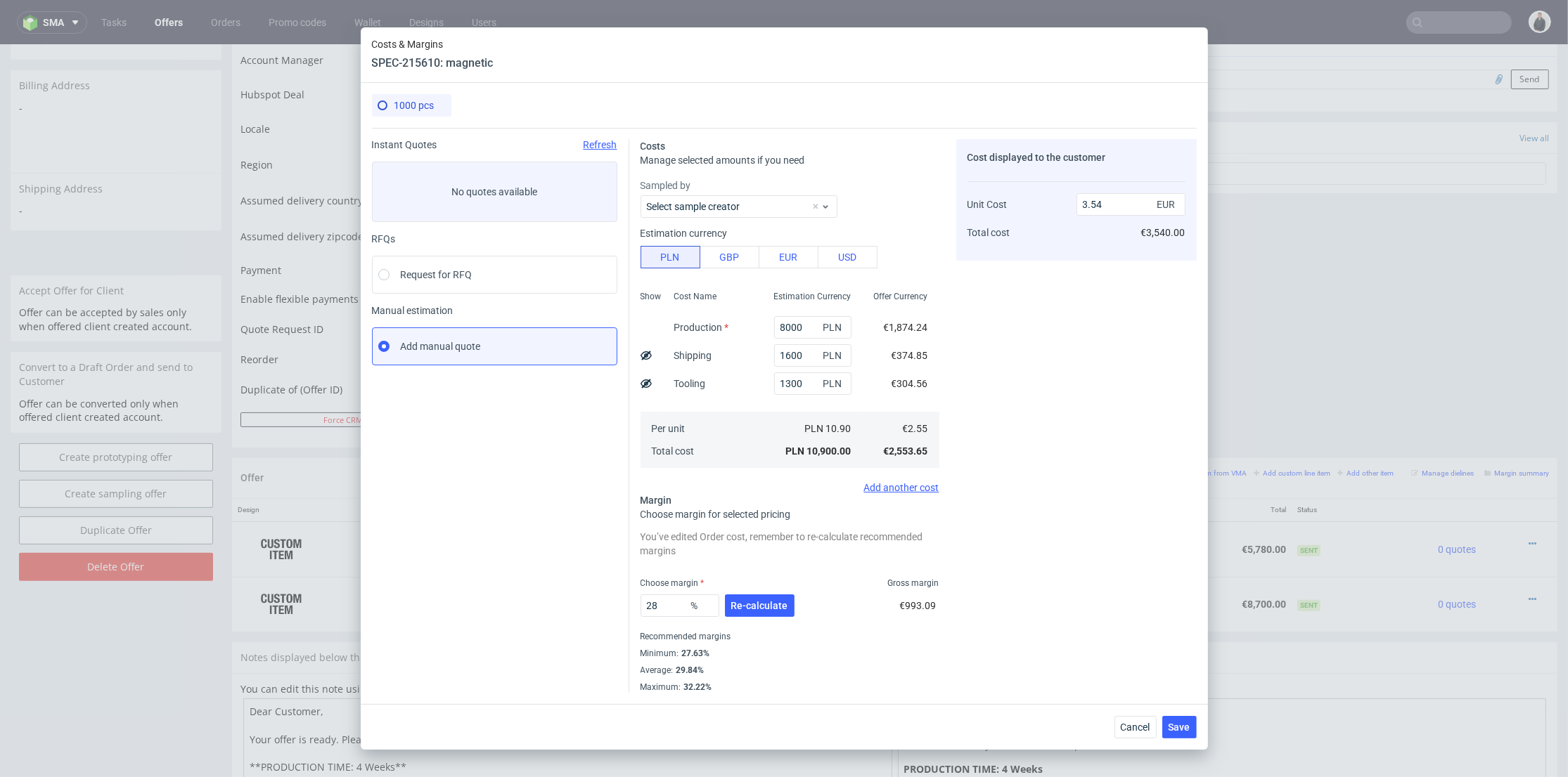
click at [1004, 369] on div "Cost displayed to the customer Unit Cost Total cost 3.54 EUR €3,540.00" at bounding box center [1076, 416] width 241 height 553
click at [764, 601] on span "Re-calculate" at bounding box center [760, 606] width 57 height 10
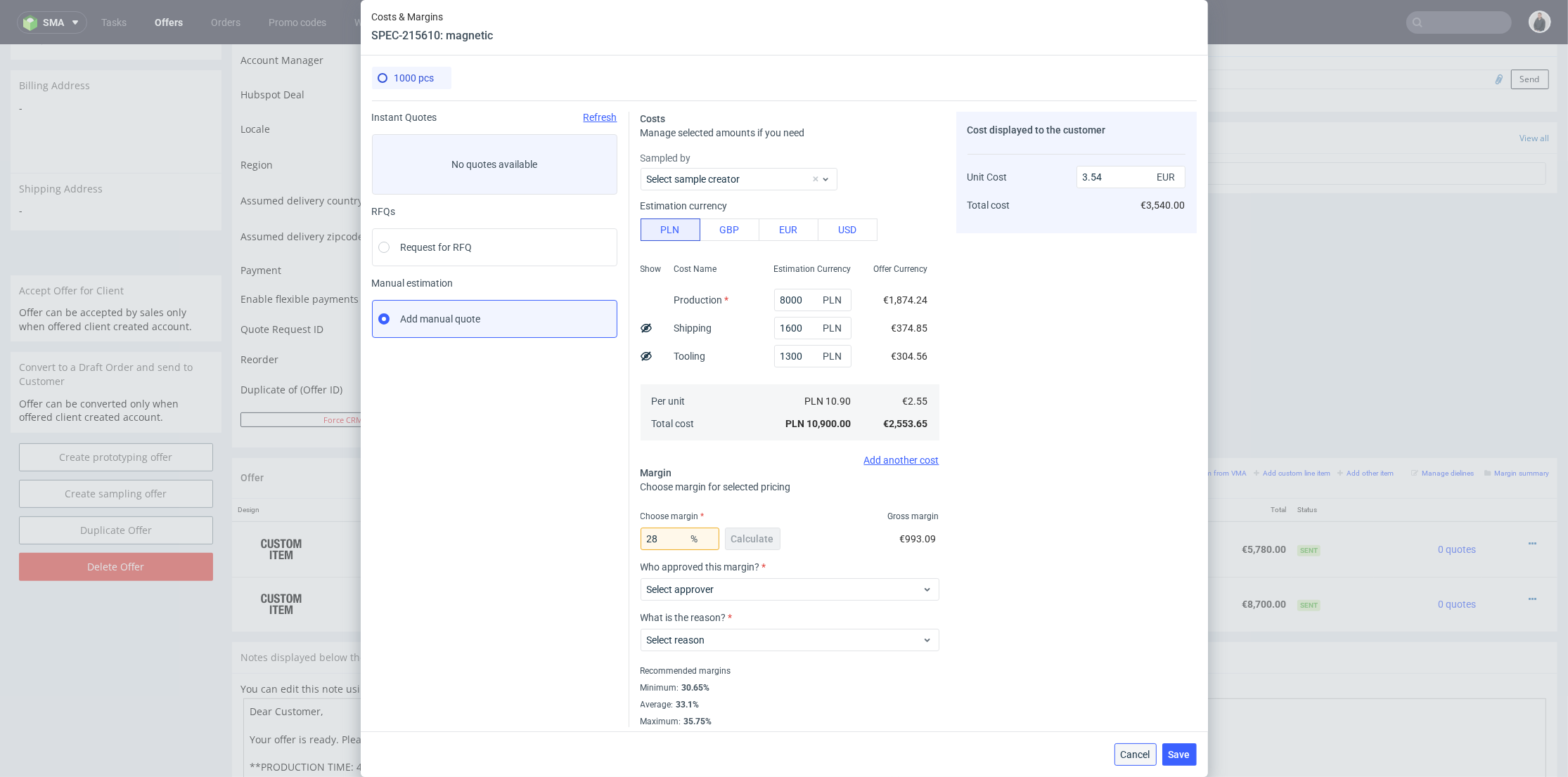
click at [1141, 759] on span "Cancel" at bounding box center [1135, 755] width 29 height 10
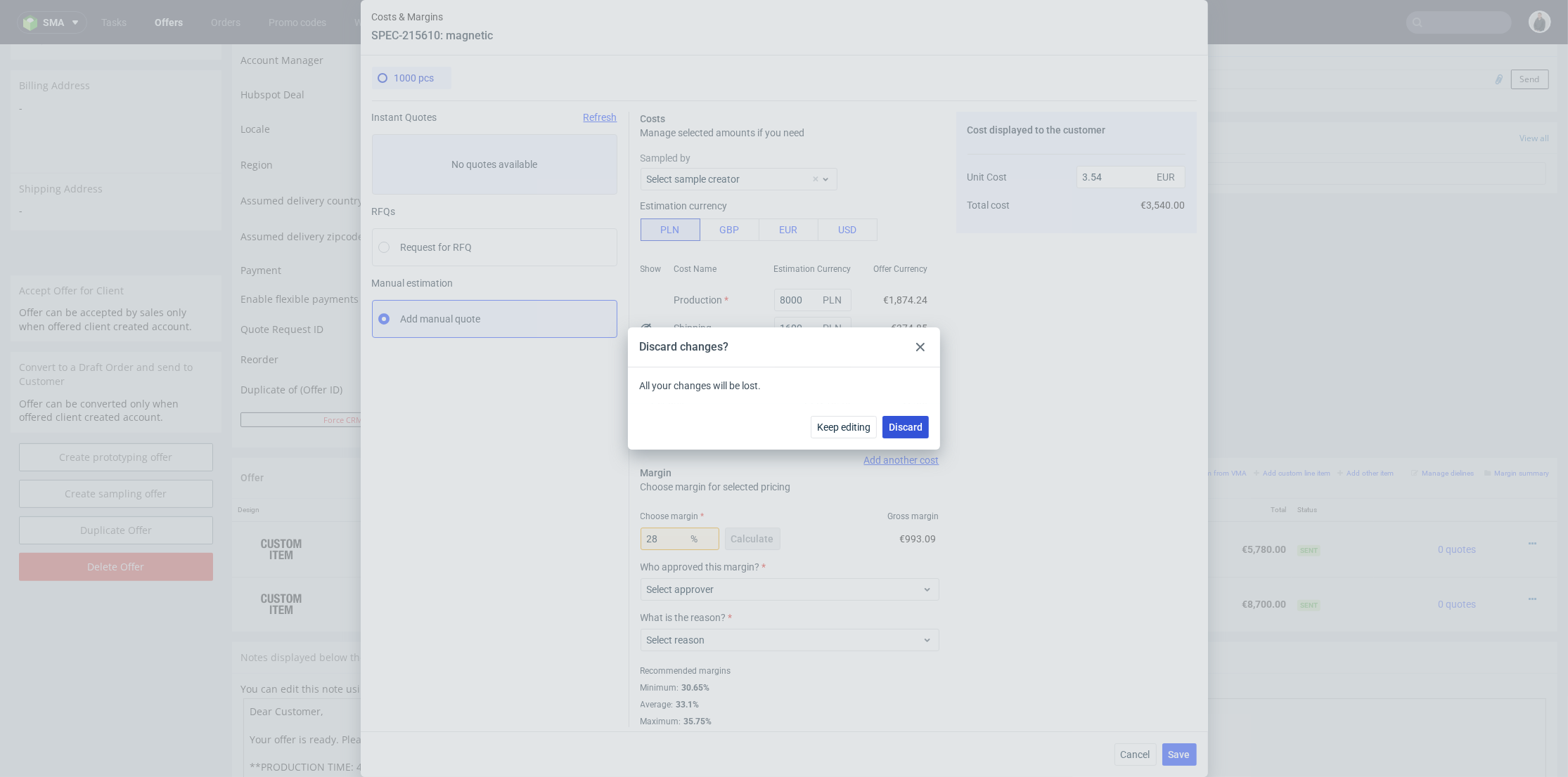
click at [910, 420] on button "Discard" at bounding box center [905, 427] width 47 height 22
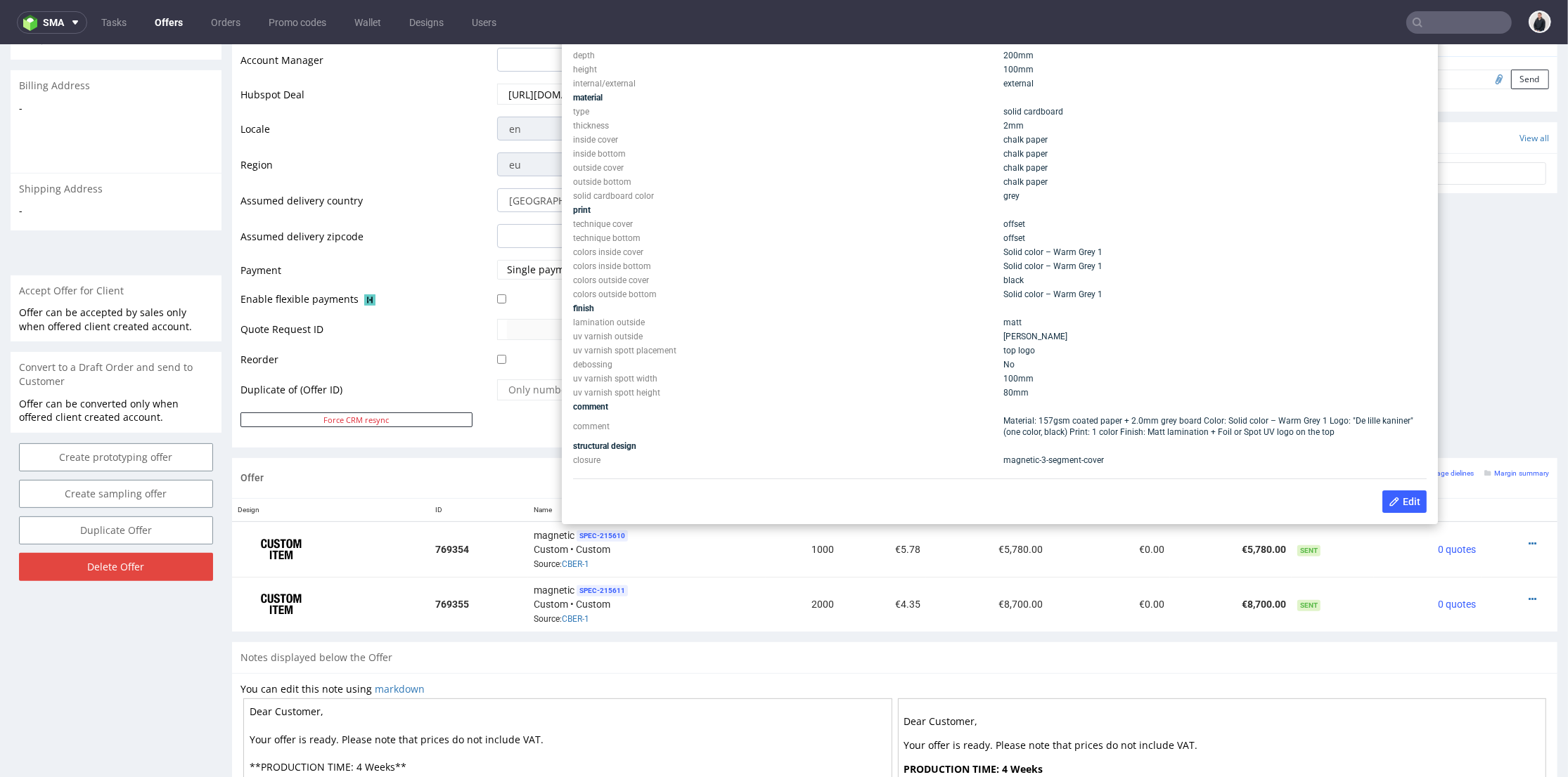
scroll to position [349, 0]
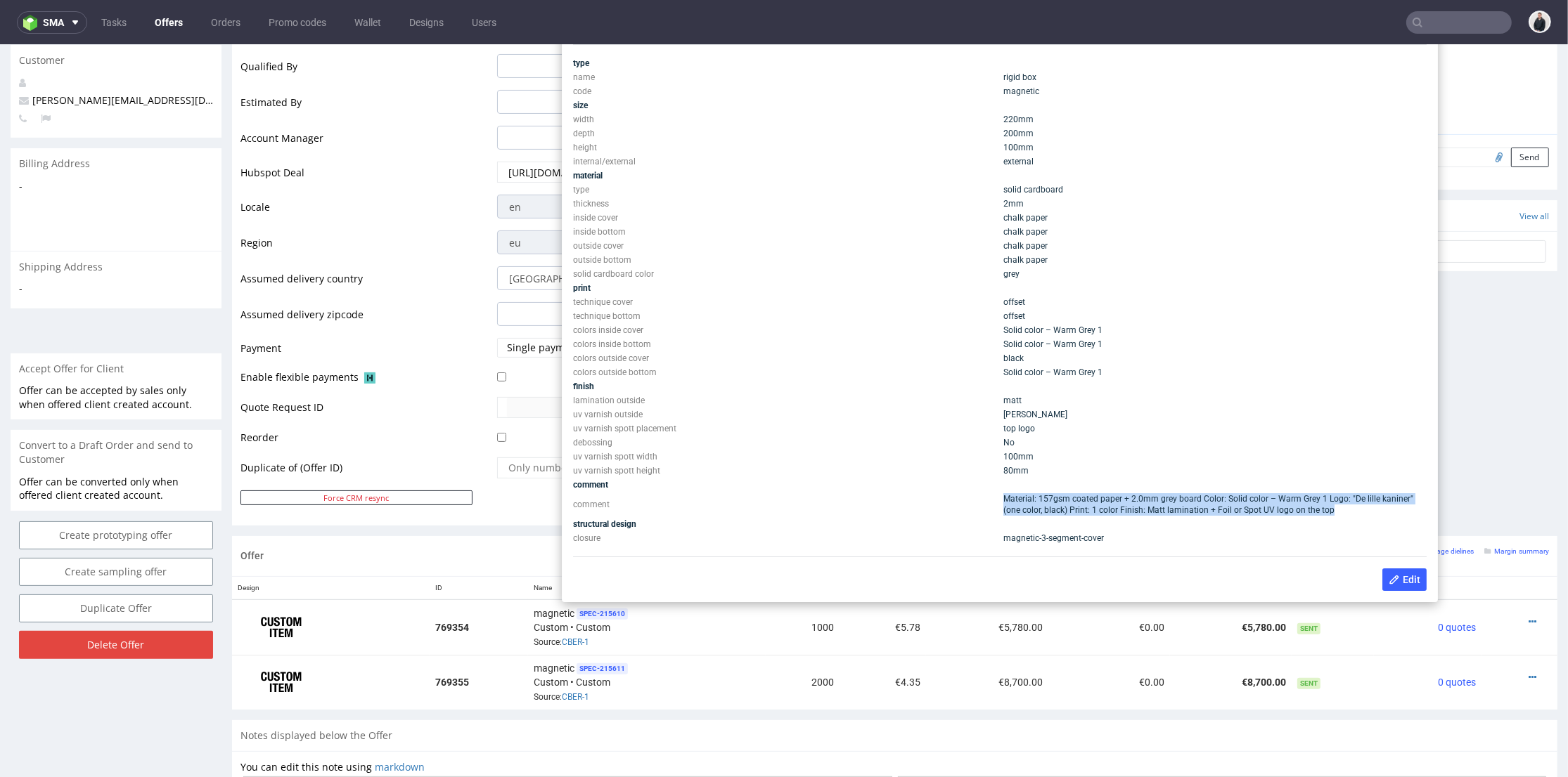
drag, startPoint x: 1008, startPoint y: 499, endPoint x: 1348, endPoint y: 510, distance: 340.2
click at [1348, 510] on td "Material: 157gsm coated paper + 2.0mm grey board Color: Solid color – Warm Grey…" at bounding box center [1212, 504] width 427 height 25
copy span "Material: 157gsm coated paper + 2.0mm grey board Color: Solid color – Warm Grey…"
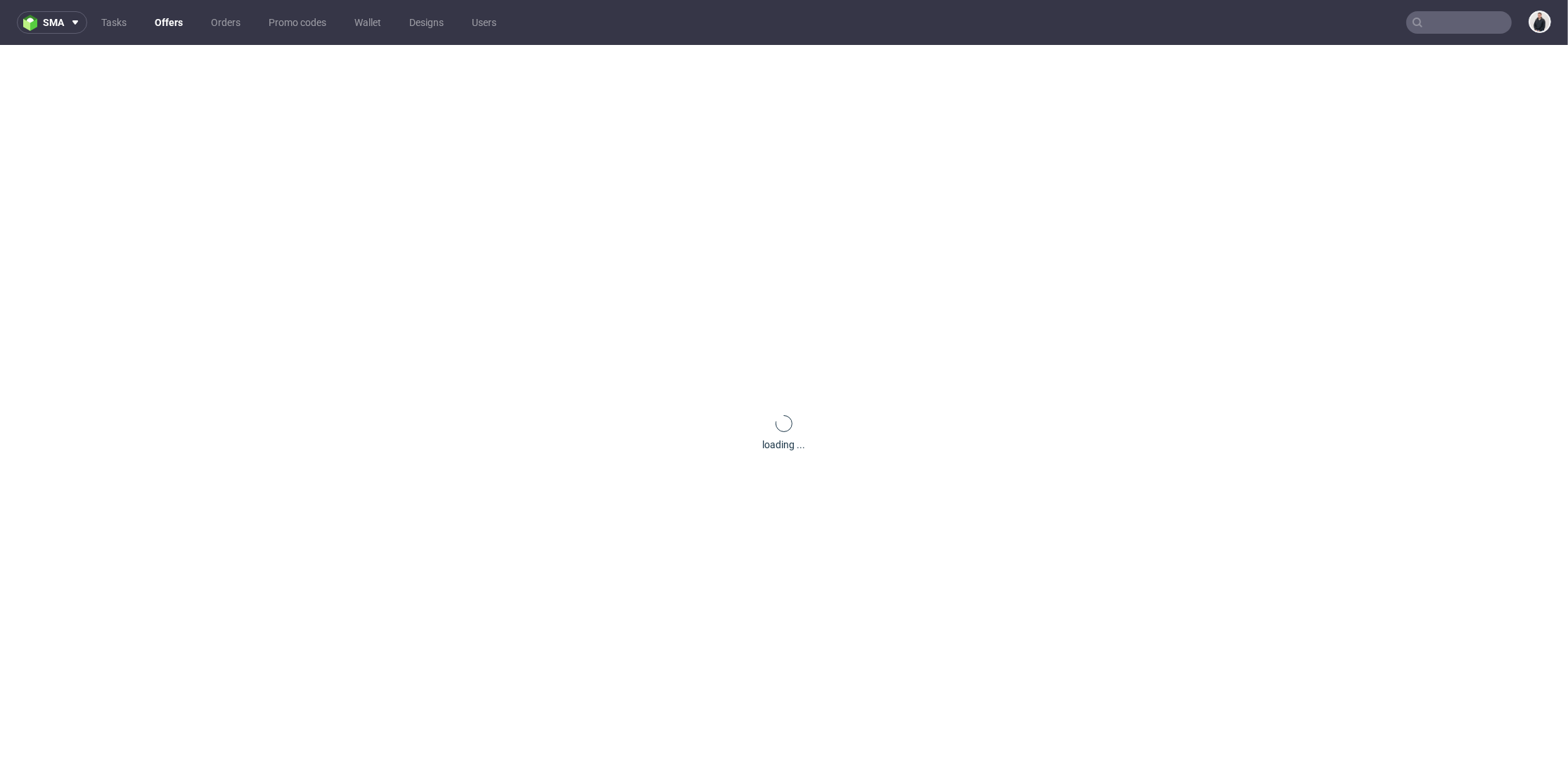
click at [1439, 32] on input "text" at bounding box center [1458, 22] width 106 height 22
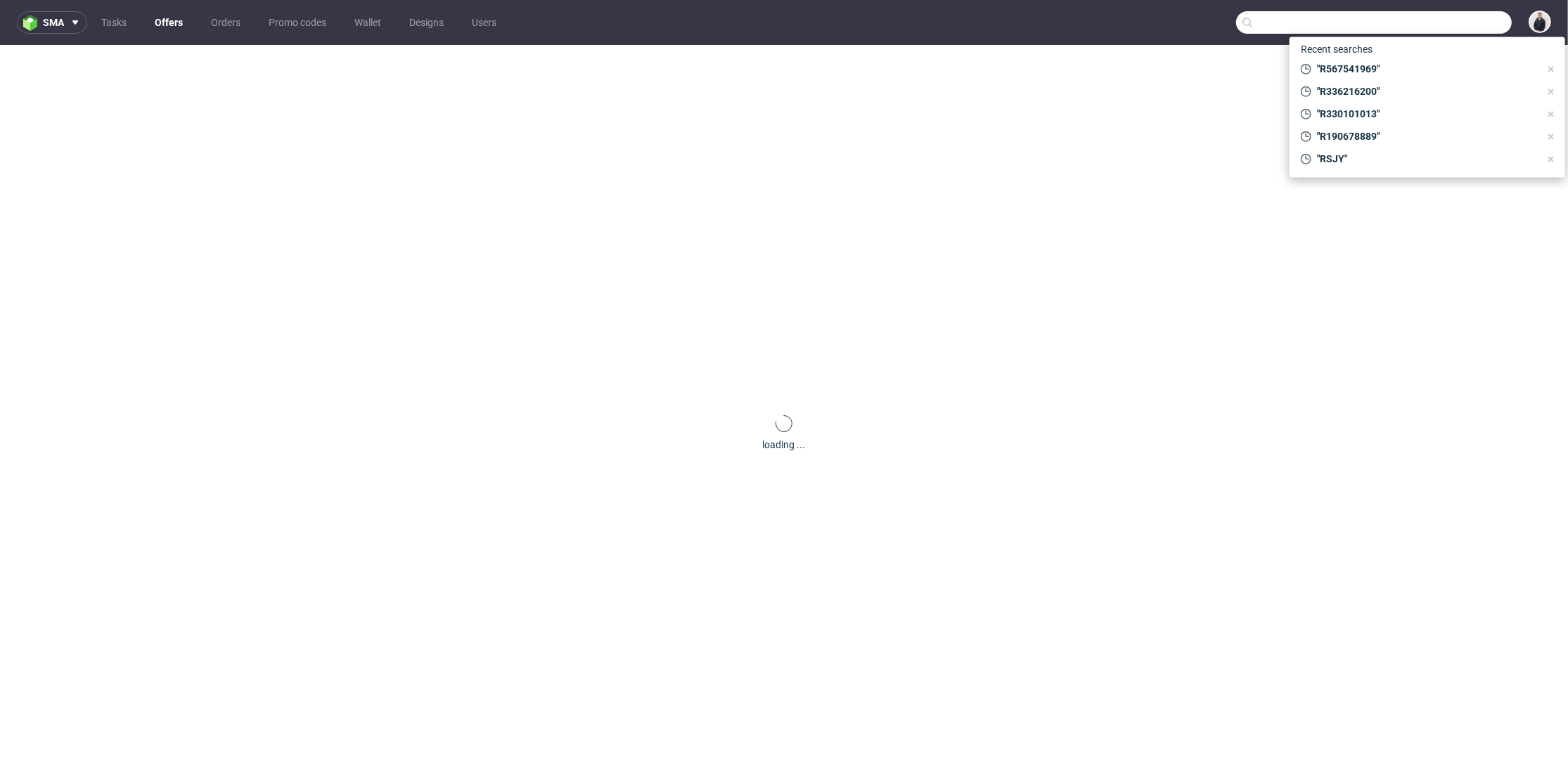
paste input "contact@rucher-saint-gilles.fr"
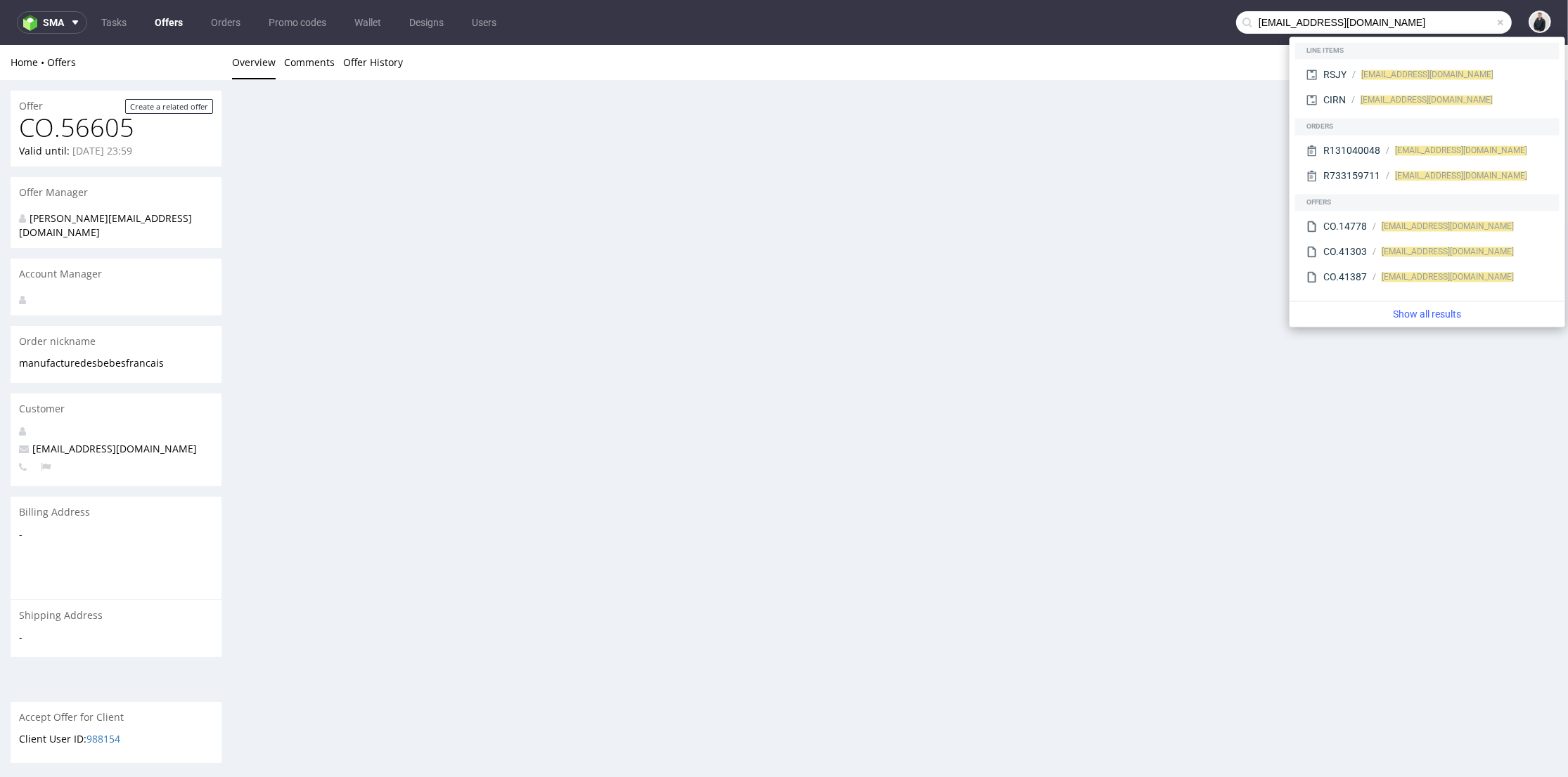
type input "contact@rucher-saint-gilles.fr"
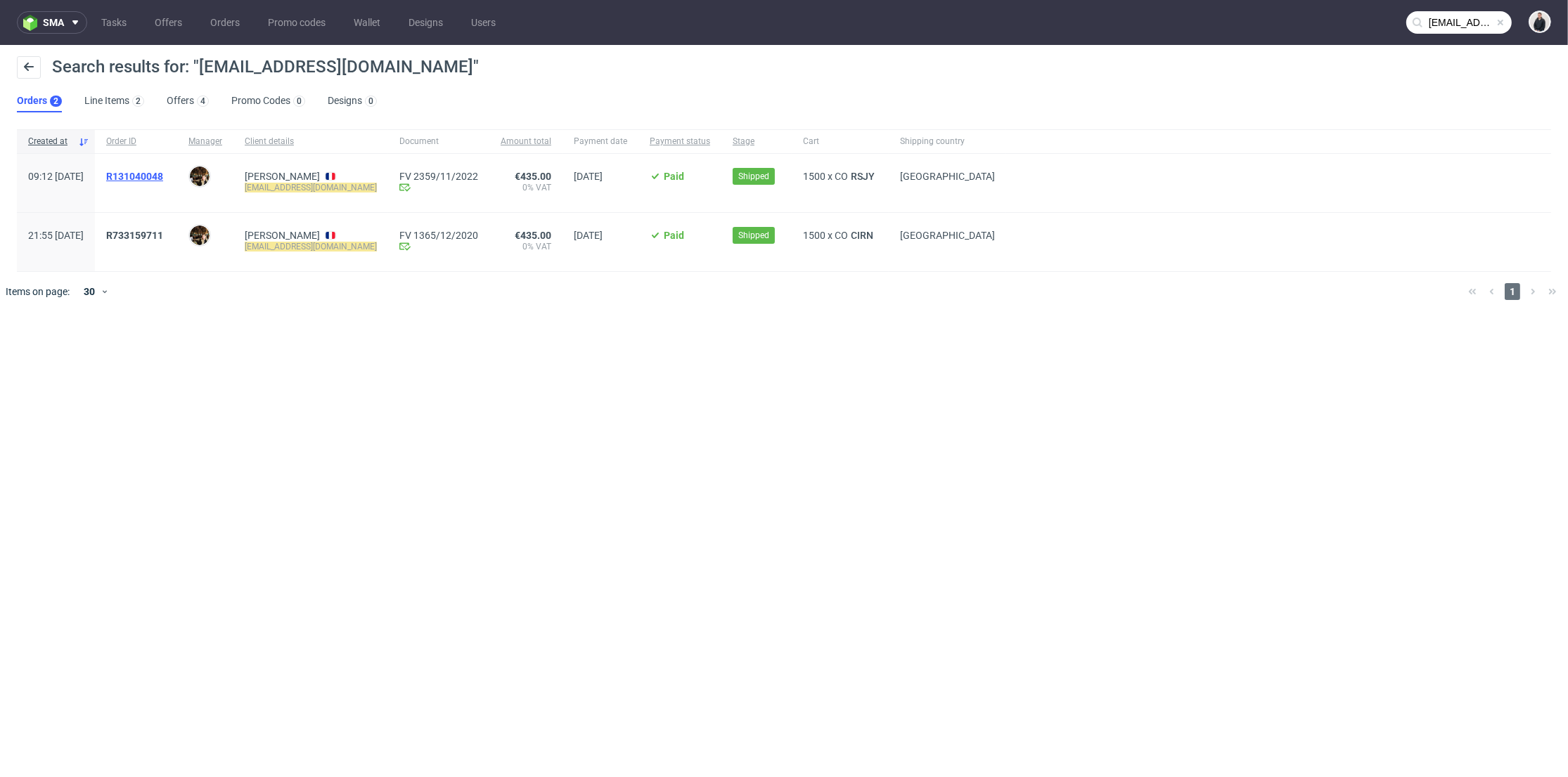
click at [163, 175] on span "R131040048" at bounding box center [135, 177] width 57 height 11
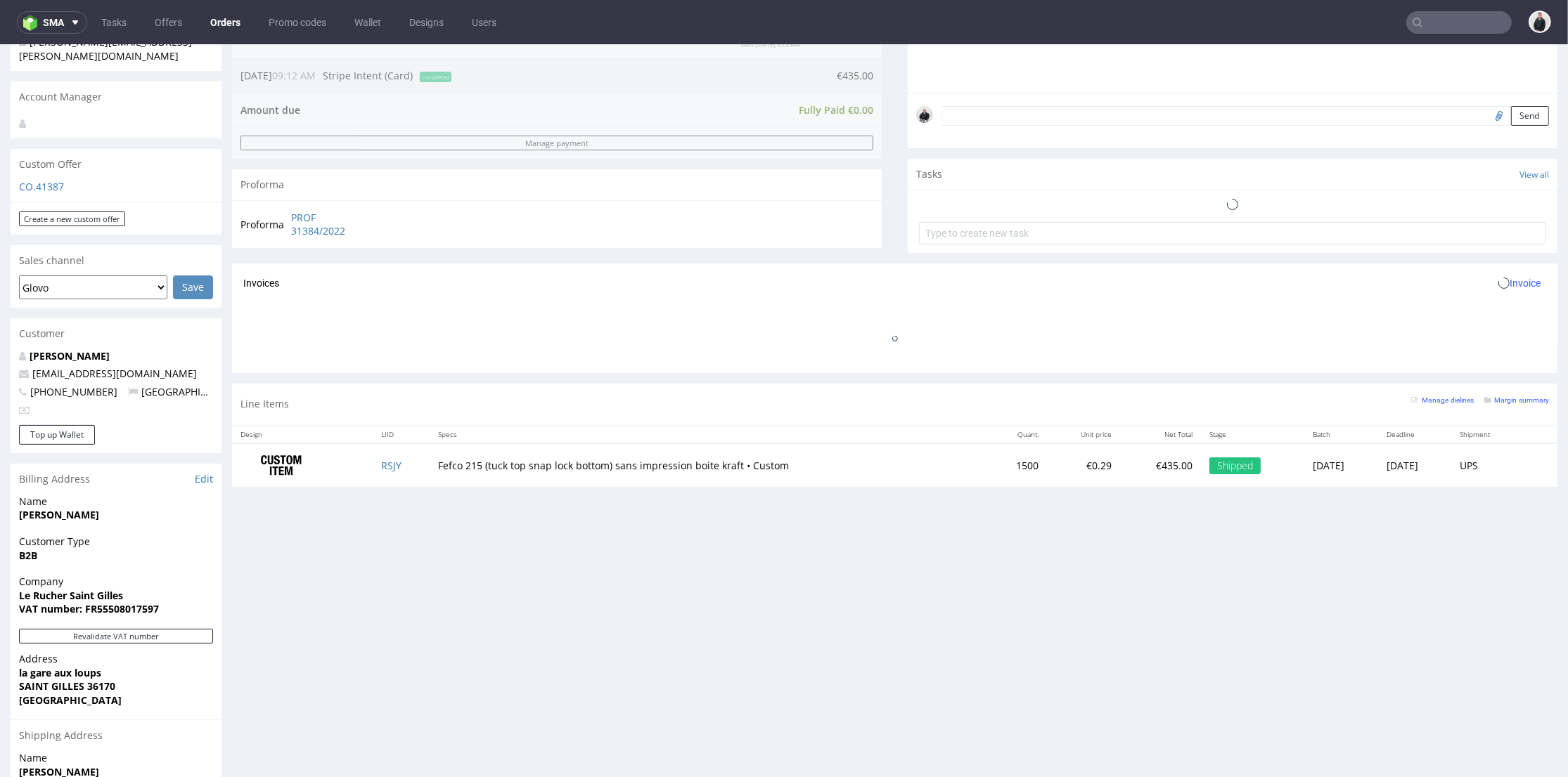
scroll to position [543, 0]
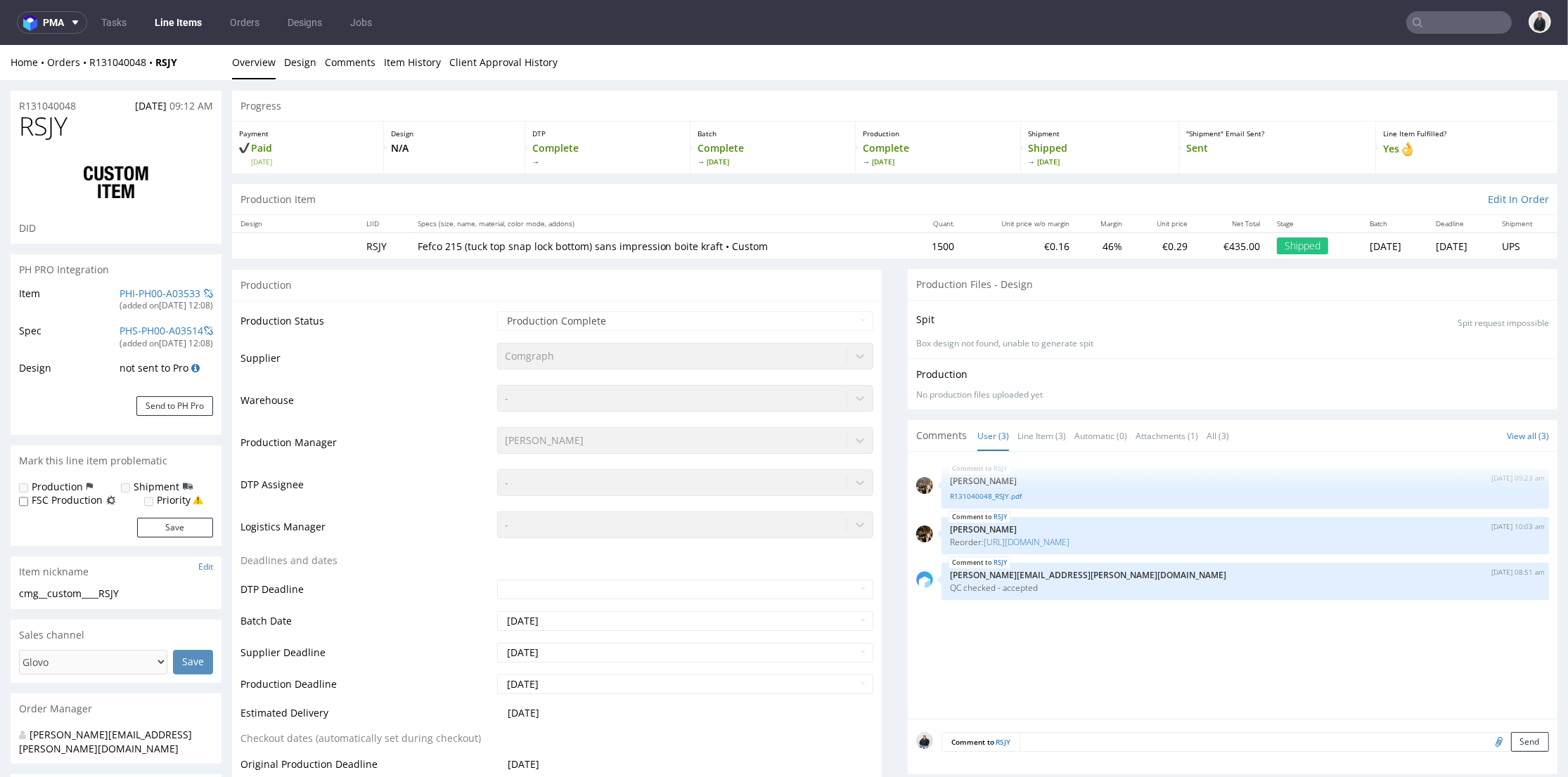
select select "in_progress"
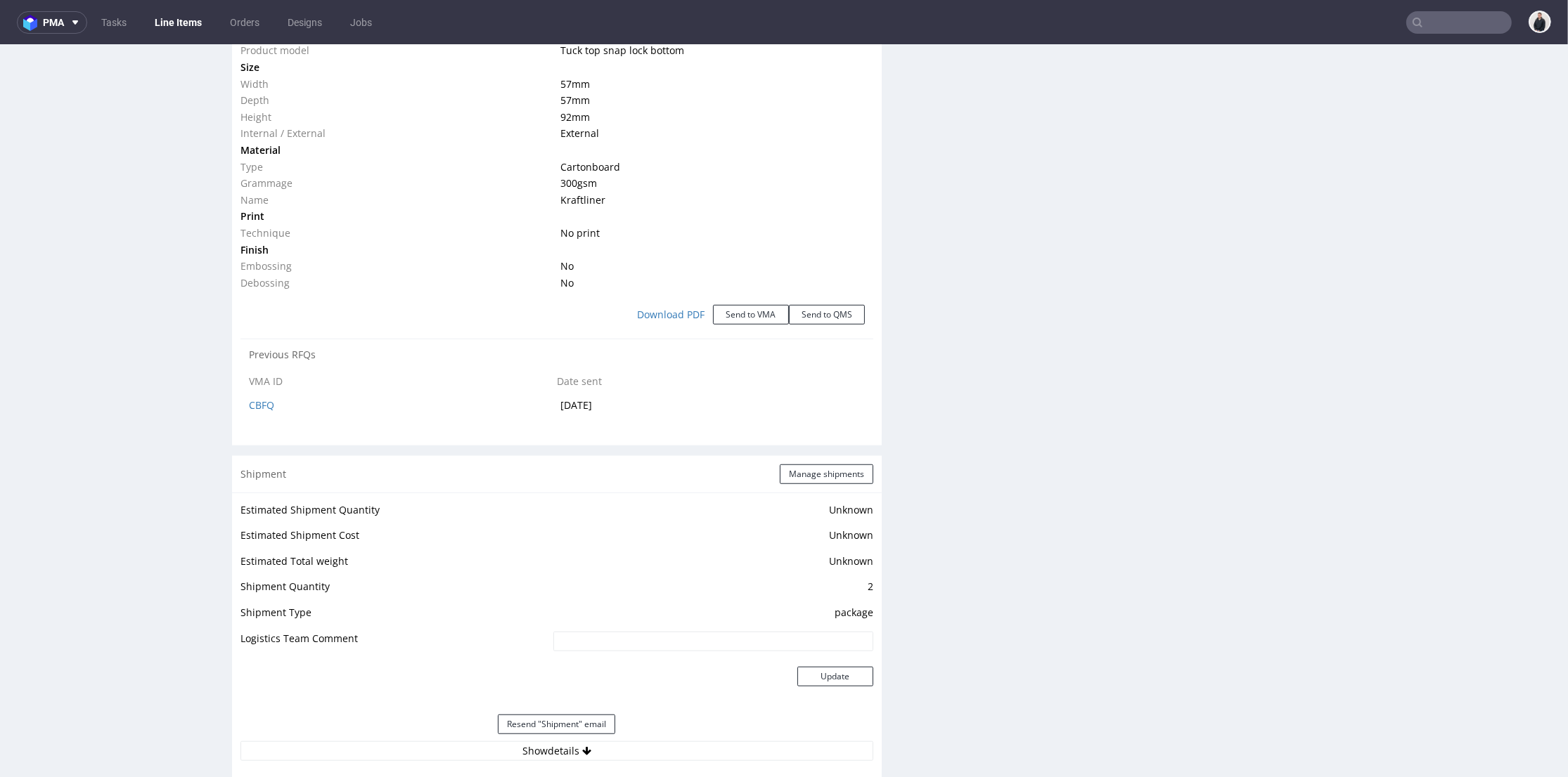
scroll to position [1484, 0]
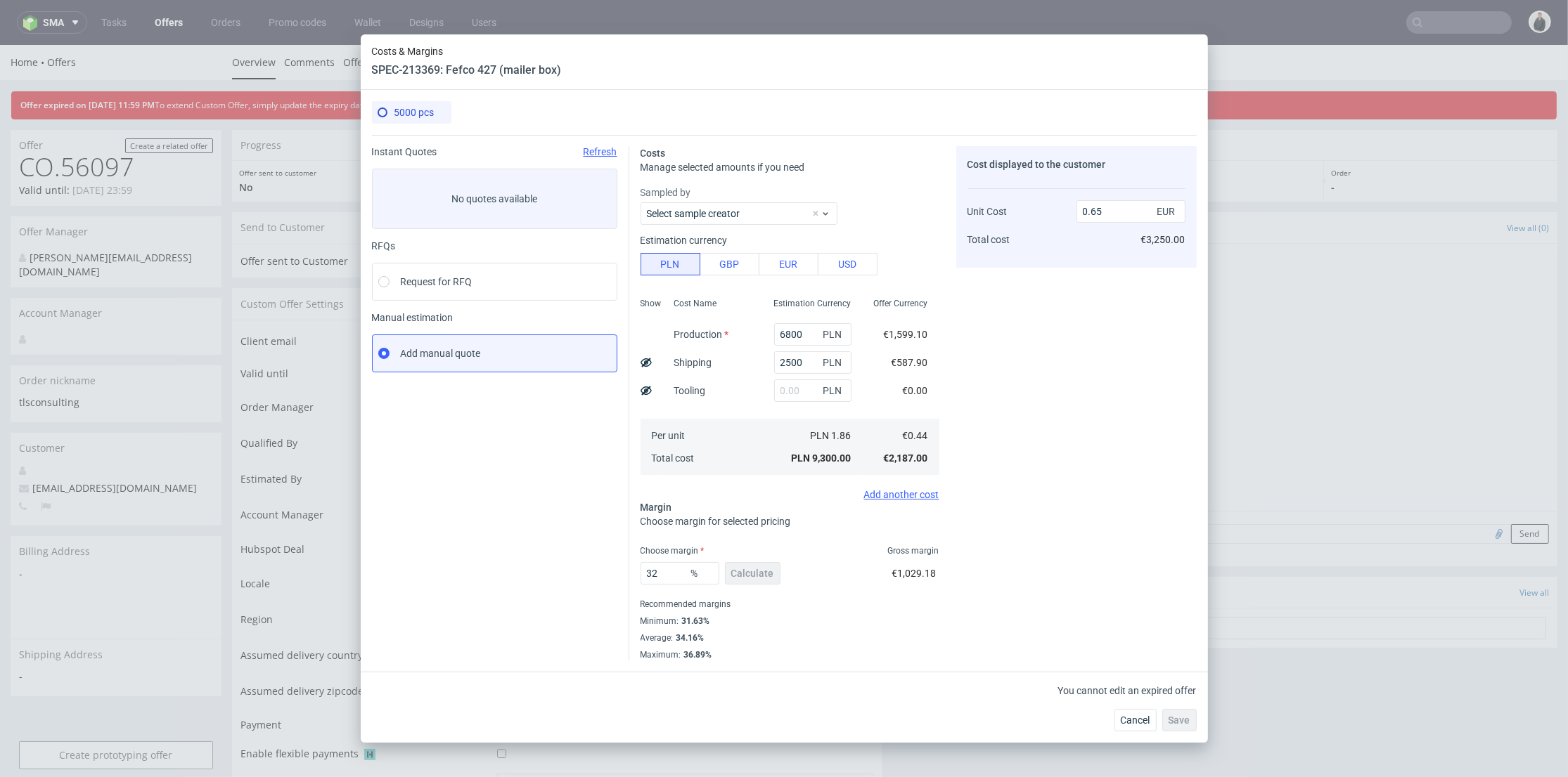
scroll to position [546, 0]
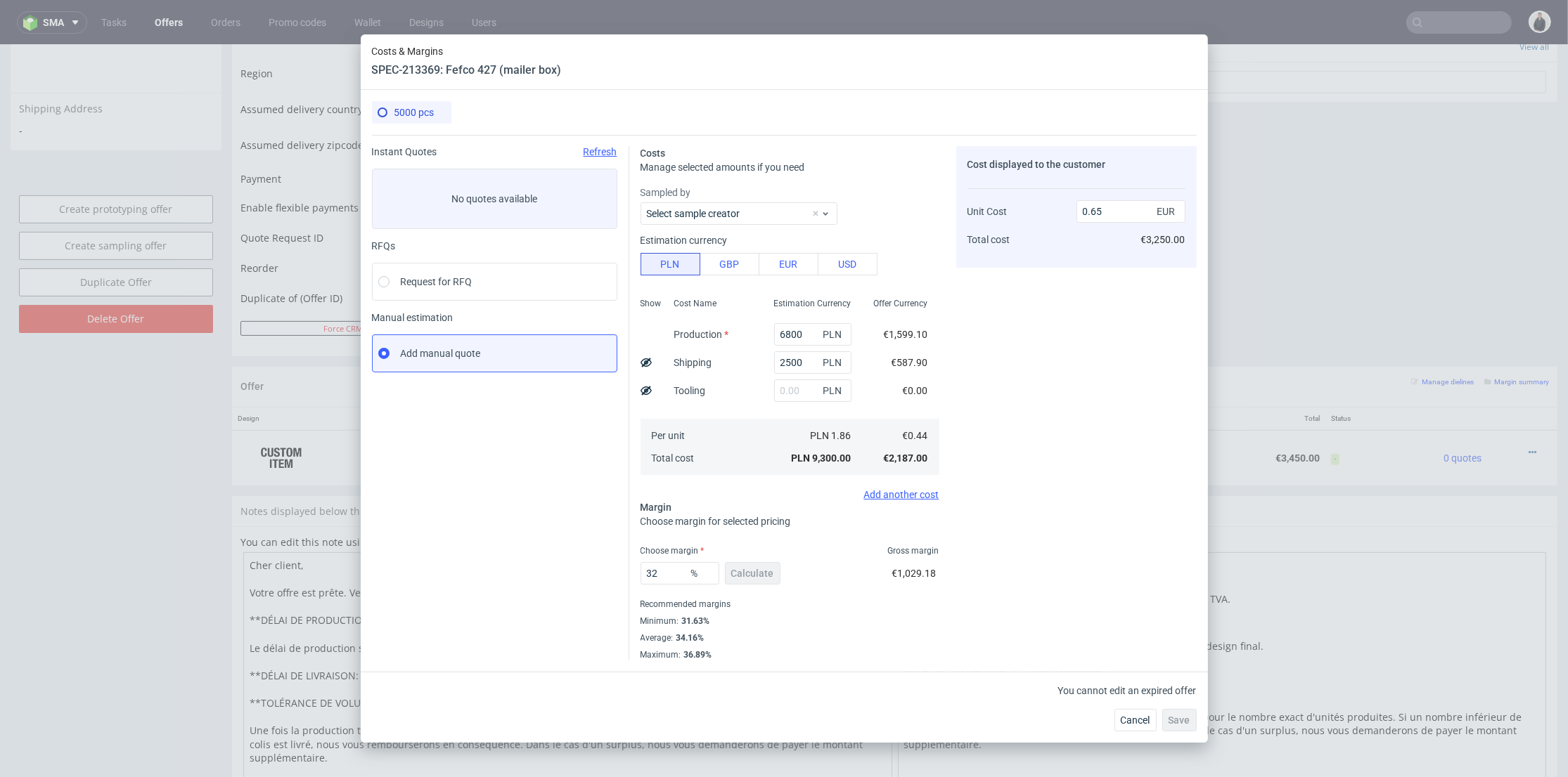
click at [1440, 15] on div "Costs & Margins SPEC-213369: Fefco 427 (mailer box) 5000 pcs Instant Quotes Ref…" at bounding box center [784, 388] width 1568 height 777
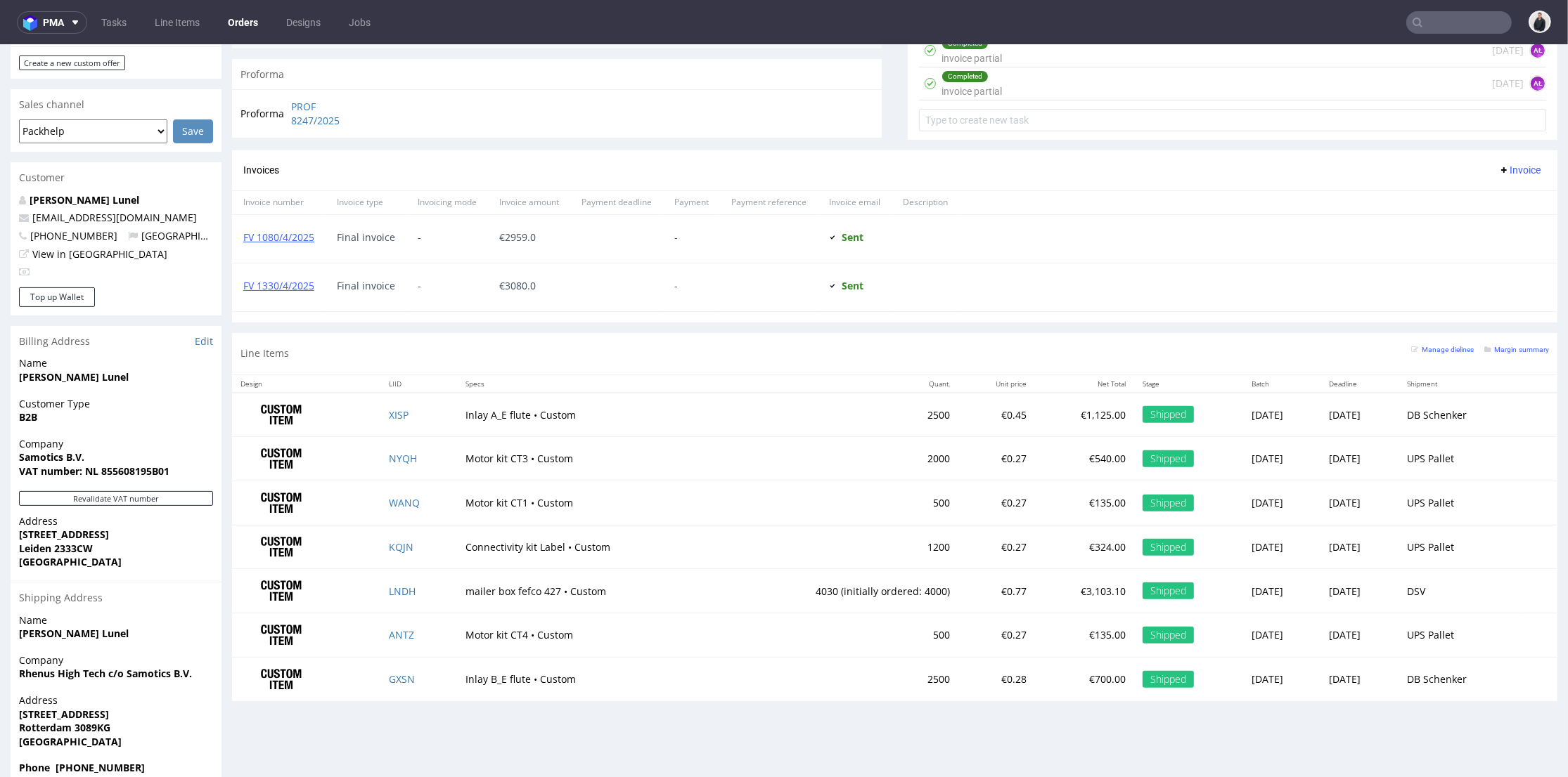
scroll to position [281, 0]
click at [1439, 17] on input "text" at bounding box center [1458, 22] width 106 height 22
paste input "[EMAIL_ADDRESS][DOMAIN_NAME]"
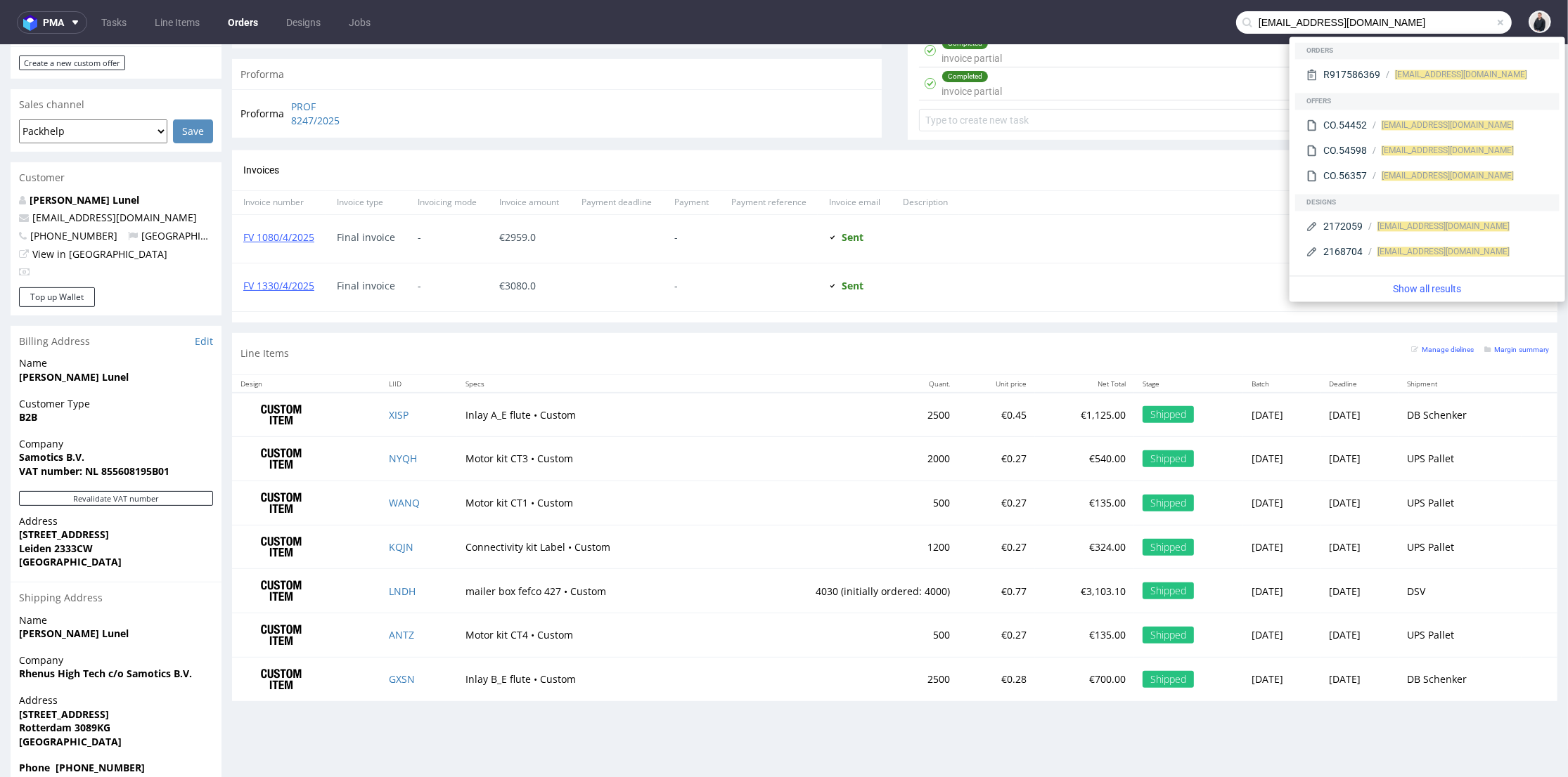
type input "[EMAIL_ADDRESS][DOMAIN_NAME]"
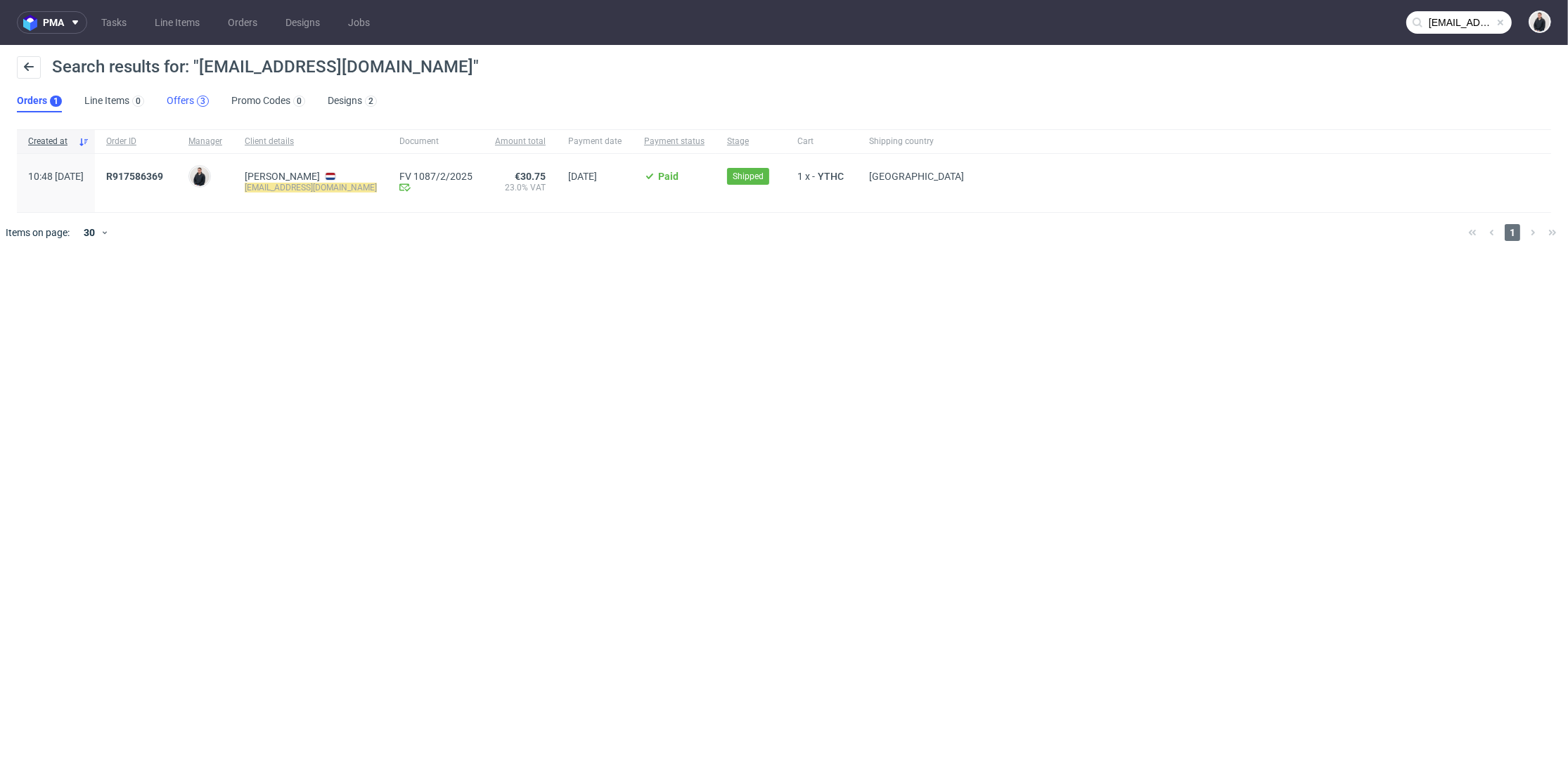
click at [204, 97] on div "3" at bounding box center [203, 102] width 5 height 10
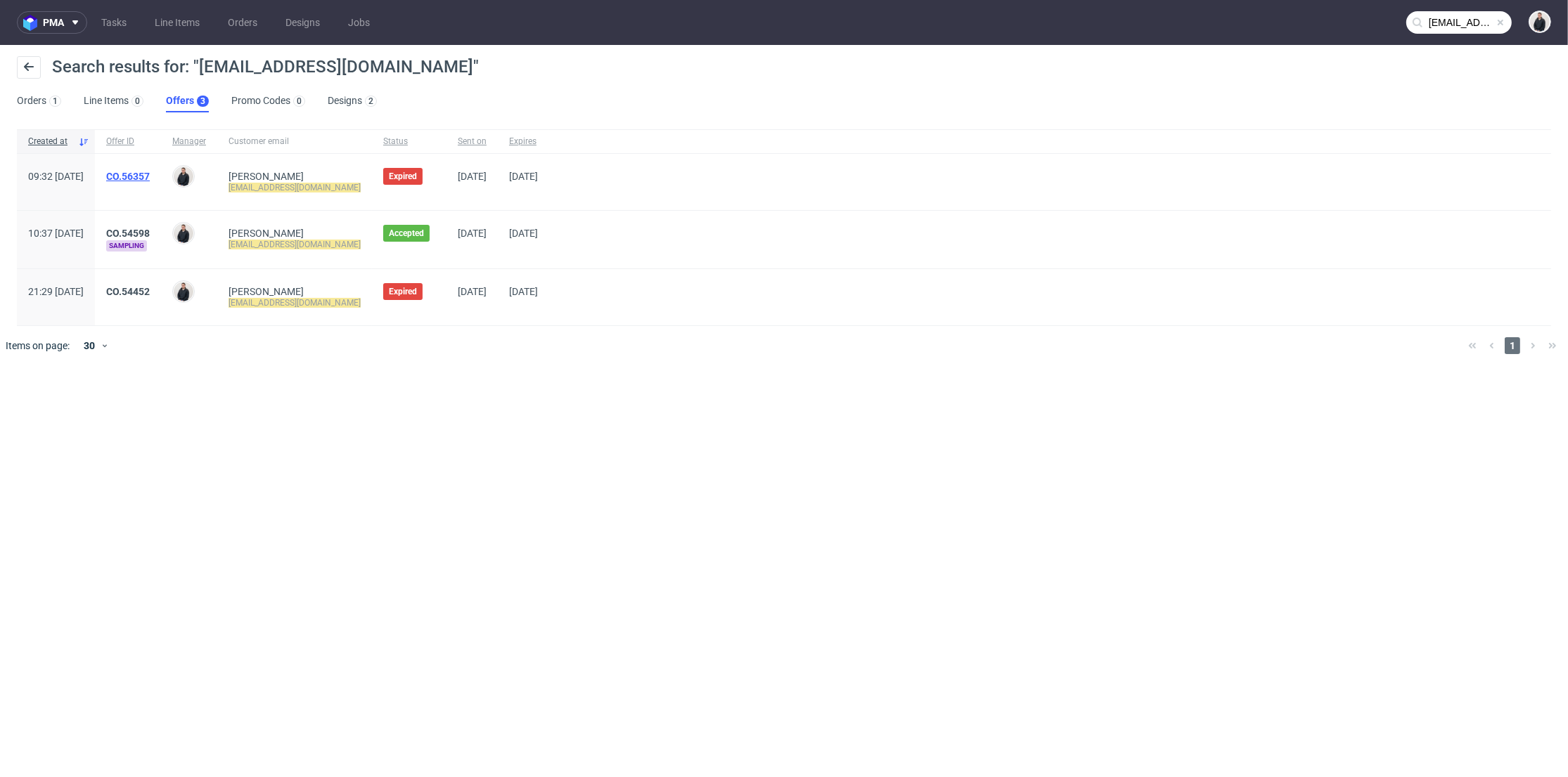
click at [150, 176] on link "CO.56357" at bounding box center [128, 177] width 43 height 11
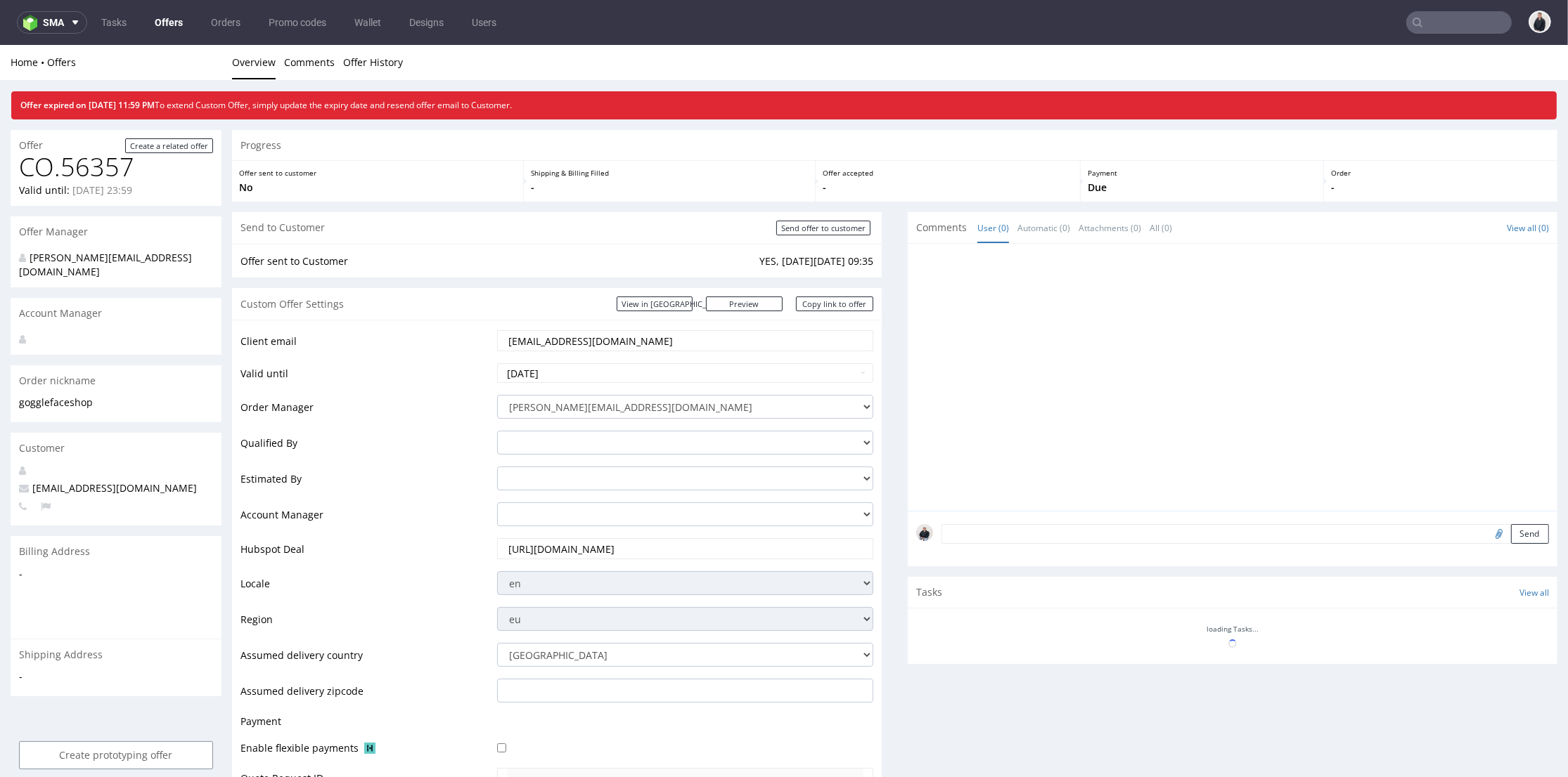
scroll to position [495, 0]
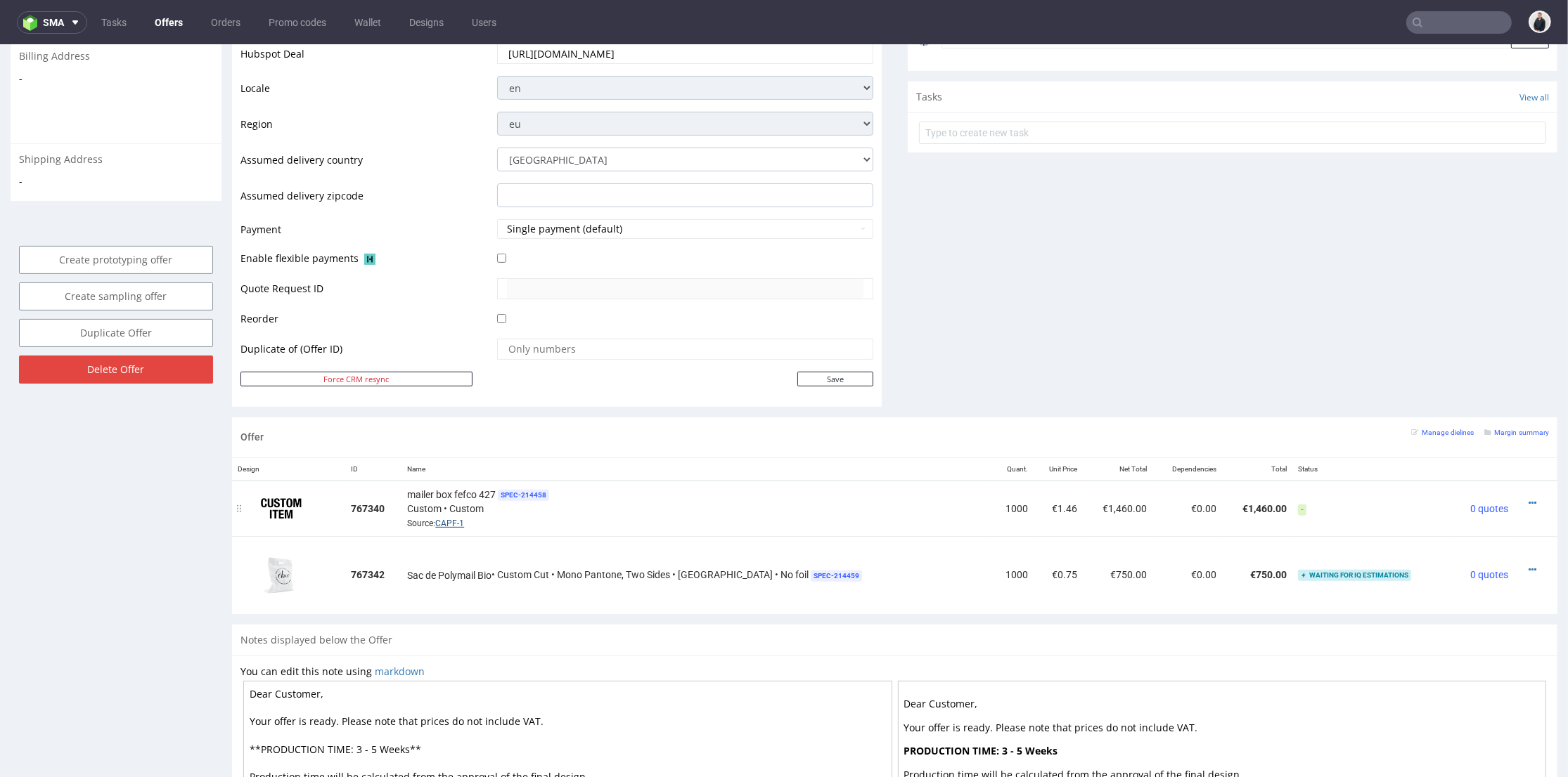
click at [460, 521] on link "CAPF-1" at bounding box center [449, 523] width 29 height 10
click at [1520, 565] on div at bounding box center [1531, 569] width 24 height 14
click at [455, 522] on link "CAPF-1" at bounding box center [449, 523] width 29 height 10
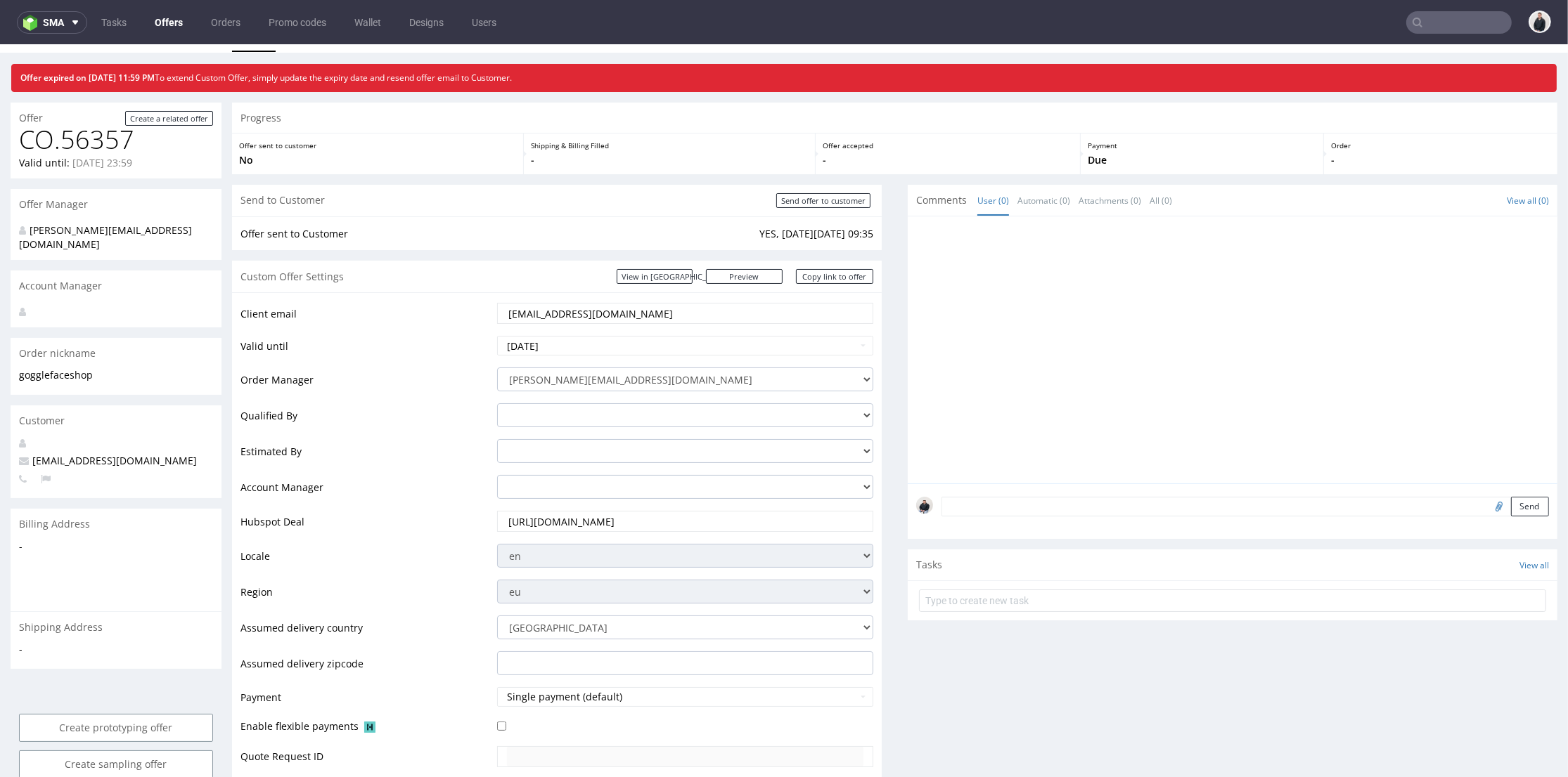
click at [591, 315] on input "[EMAIL_ADDRESS][DOMAIN_NAME]" at bounding box center [685, 314] width 356 height 20
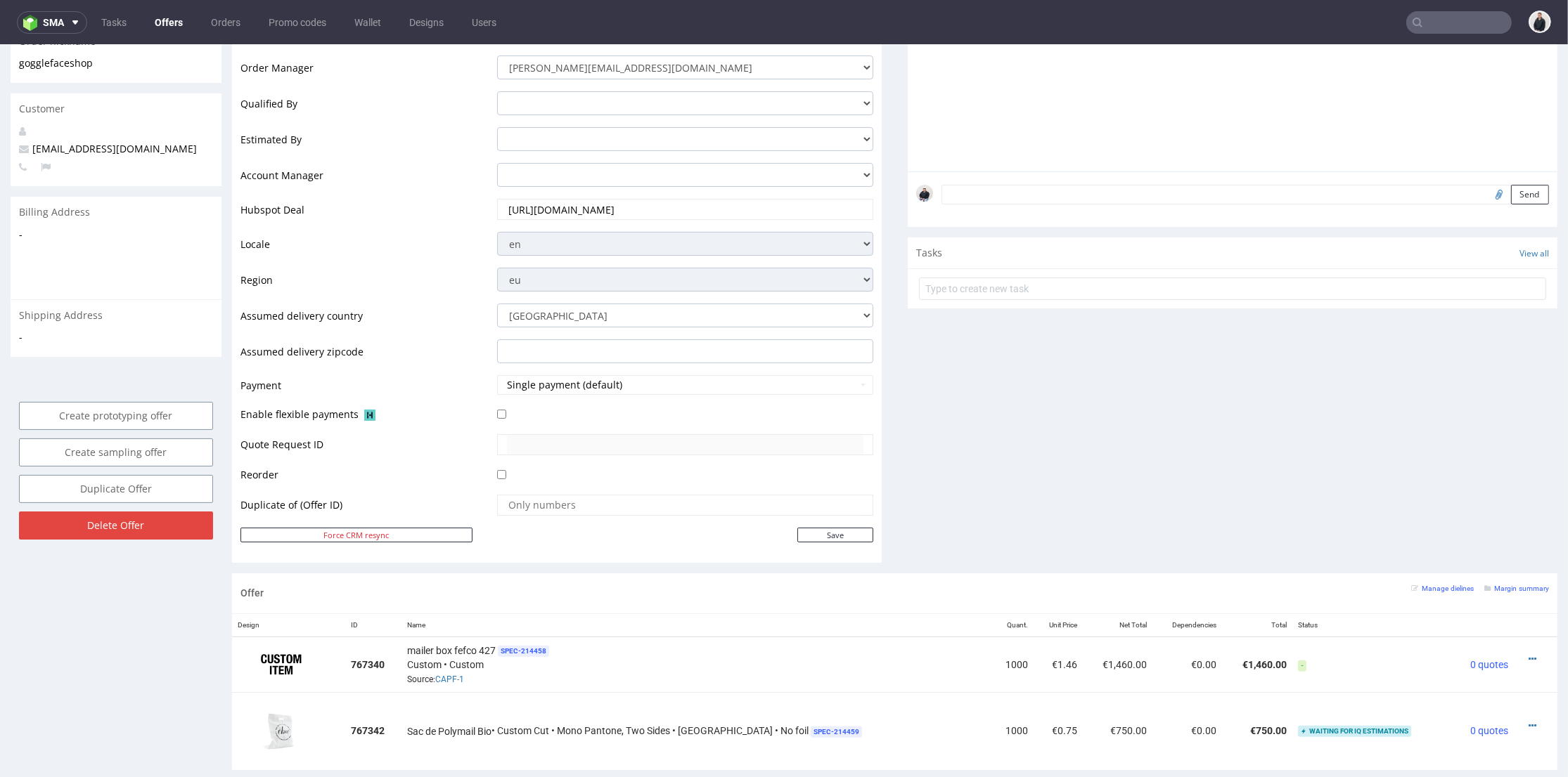
scroll to position [652, 0]
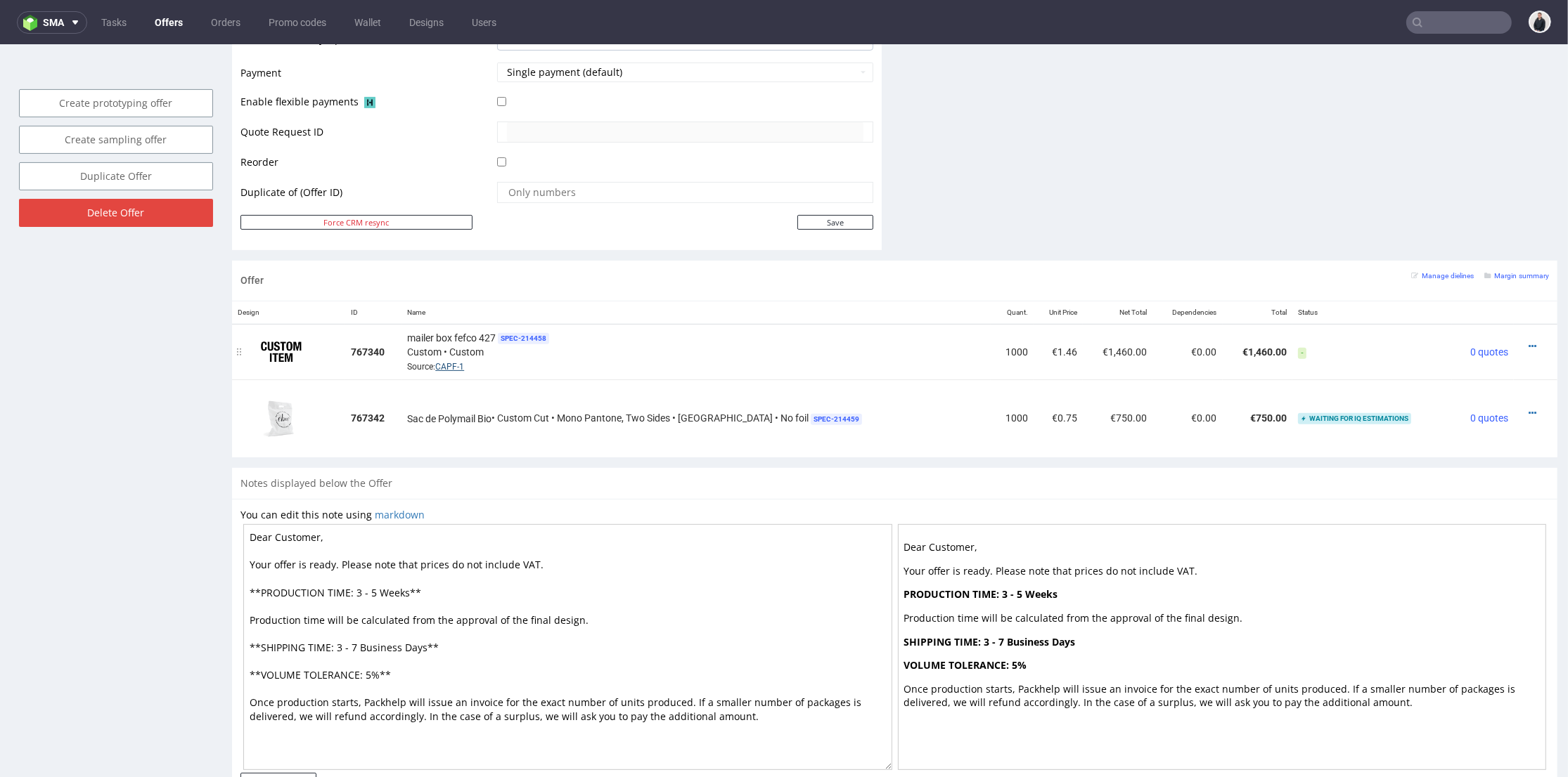
click at [455, 365] on link "CAPF-1" at bounding box center [449, 367] width 29 height 10
